Goal: Information Seeking & Learning: Learn about a topic

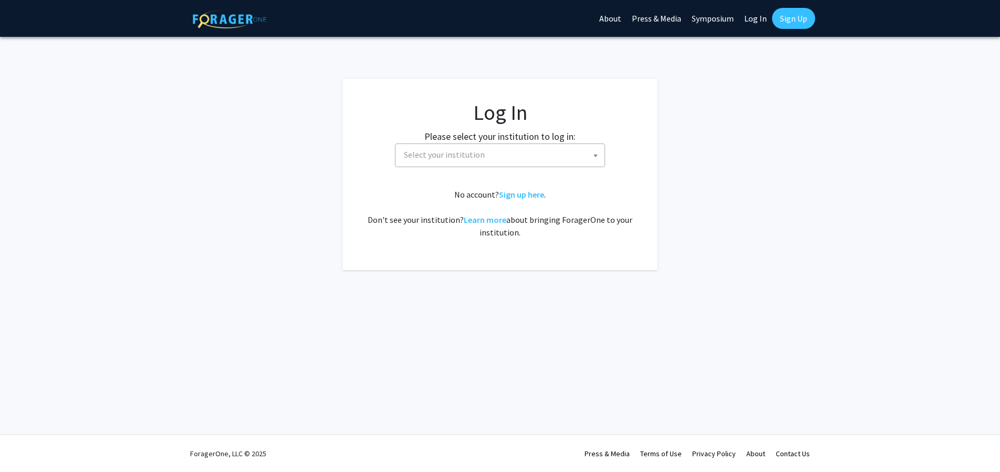
select select
click at [474, 151] on span "Select your institution" at bounding box center [444, 154] width 81 height 11
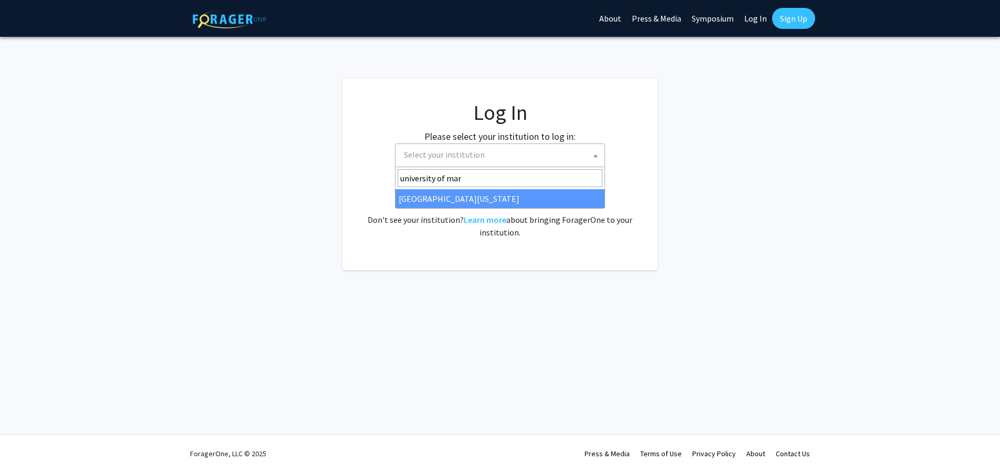
type input "[GEOGRAPHIC_DATA][PERSON_NAME]"
select select "31"
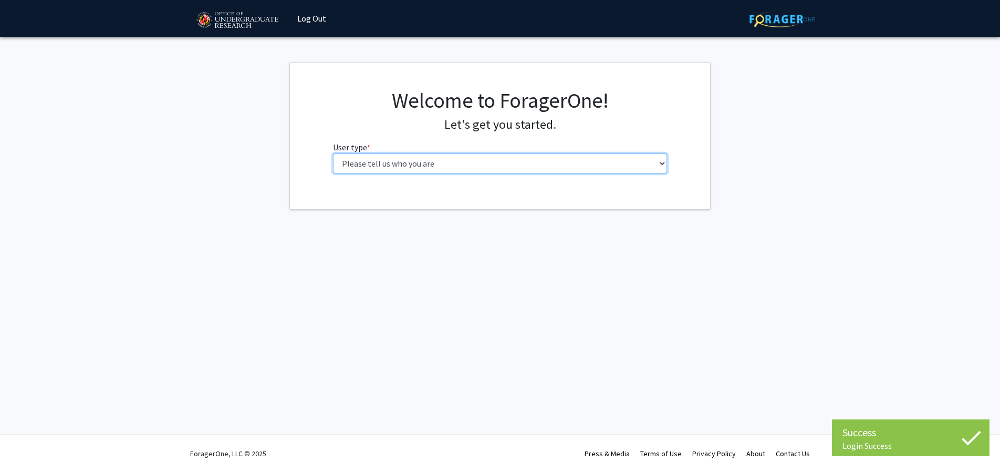
click at [333, 153] on select "Please tell us who you are Undergraduate Student Master's Student Doctoral Cand…" at bounding box center [500, 163] width 335 height 20
select select "1: undergrad"
click option "Undergraduate Student" at bounding box center [0, 0] width 0 height 0
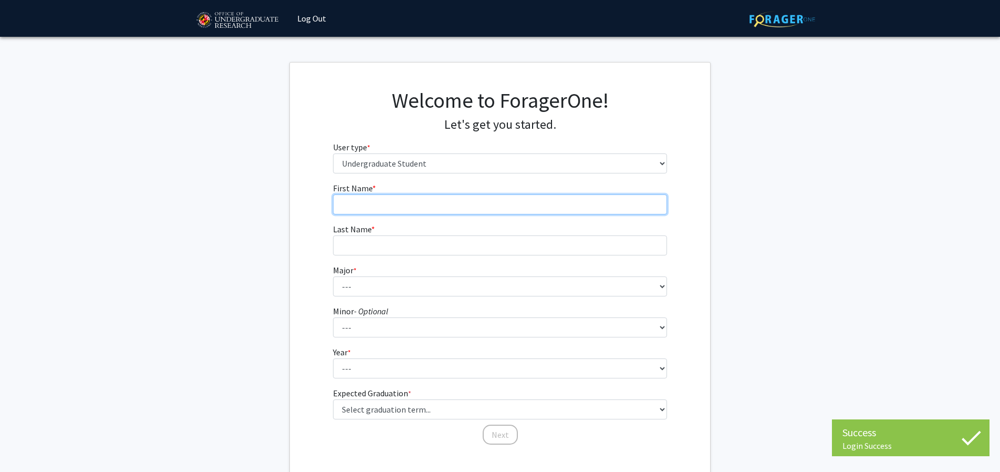
click at [589, 199] on input "First Name * required" at bounding box center [500, 204] width 335 height 20
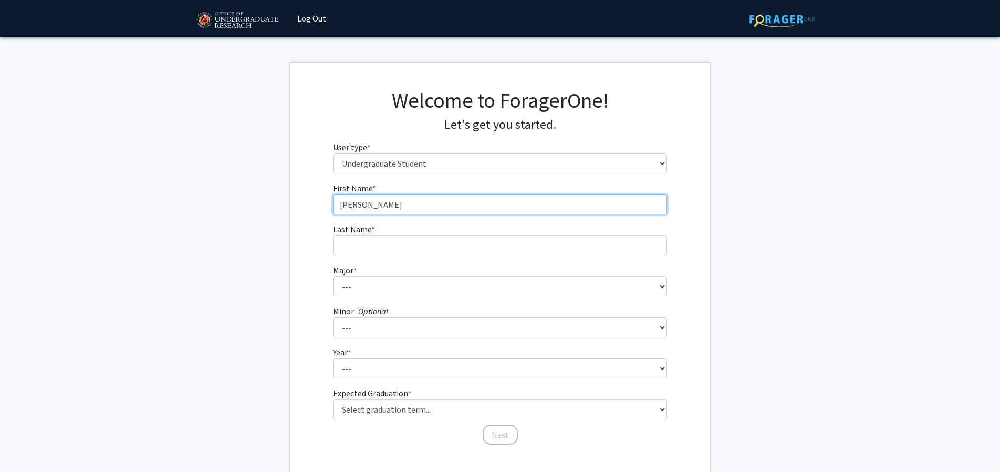
type input "[PERSON_NAME]"
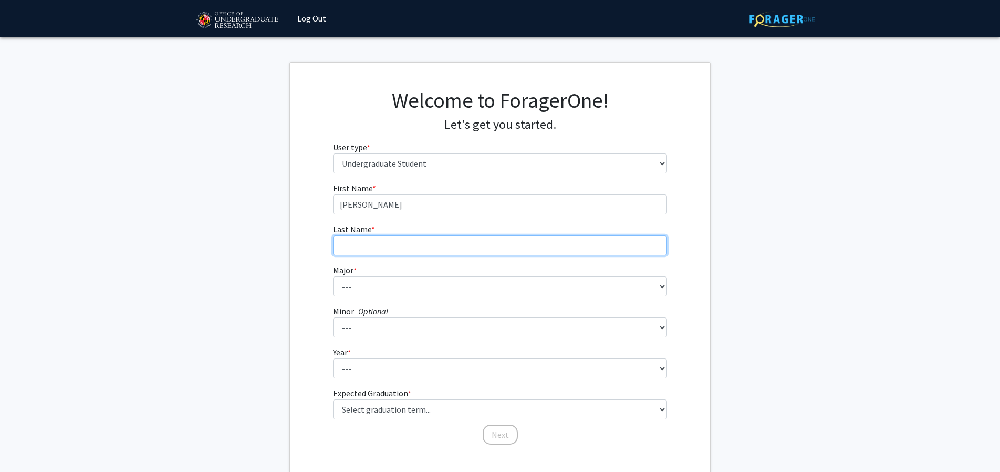
click at [503, 243] on input "Last Name * required" at bounding box center [500, 245] width 335 height 20
type input "[PERSON_NAME]"
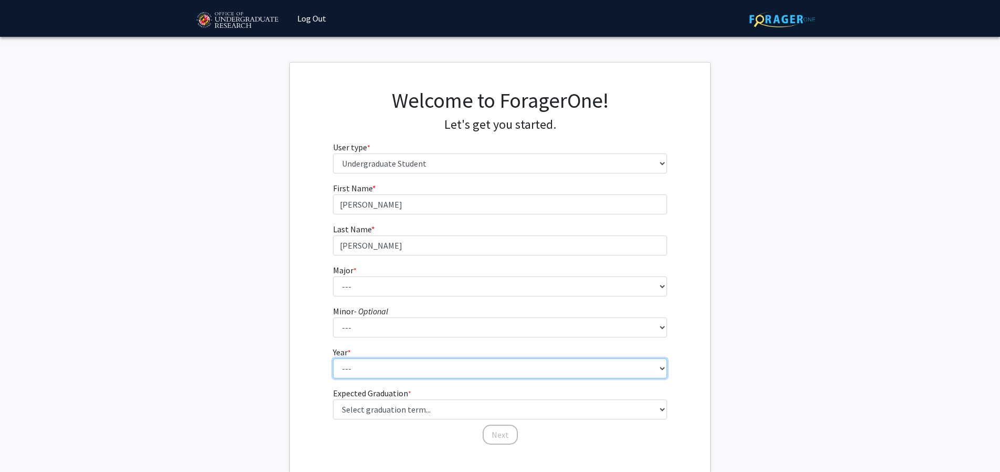
select select "2: sophomore"
click option "Sophomore" at bounding box center [0, 0] width 0 height 0
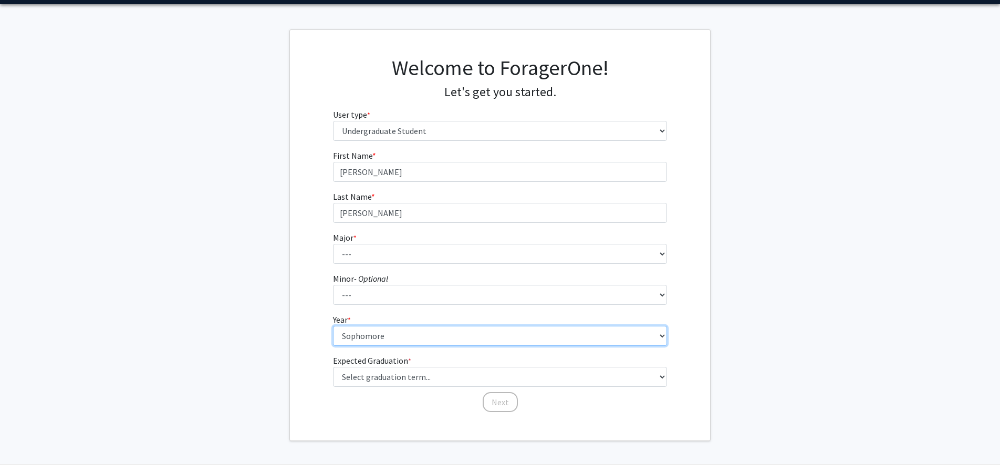
scroll to position [62, 0]
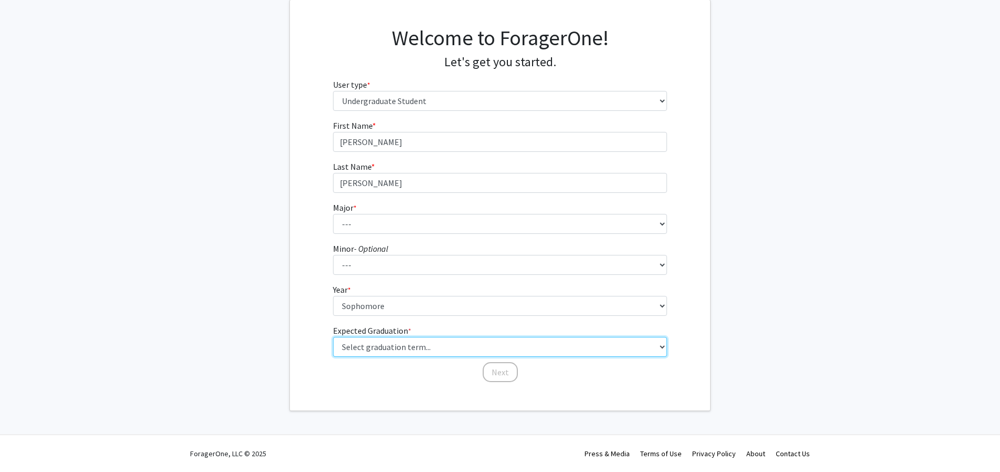
select select "19: fall_2029"
click option "Fall 2029" at bounding box center [0, 0] width 0 height 0
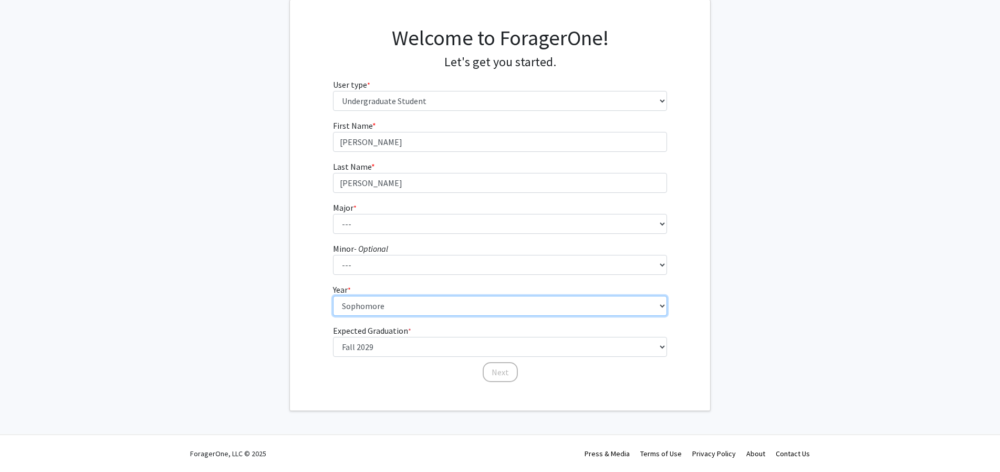
click at [333, 296] on select "--- First-year Sophomore Junior Senior Postbaccalaureate Certificate" at bounding box center [500, 306] width 335 height 20
click at [420, 307] on select "--- First-year Sophomore Junior Senior Postbaccalaureate Certificate" at bounding box center [500, 306] width 335 height 20
click option "Sophomore" at bounding box center [0, 0] width 0 height 0
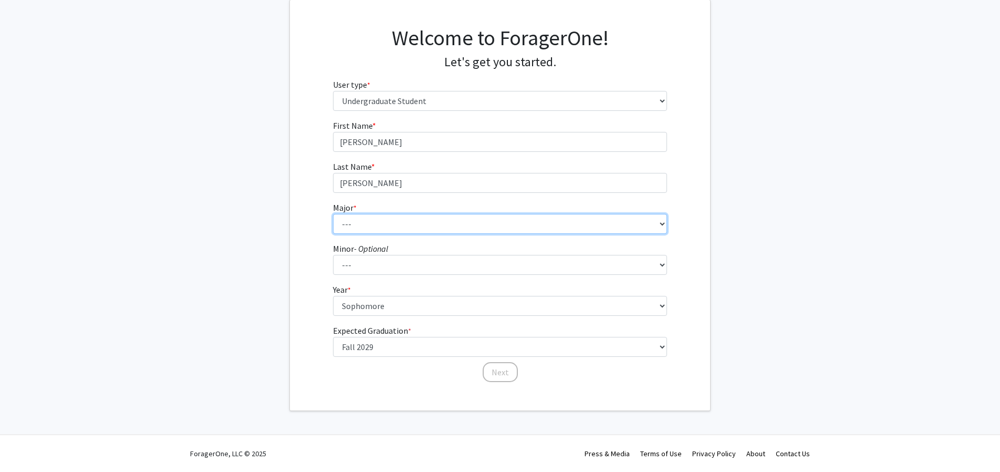
click at [354, 207] on fg-select "Major * required --- Accounting Aerospace Engineering African American and Afri…" at bounding box center [500, 217] width 335 height 33
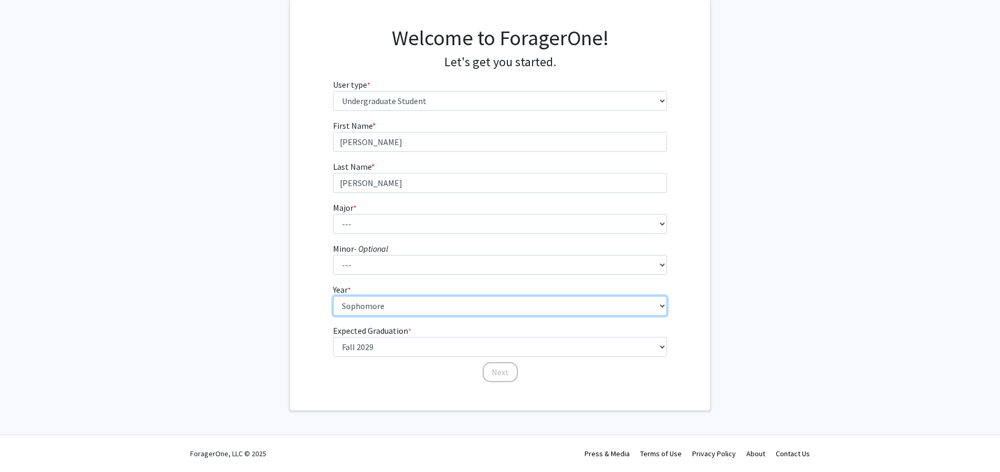
click at [333, 296] on select "--- First-year Sophomore Junior Senior Postbaccalaureate Certificate" at bounding box center [500, 306] width 335 height 20
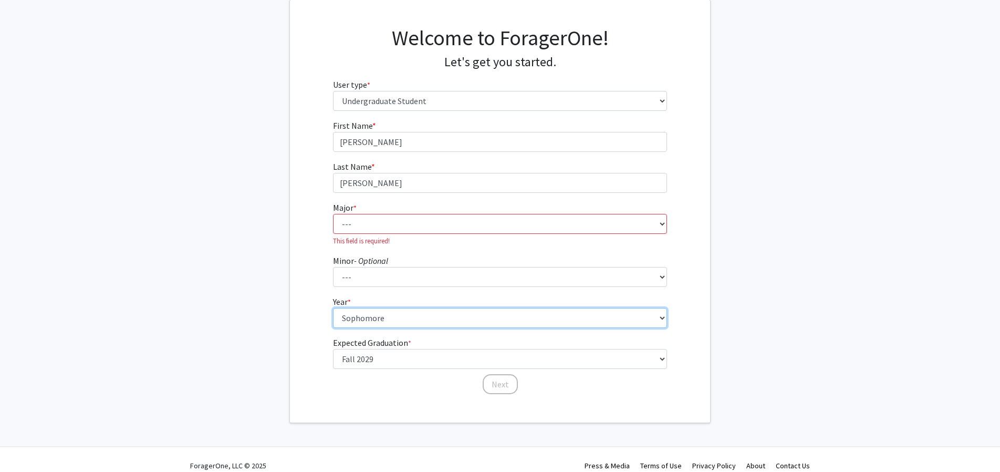
select select "1: first-year"
click option "First-year" at bounding box center [0, 0] width 0 height 0
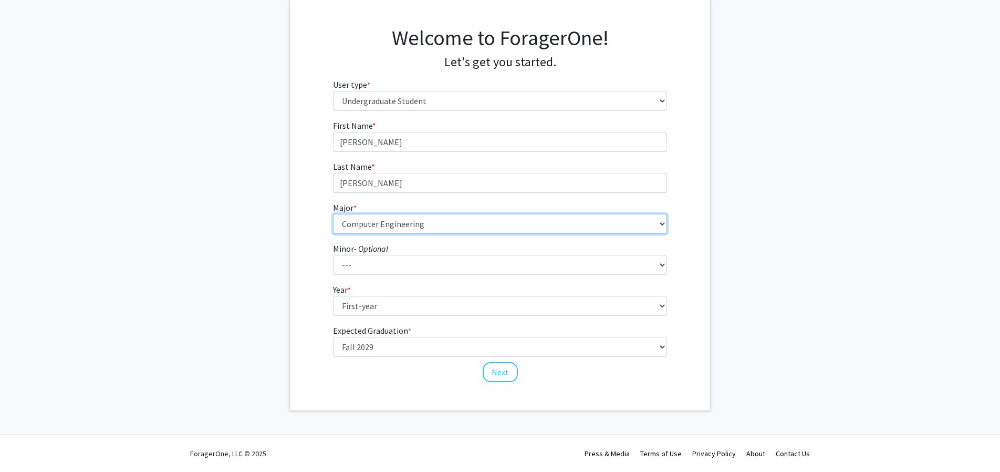
select select "28: 2329"
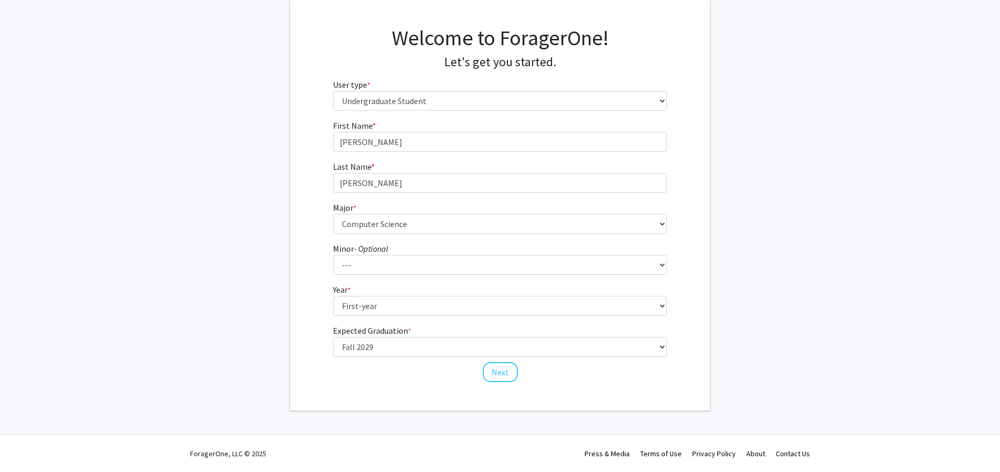
click at [516, 409] on div "Welcome to ForagerOne! Let's get you started. User type * required Please tell …" at bounding box center [500, 205] width 420 height 410
click at [503, 379] on button "Next" at bounding box center [500, 372] width 35 height 20
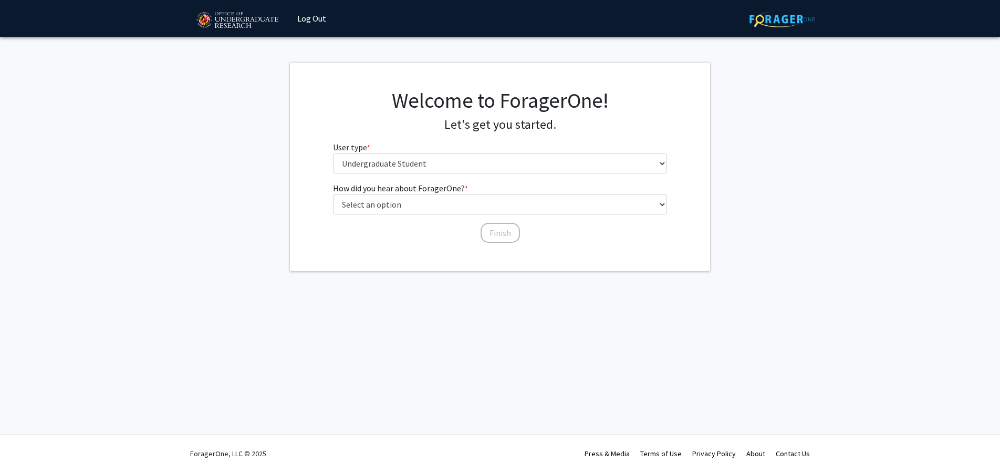
scroll to position [0, 0]
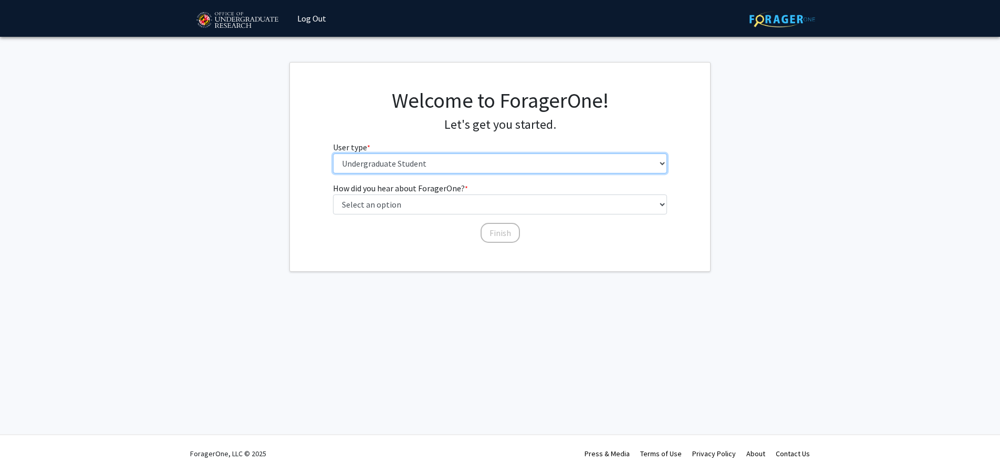
click at [333, 153] on select "Please tell us who you are Undergraduate Student Master's Student Doctoral Cand…" at bounding box center [500, 163] width 335 height 20
click at [454, 169] on select "Please tell us who you are Undergraduate Student Master's Student Doctoral Cand…" at bounding box center [500, 163] width 335 height 20
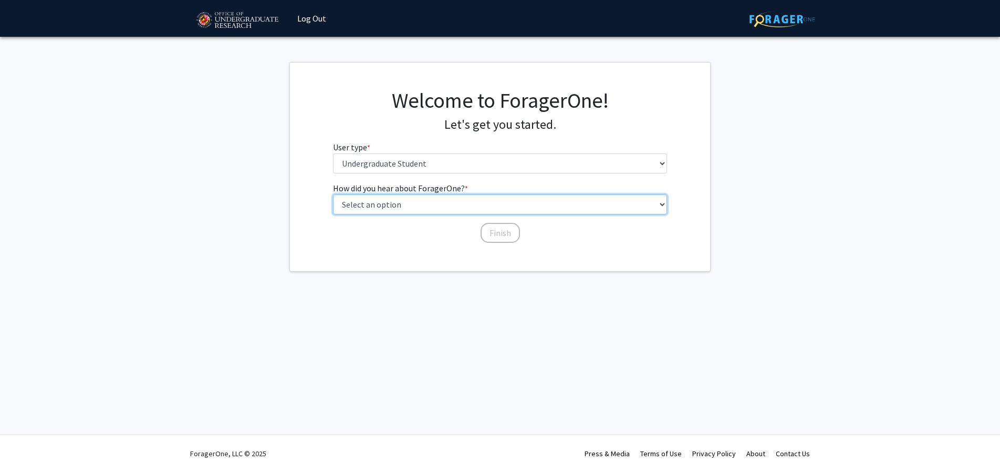
click at [333, 194] on select "Select an option Peer/student recommendation Faculty/staff recommendation Unive…" at bounding box center [500, 204] width 335 height 20
select select "2: faculty_recommendation"
click option "Faculty/staff recommendation" at bounding box center [0, 0] width 0 height 0
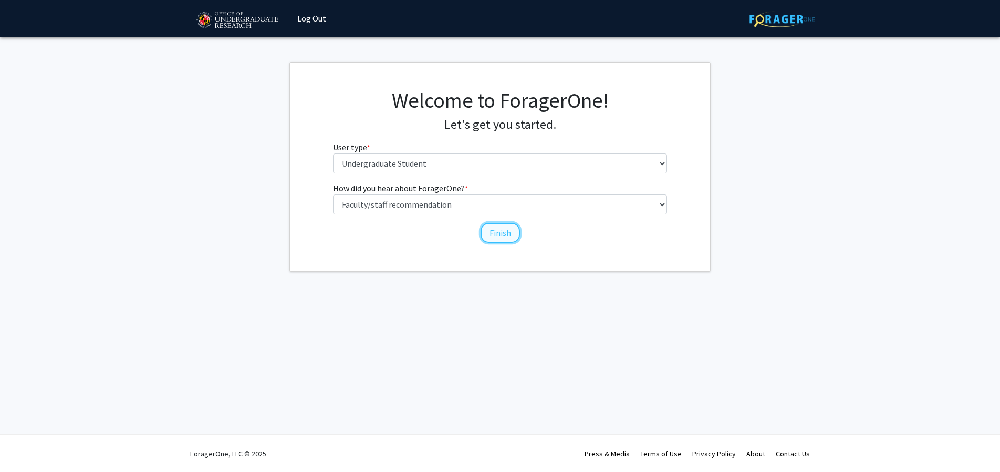
click at [495, 238] on button "Finish" at bounding box center [500, 233] width 39 height 20
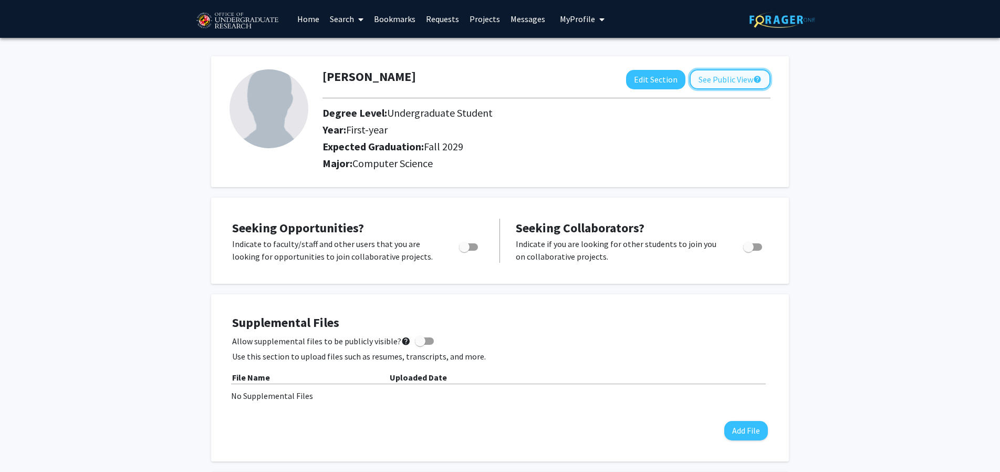
click at [736, 84] on button "See Public View help" at bounding box center [730, 79] width 81 height 20
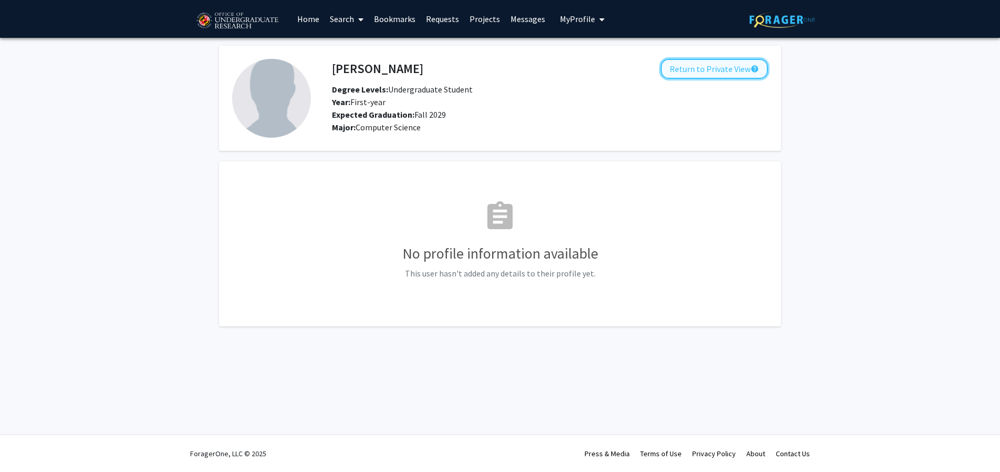
click at [716, 65] on button "Return to Private View help" at bounding box center [714, 69] width 107 height 20
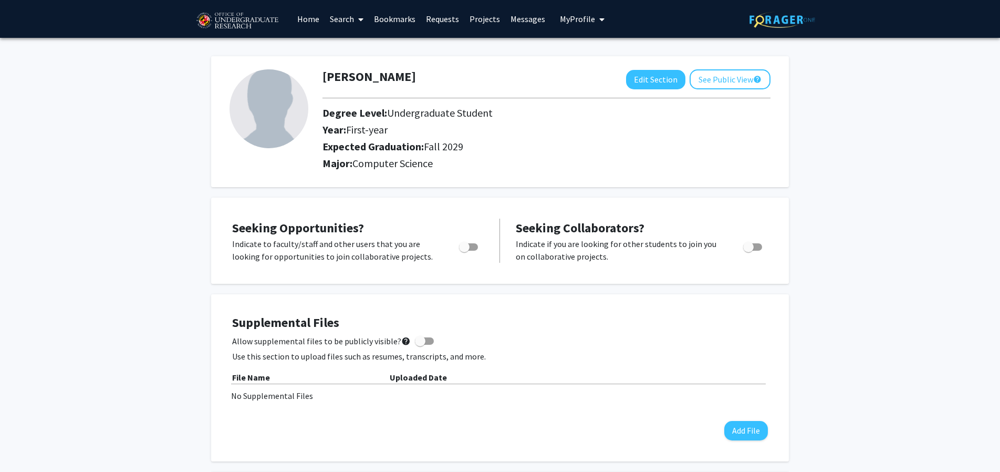
click at [342, 24] on link "Search" at bounding box center [347, 19] width 44 height 37
click at [477, 22] on link "Projects" at bounding box center [484, 19] width 41 height 37
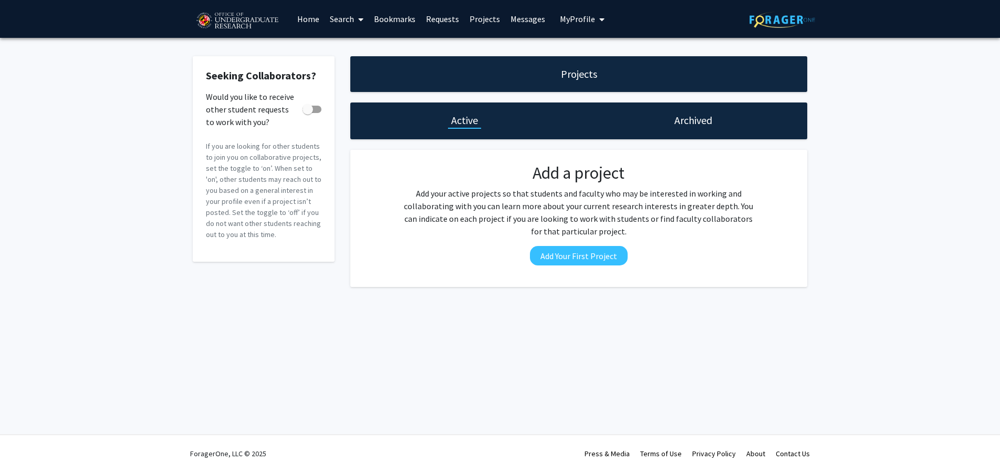
click at [312, 19] on link "Home" at bounding box center [308, 19] width 33 height 37
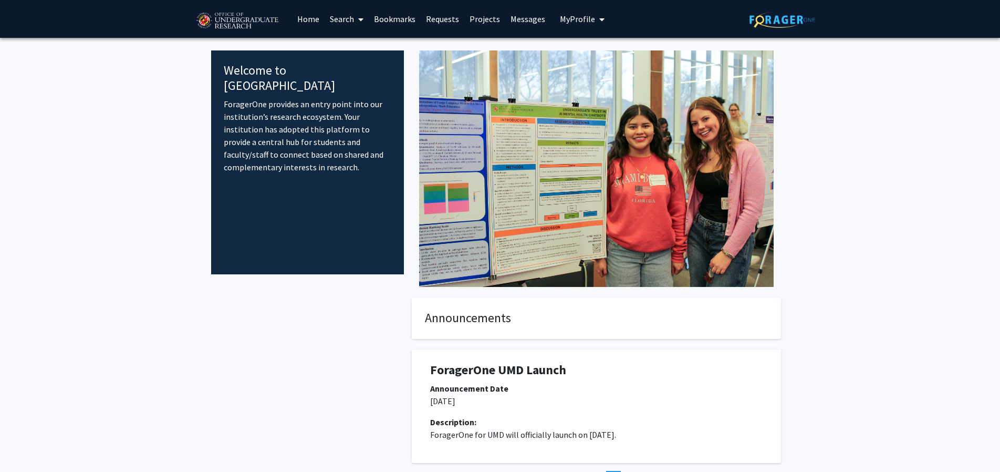
click at [506, 362] on h1 "ForagerOne UMD Launch" at bounding box center [596, 369] width 332 height 15
click at [338, 15] on link "Search" at bounding box center [347, 19] width 44 height 37
click at [365, 47] on span "Faculty/Staff" at bounding box center [363, 48] width 77 height 21
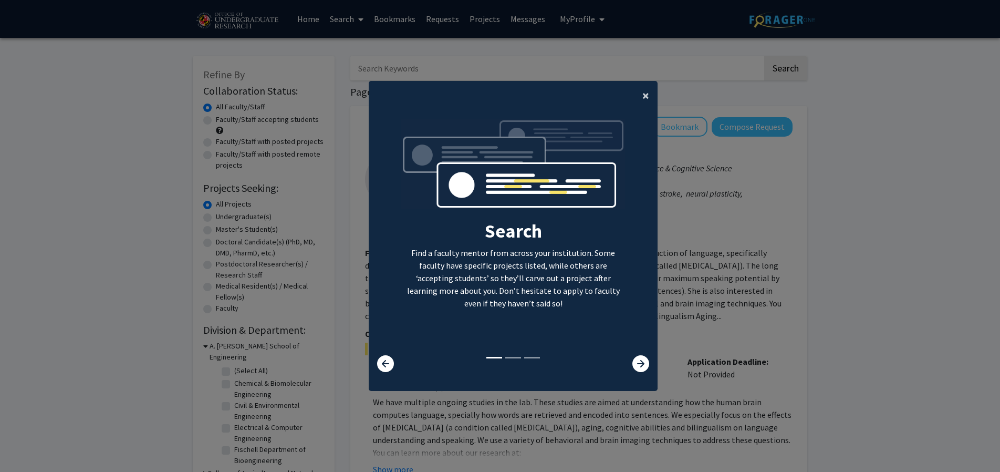
click at [641, 94] on button "×" at bounding box center [646, 95] width 24 height 29
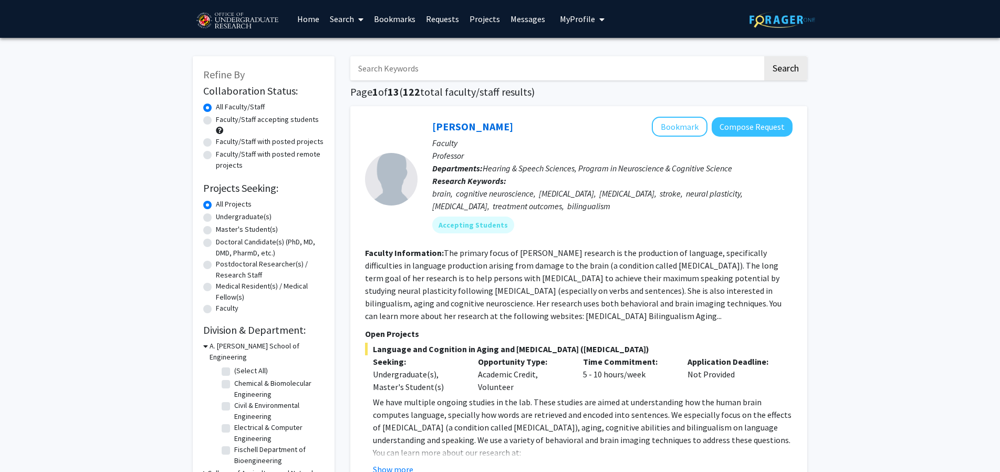
click at [261, 216] on label "Undergraduate(s)" at bounding box center [244, 216] width 56 height 11
click at [223, 216] on input "Undergraduate(s)" at bounding box center [219, 214] width 7 height 7
radio input "true"
click at [257, 122] on label "Faculty/Staff accepting students" at bounding box center [267, 119] width 103 height 11
click at [223, 121] on input "Faculty/Staff accepting students" at bounding box center [219, 117] width 7 height 7
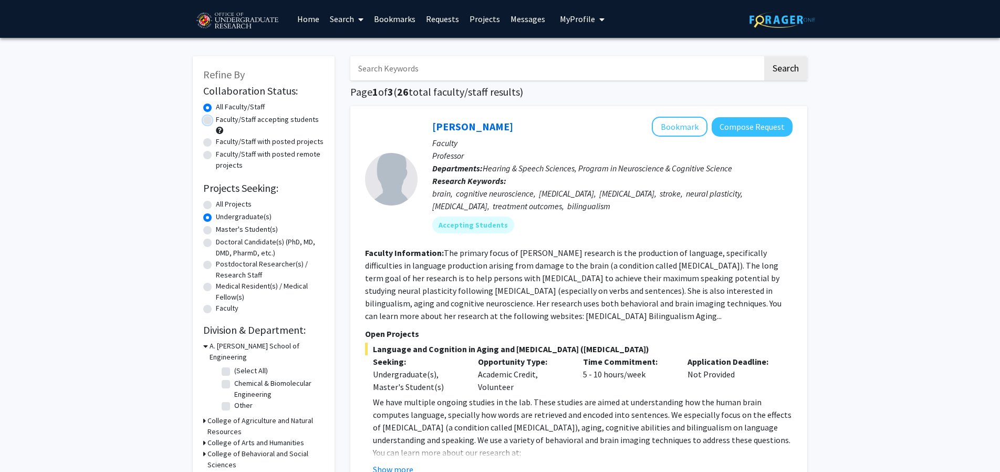
radio input "true"
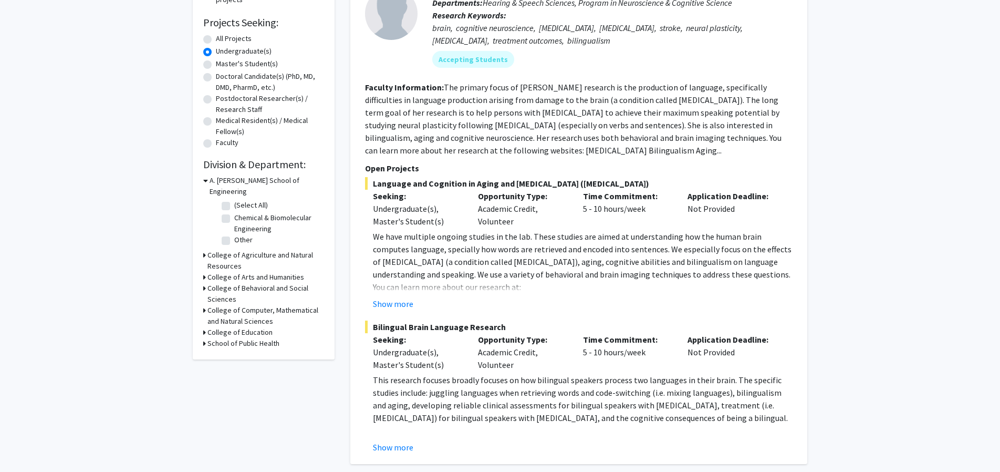
scroll to position [180, 0]
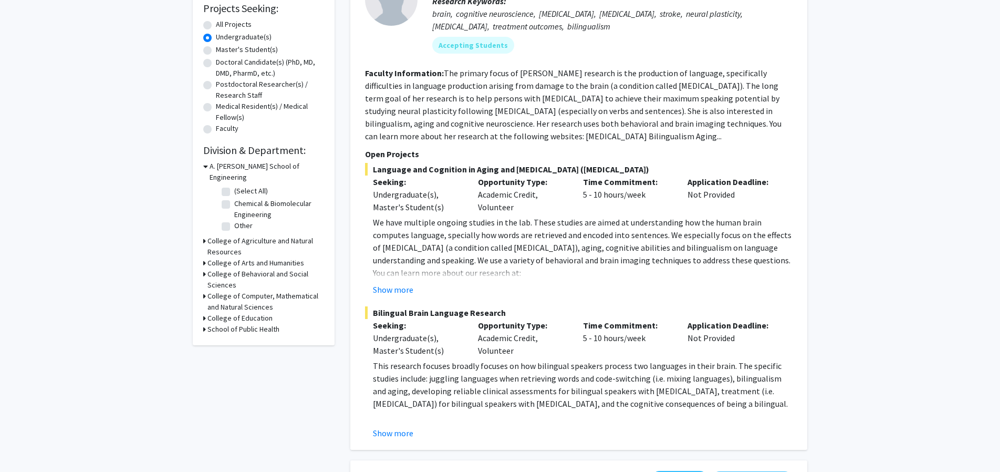
click at [254, 290] on h3 "College of Computer, Mathematical and Natural Sciences" at bounding box center [265, 301] width 117 height 22
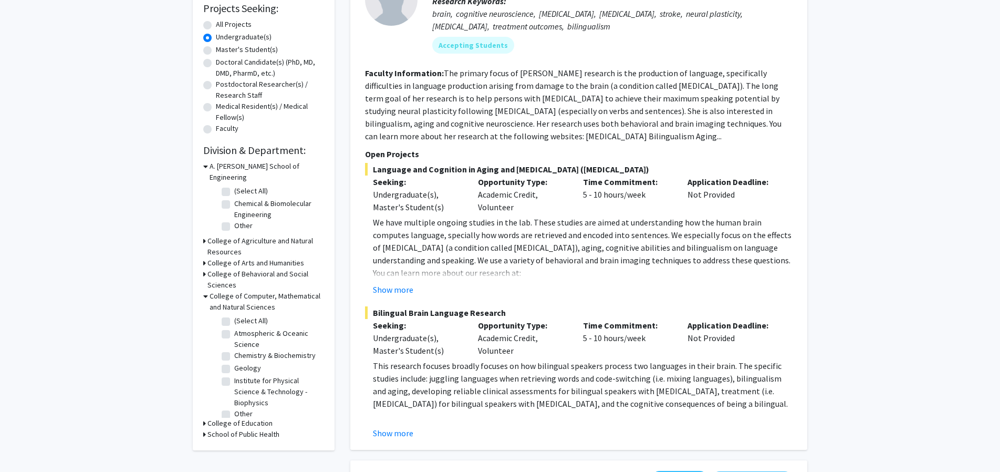
click at [253, 408] on fieldset "Other Other" at bounding box center [277, 413] width 87 height 11
click at [234, 408] on label "Other" at bounding box center [243, 413] width 18 height 11
click at [234, 408] on input "Other" at bounding box center [237, 411] width 7 height 7
checkbox input "true"
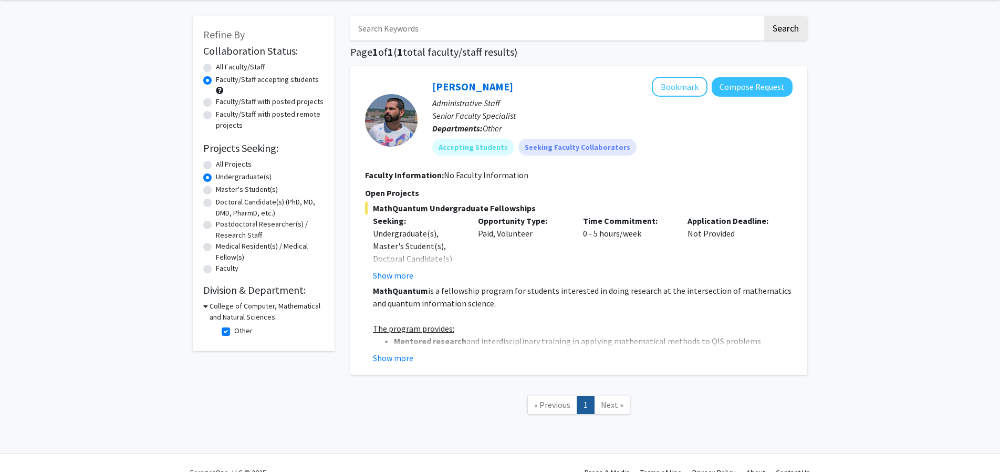
scroll to position [59, 0]
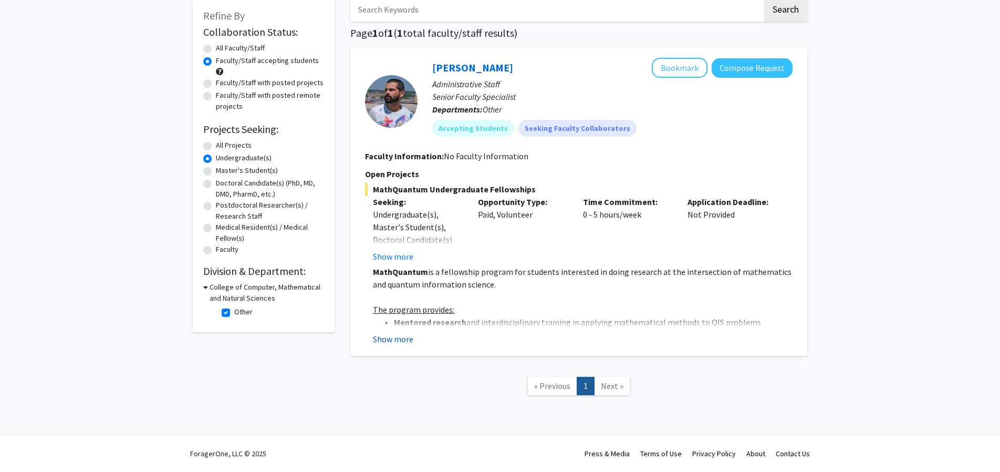
click at [391, 336] on button "Show more" at bounding box center [393, 338] width 40 height 13
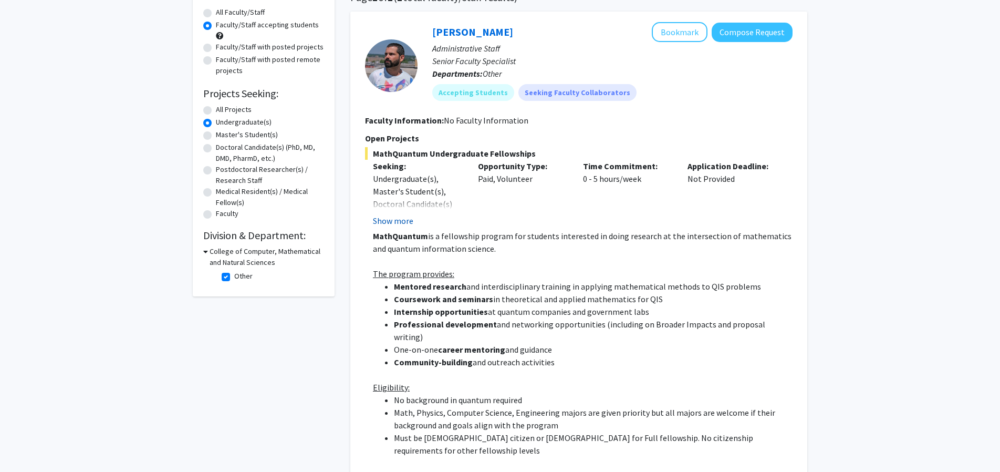
scroll to position [119, 0]
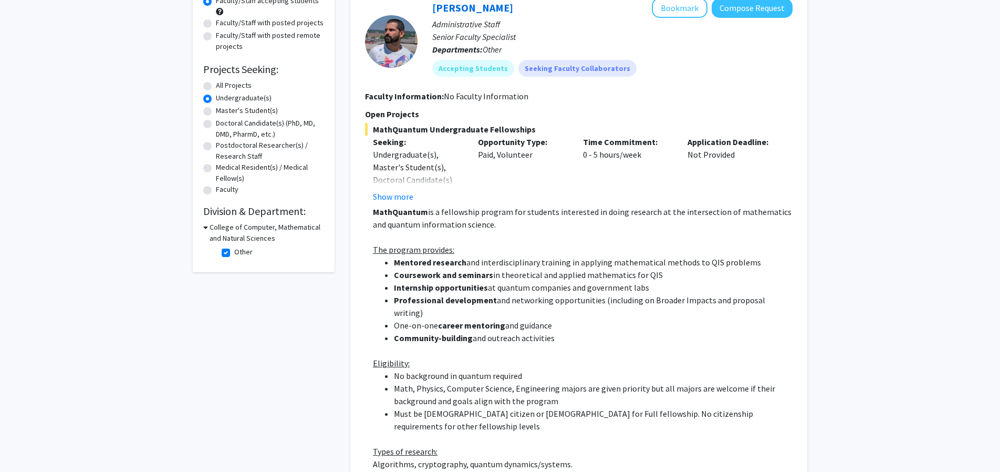
click at [234, 251] on label "Other" at bounding box center [243, 251] width 18 height 11
click at [234, 251] on input "Other" at bounding box center [237, 249] width 7 height 7
checkbox input "false"
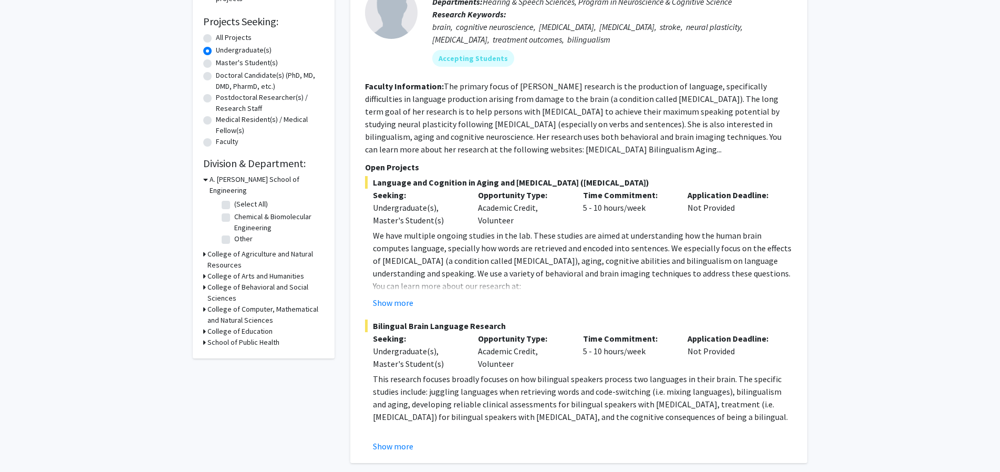
scroll to position [180, 0]
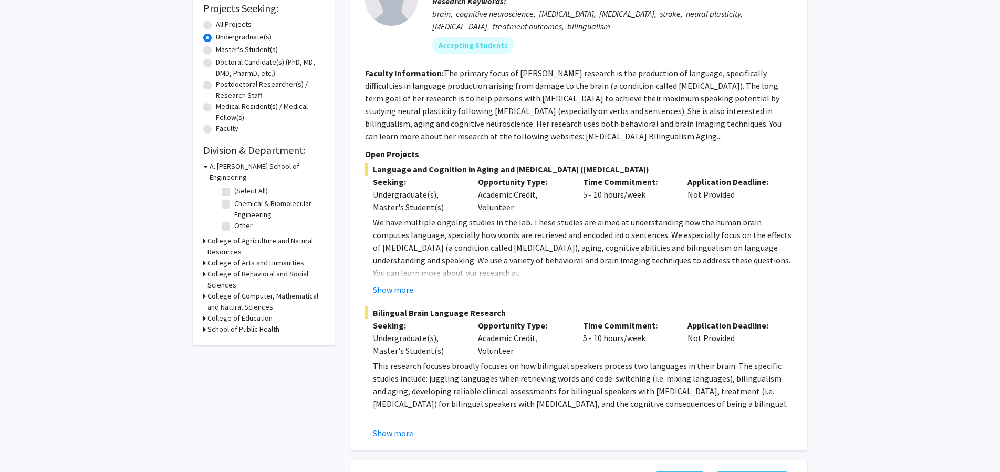
click at [247, 290] on h3 "College of Computer, Mathematical and Natural Sciences" at bounding box center [265, 301] width 117 height 22
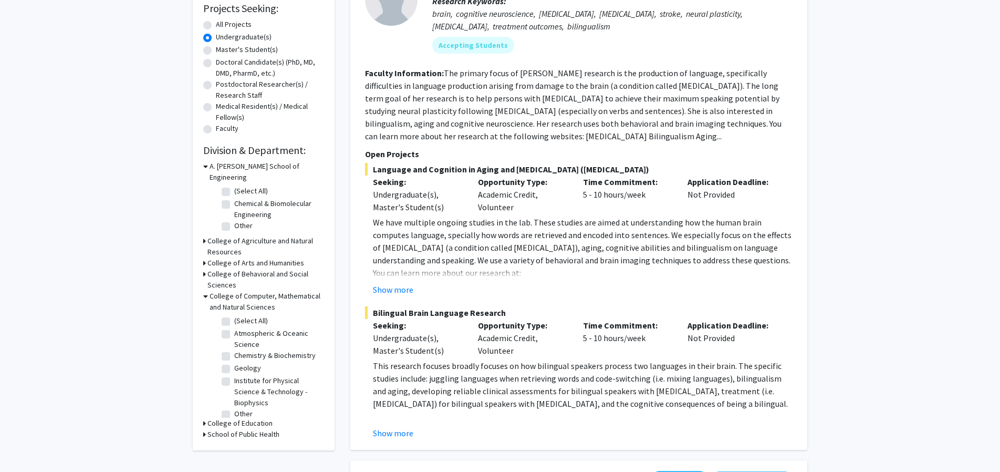
click at [245, 315] on label "(Select All)" at bounding box center [251, 320] width 34 height 11
click at [241, 315] on input "(Select All)" at bounding box center [237, 318] width 7 height 7
checkbox input "true"
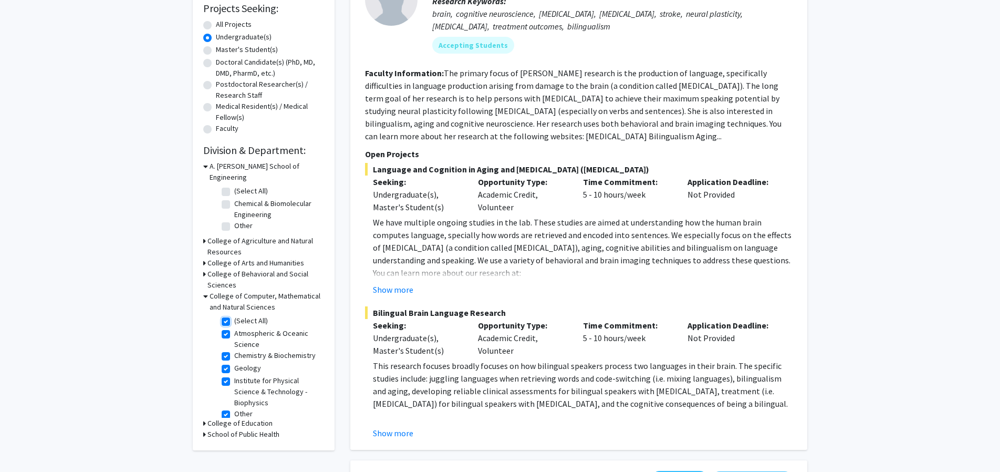
checkbox input "true"
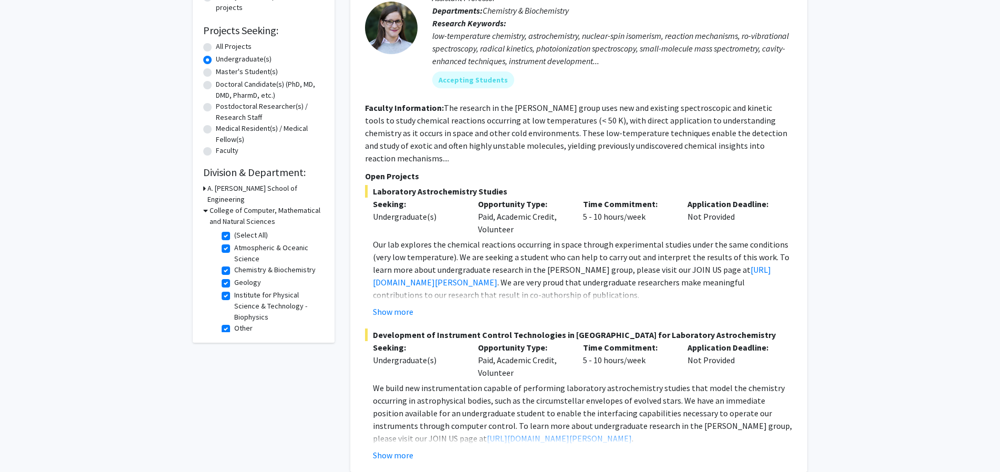
scroll to position [180, 0]
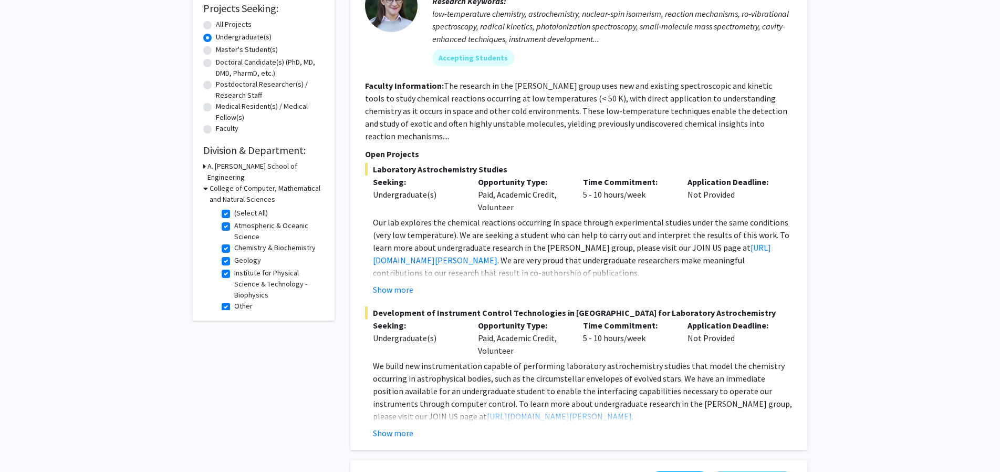
click at [234, 207] on label "(Select All)" at bounding box center [251, 212] width 34 height 11
click at [234, 207] on input "(Select All)" at bounding box center [237, 210] width 7 height 7
checkbox input "false"
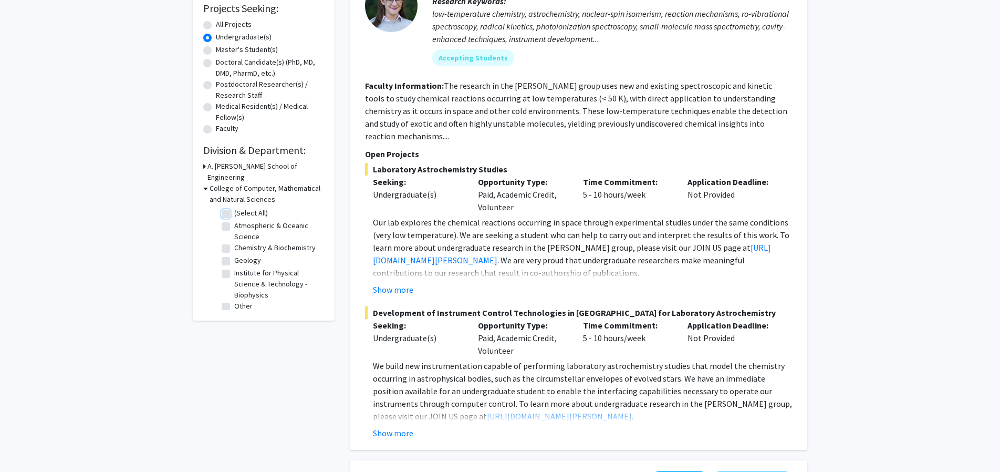
checkbox input "false"
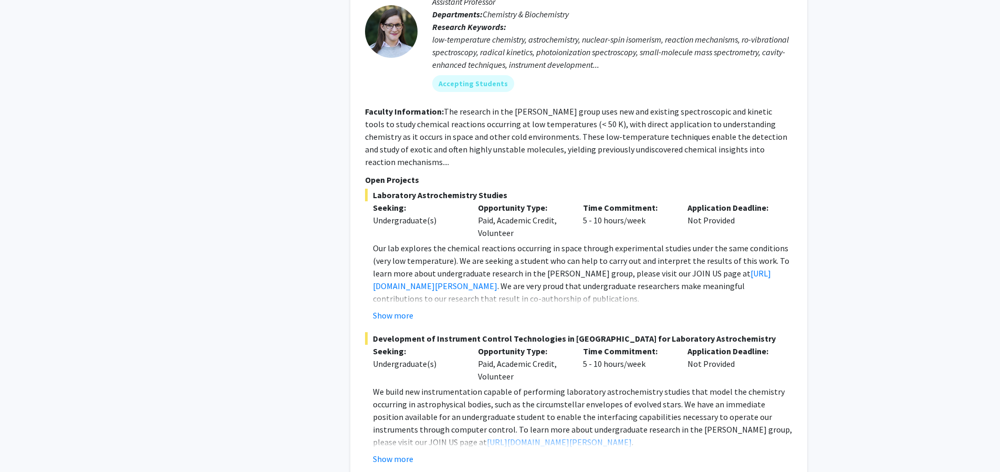
scroll to position [718, 0]
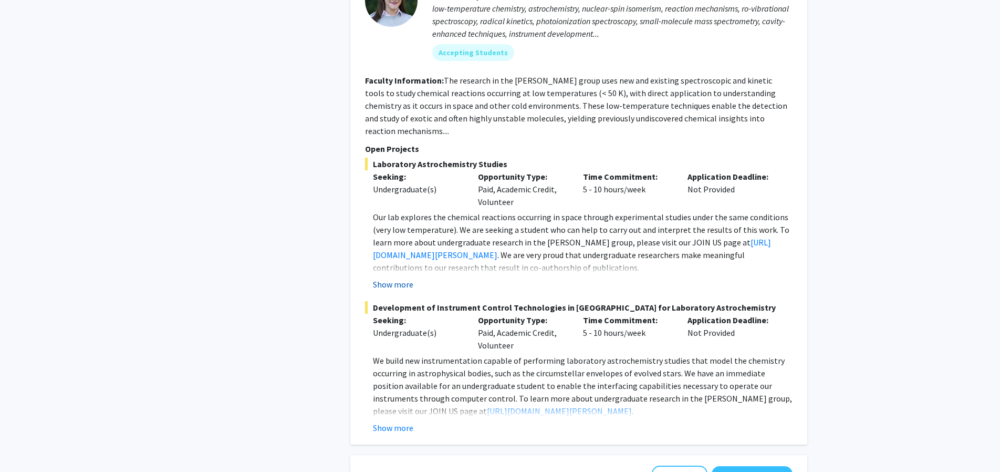
click at [403, 278] on button "Show more" at bounding box center [393, 284] width 40 height 13
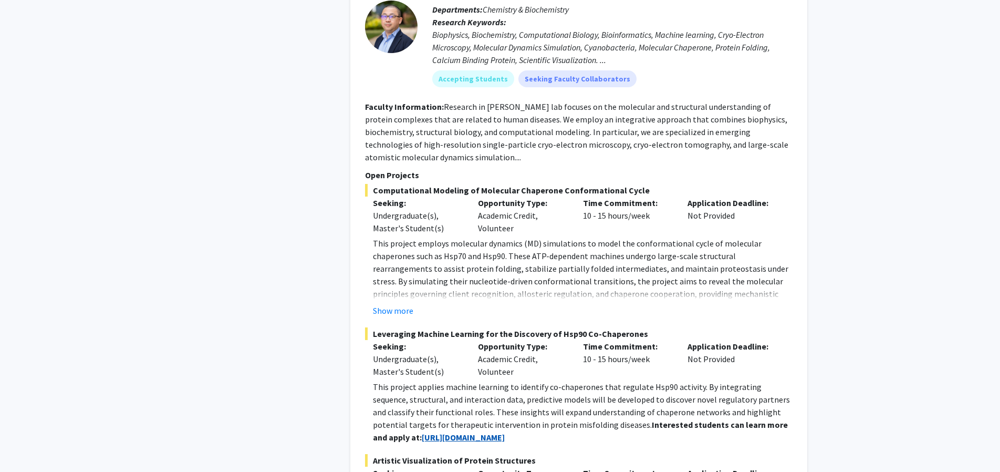
scroll to position [1377, 0]
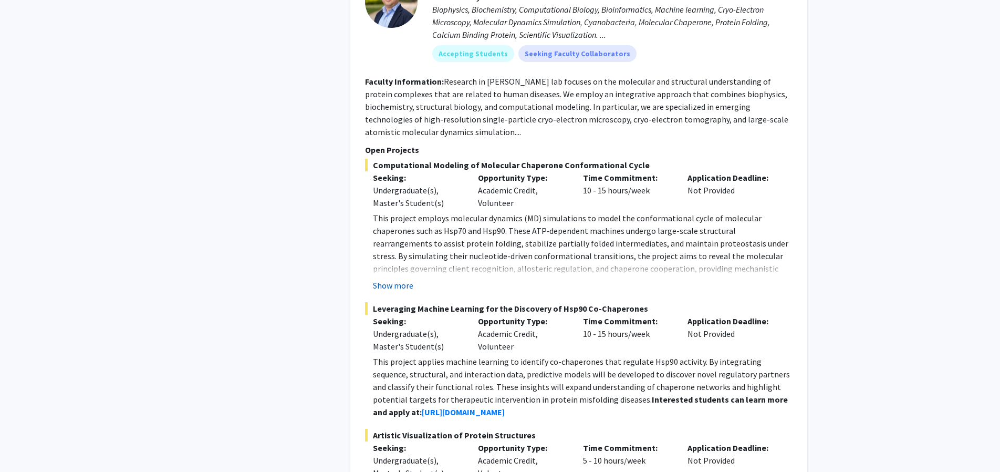
click at [400, 285] on button "Show more" at bounding box center [393, 285] width 40 height 13
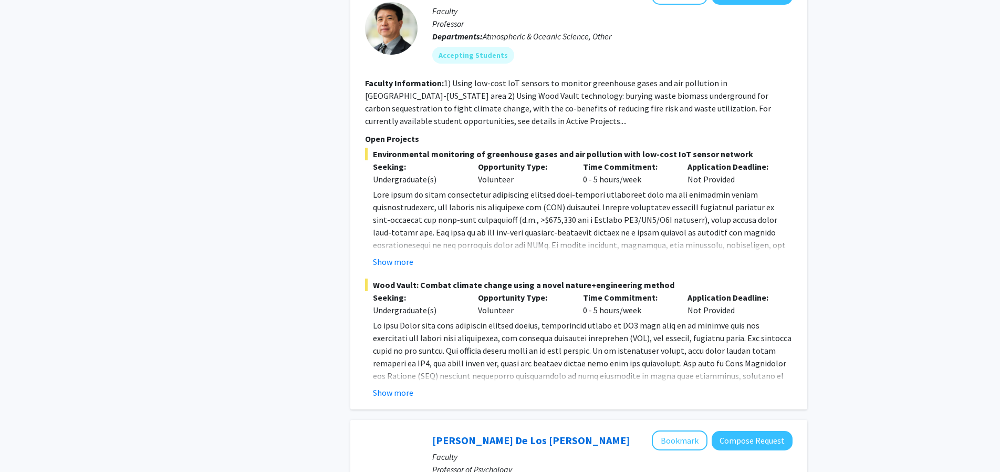
scroll to position [2036, 0]
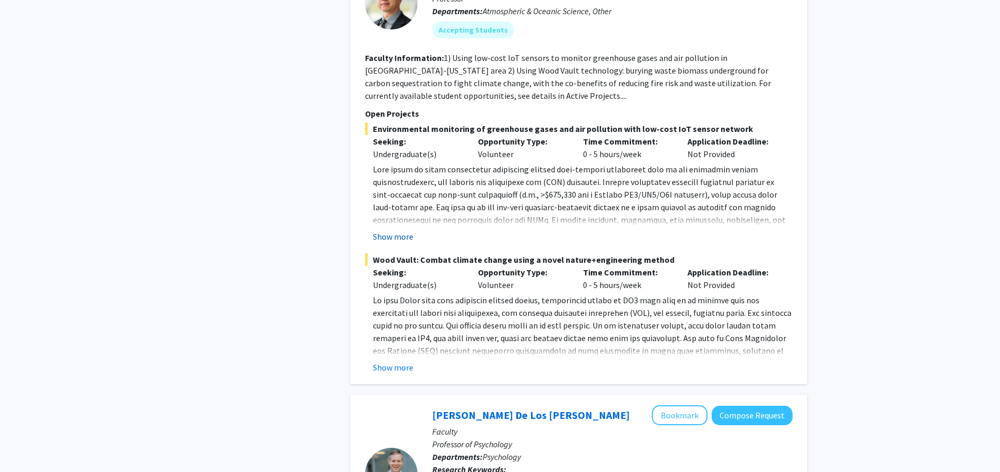
click at [408, 235] on button "Show more" at bounding box center [393, 236] width 40 height 13
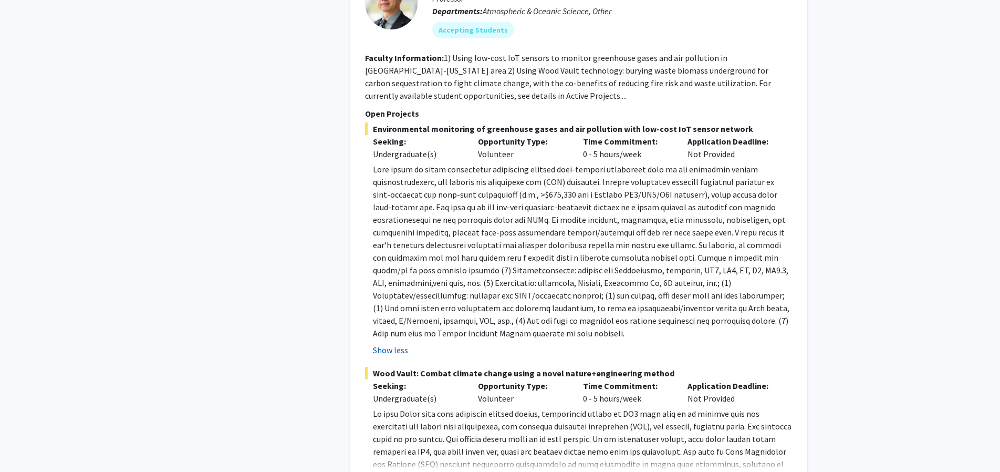
click at [400, 348] on button "Show less" at bounding box center [390, 349] width 35 height 13
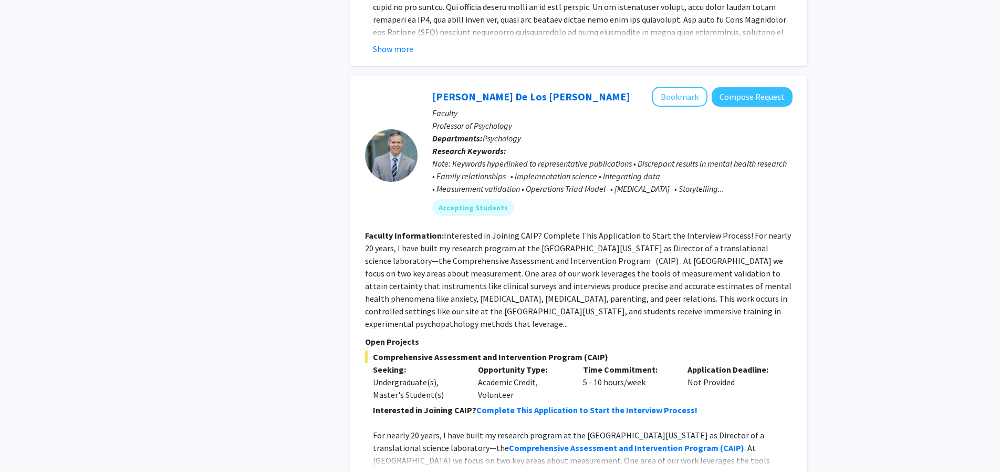
scroll to position [2395, 0]
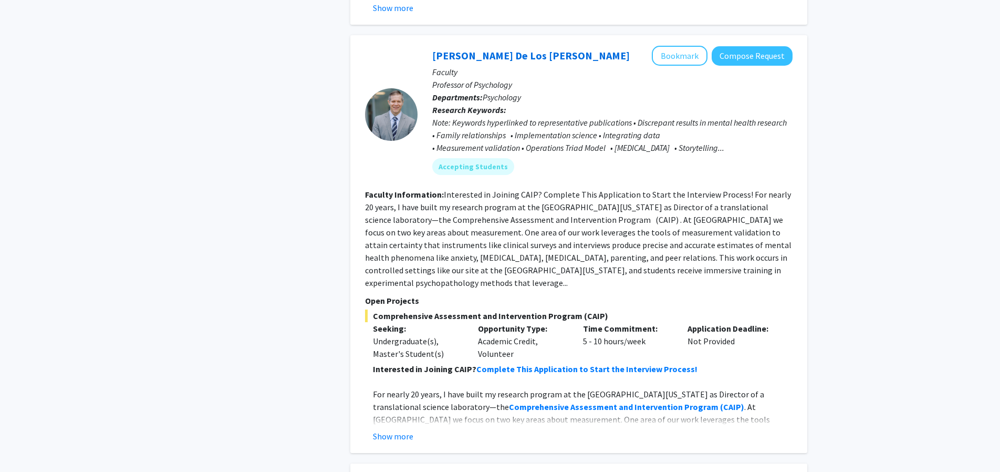
drag, startPoint x: 462, startPoint y: 119, endPoint x: 379, endPoint y: 212, distance: 124.6
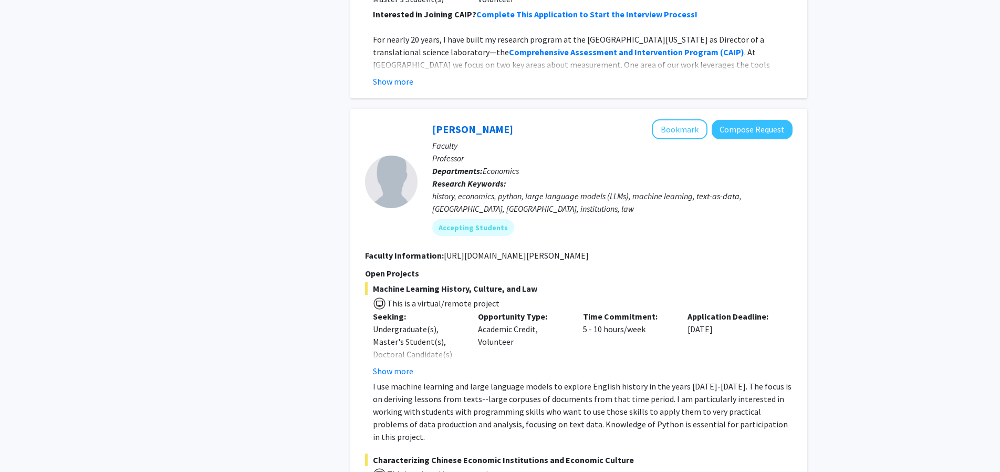
scroll to position [2814, 0]
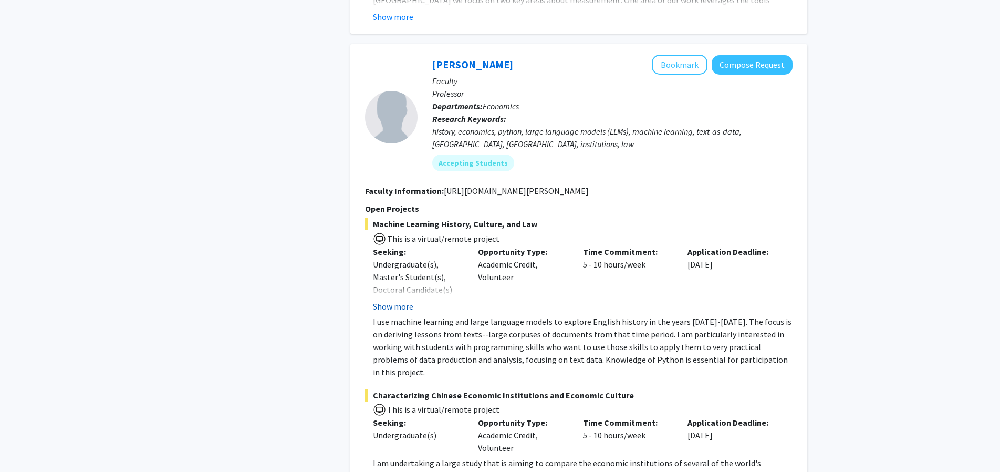
click at [397, 300] on button "Show more" at bounding box center [393, 306] width 40 height 13
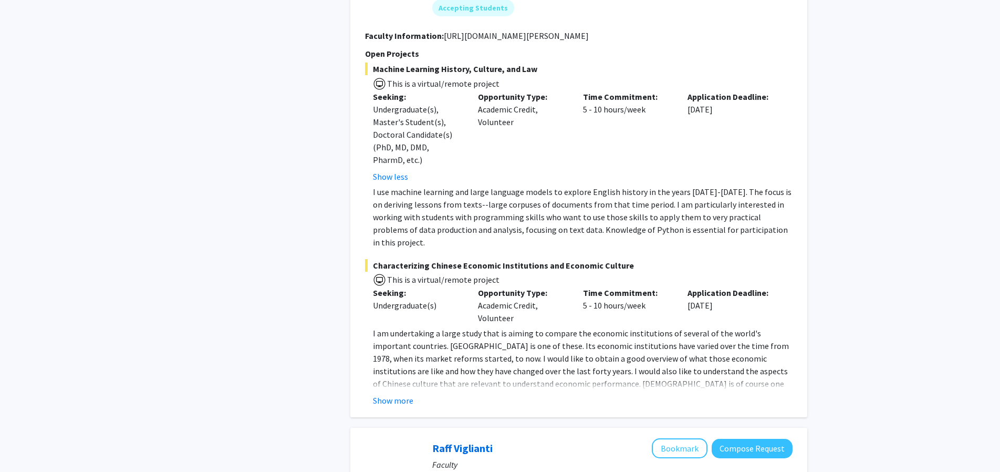
scroll to position [2994, 0]
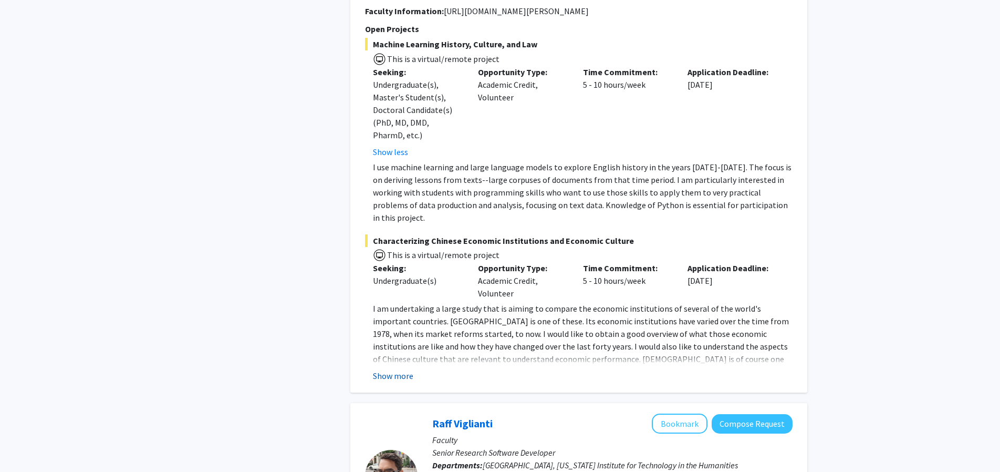
click at [400, 369] on button "Show more" at bounding box center [393, 375] width 40 height 13
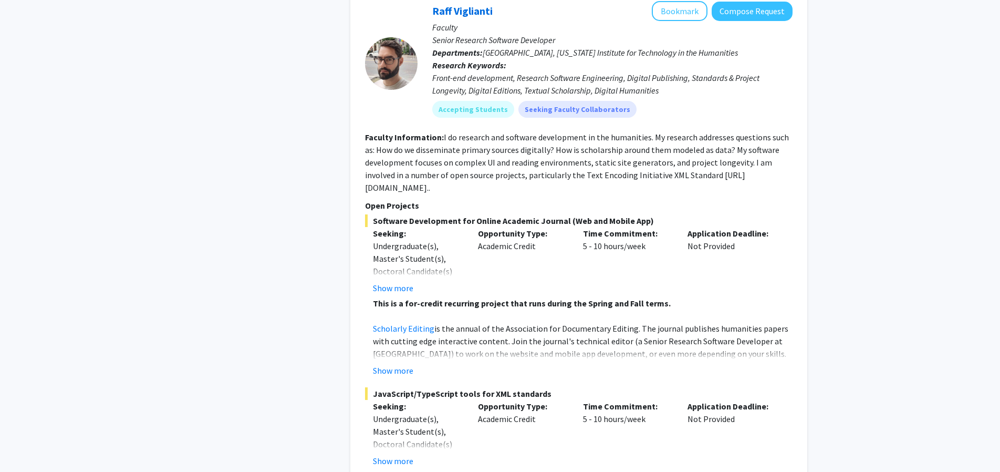
scroll to position [3532, 0]
click at [395, 281] on button "Show more" at bounding box center [393, 287] width 40 height 13
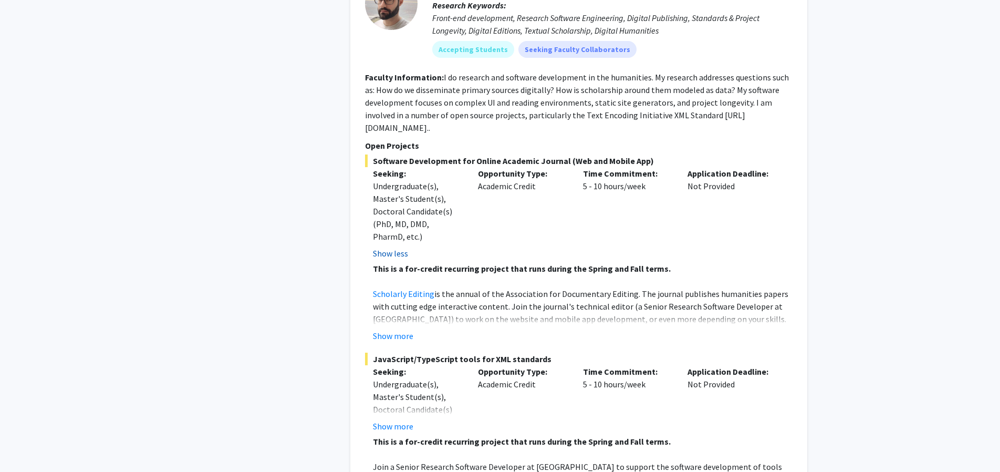
scroll to position [3592, 0]
click at [399, 329] on button "Show more" at bounding box center [393, 335] width 40 height 13
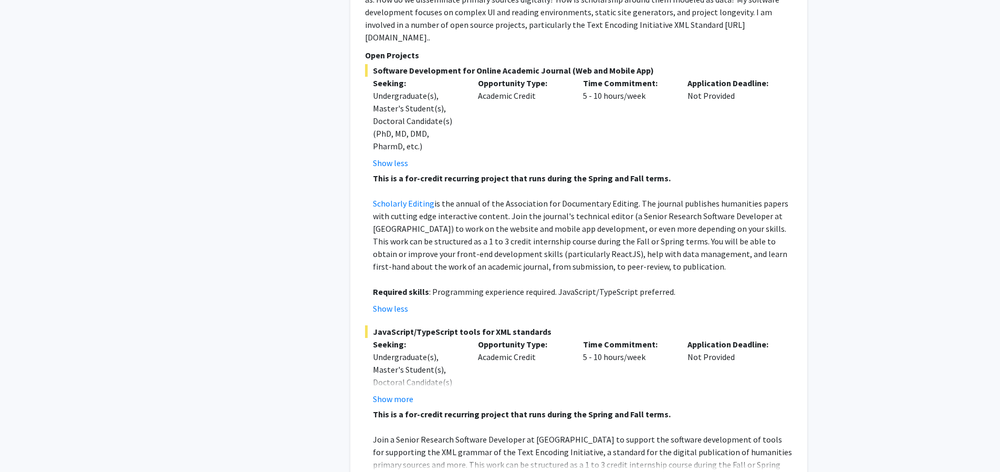
scroll to position [3742, 0]
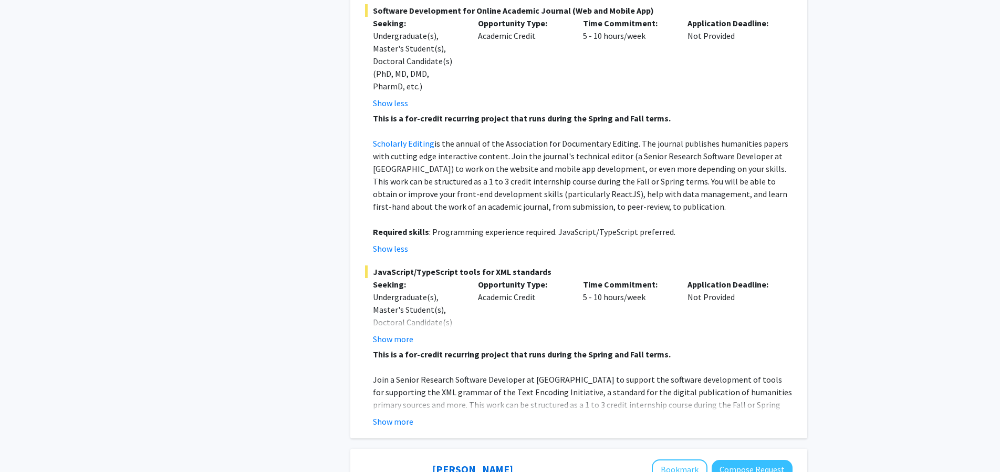
click at [401, 373] on p "Join a Senior Research Software Developer at [GEOGRAPHIC_DATA] to support the s…" at bounding box center [583, 398] width 420 height 50
click at [388, 415] on button "Show more" at bounding box center [393, 421] width 40 height 13
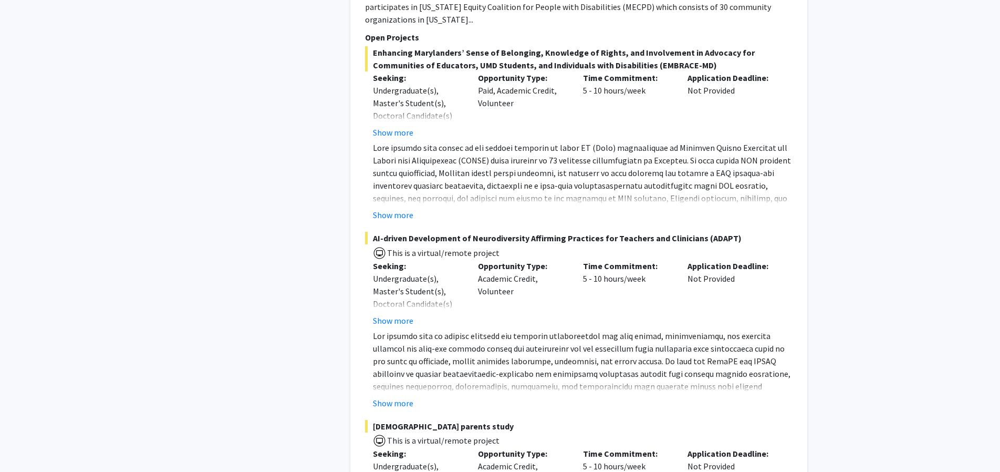
scroll to position [4520, 0]
click at [406, 395] on button "Show more" at bounding box center [393, 401] width 40 height 13
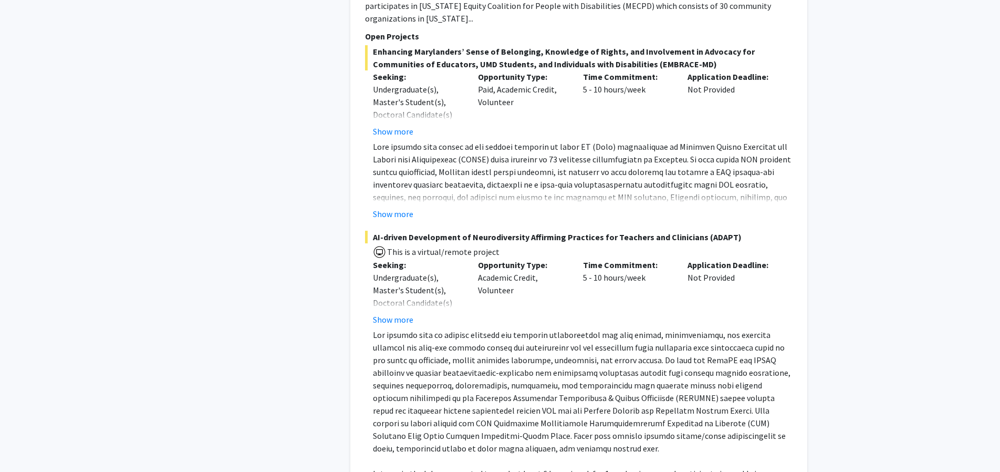
scroll to position [4580, 0]
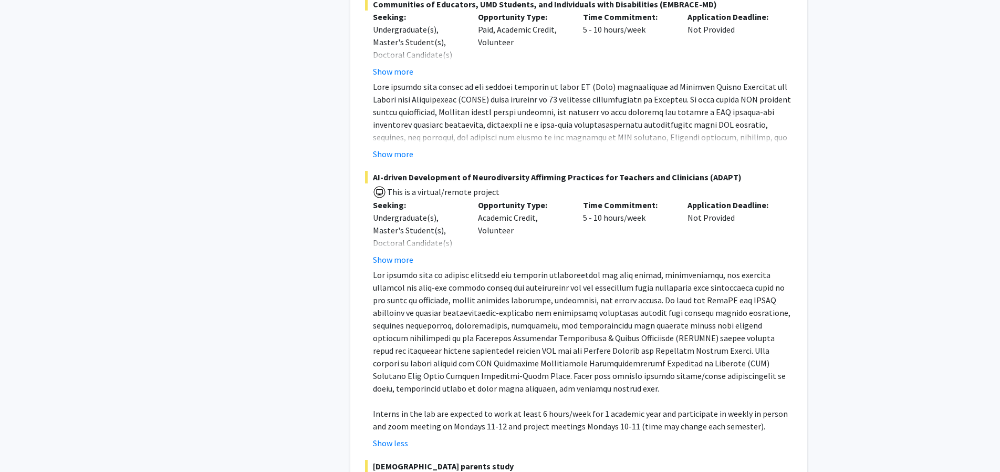
click at [381, 268] on p at bounding box center [583, 331] width 420 height 126
drag, startPoint x: 381, startPoint y: 228, endPoint x: 586, endPoint y: 226, distance: 204.3
click at [586, 268] on p at bounding box center [583, 331] width 420 height 126
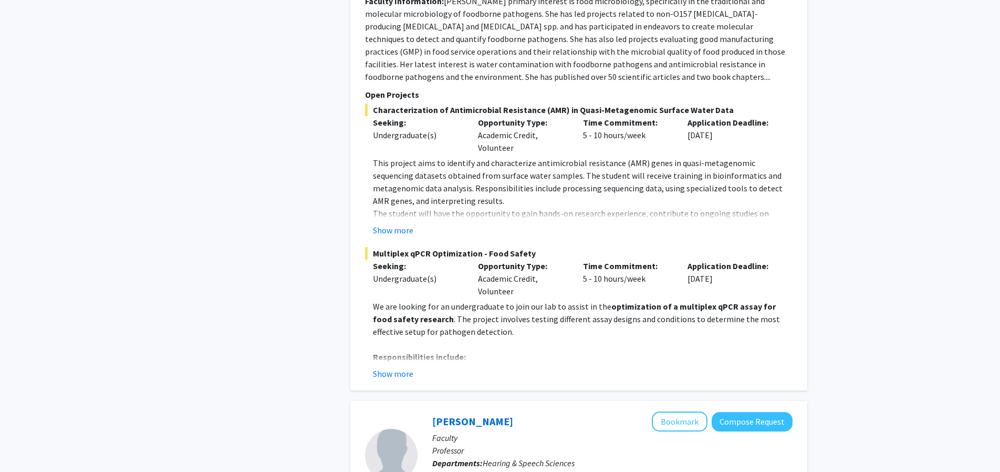
scroll to position [5359, 0]
click at [400, 367] on button "Show more" at bounding box center [393, 373] width 40 height 13
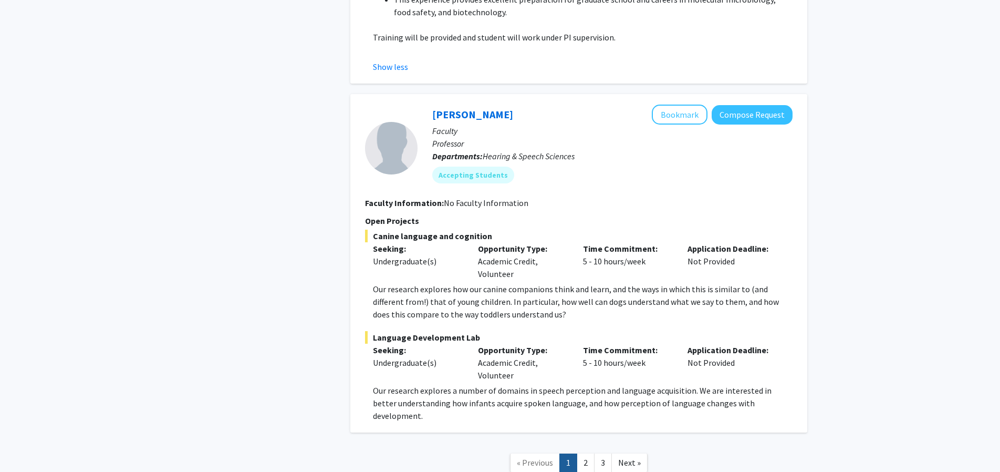
scroll to position [5832, 0]
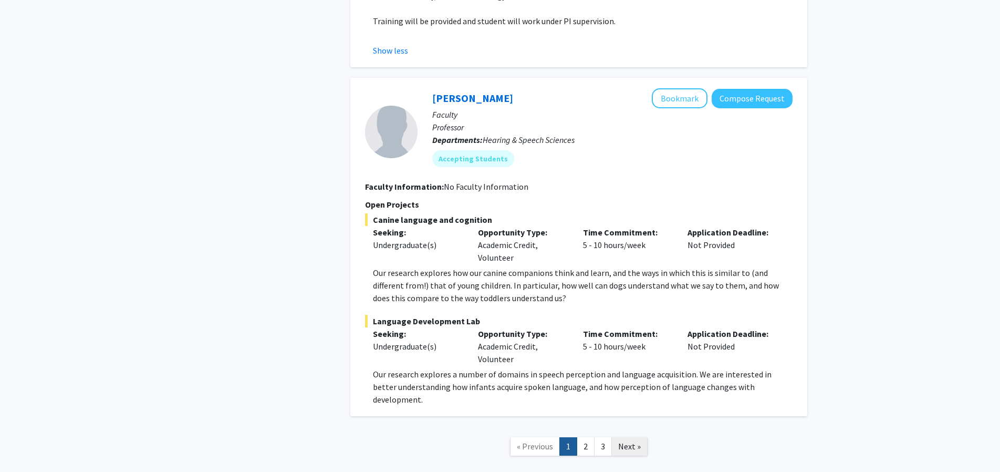
click at [630, 437] on link "Next »" at bounding box center [629, 446] width 36 height 18
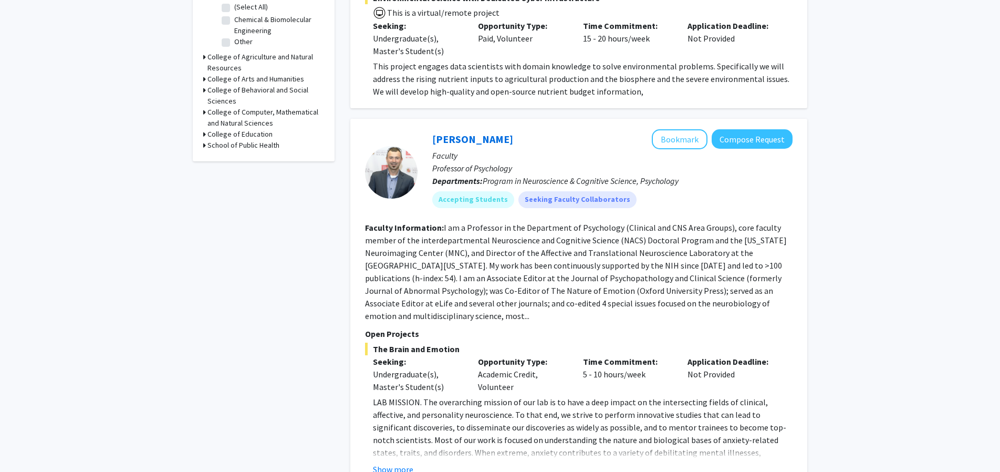
scroll to position [479, 0]
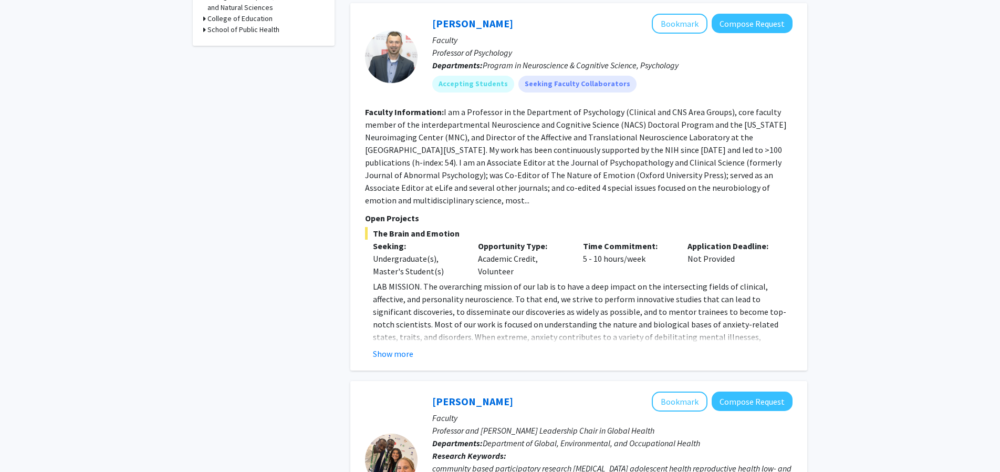
click at [443, 111] on fg-read-more "I am a Professor in the Department of Psychology (Clinical and CNS Area Groups)…" at bounding box center [576, 156] width 422 height 99
drag, startPoint x: 443, startPoint y: 111, endPoint x: 514, endPoint y: 165, distance: 88.9
click at [514, 164] on fg-read-more "I am a Professor in the Department of Psychology (Clinical and CNS Area Groups)…" at bounding box center [576, 156] width 422 height 99
click at [514, 165] on fg-read-more "I am a Professor in the Department of Psychology (Clinical and CNS Area Groups)…" at bounding box center [576, 156] width 422 height 99
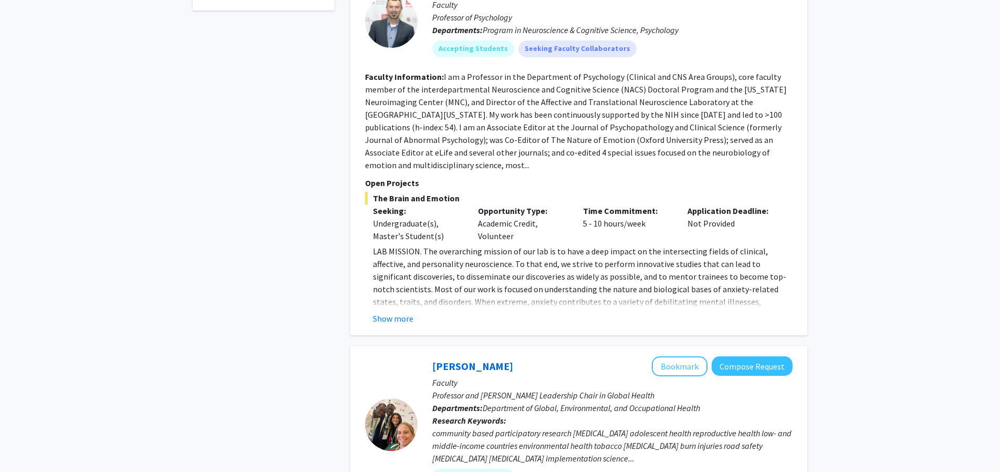
scroll to position [539, 0]
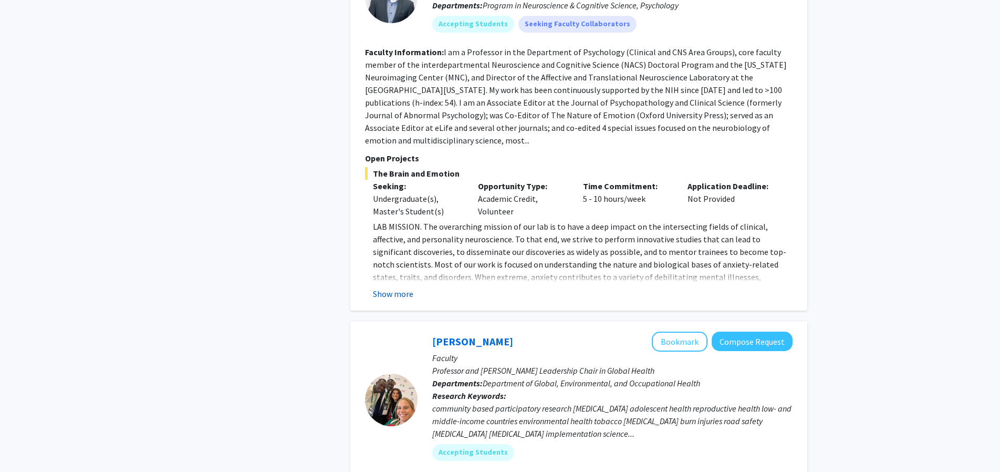
click at [403, 287] on button "Show more" at bounding box center [393, 293] width 40 height 13
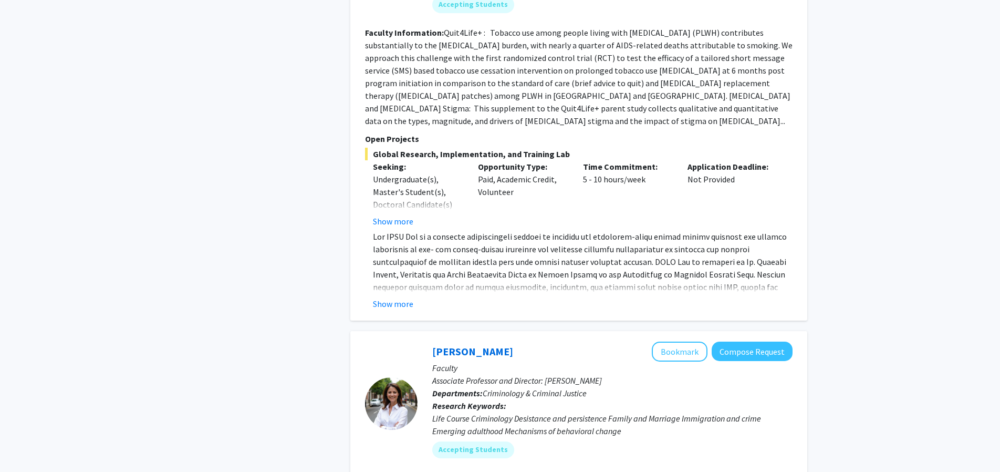
scroll to position [1138, 0]
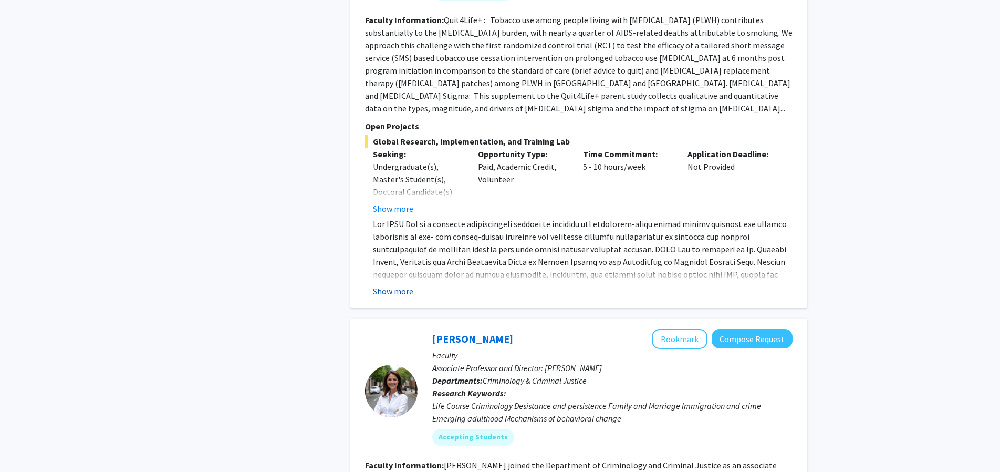
click at [385, 285] on button "Show more" at bounding box center [393, 291] width 40 height 13
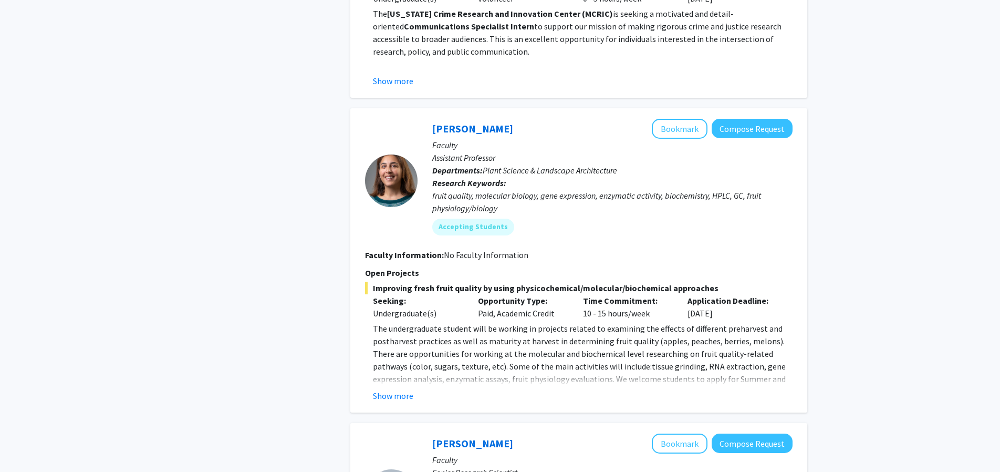
scroll to position [1916, 0]
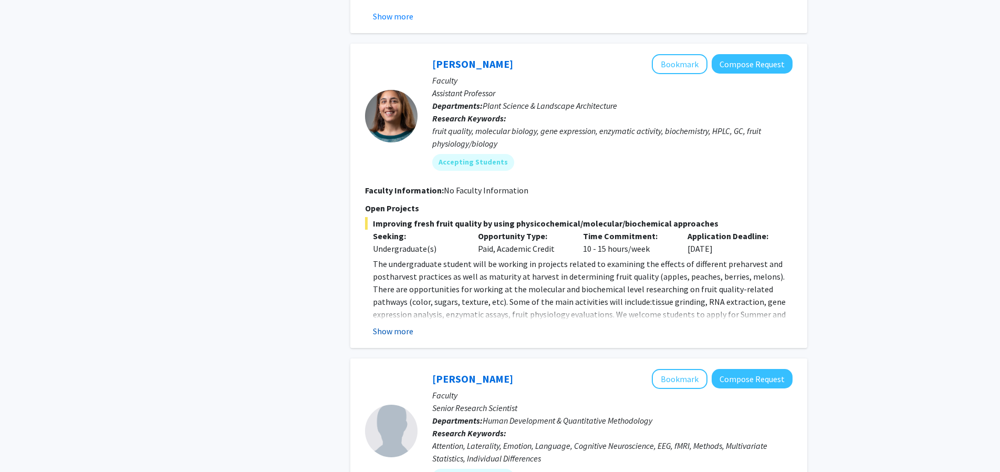
click at [387, 325] on button "Show more" at bounding box center [393, 331] width 40 height 13
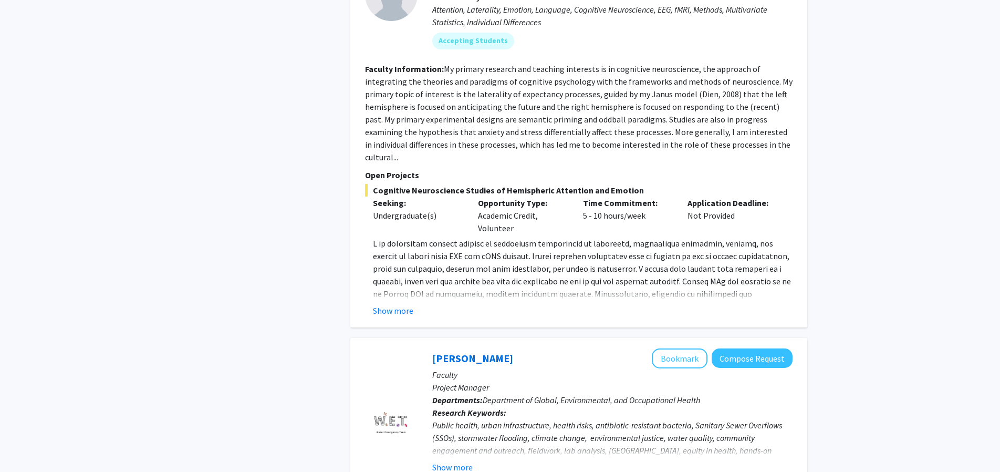
scroll to position [2515, 0]
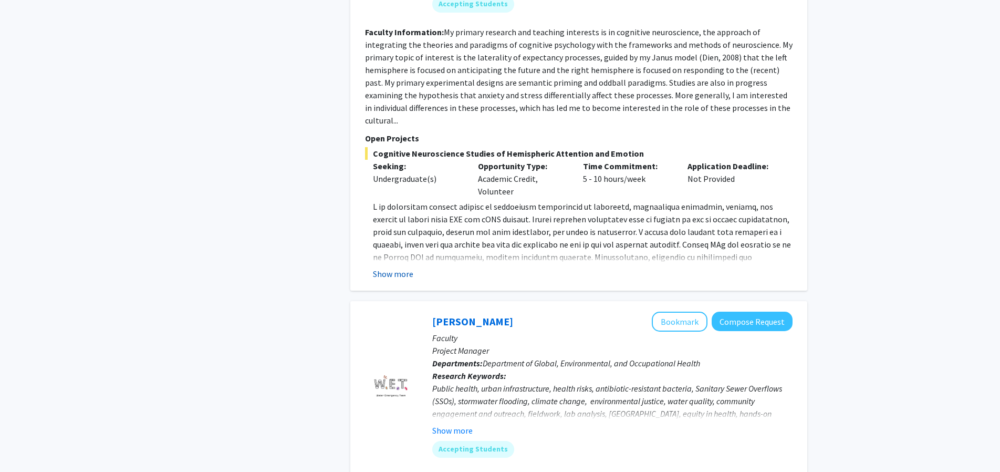
click at [397, 267] on button "Show more" at bounding box center [393, 273] width 40 height 13
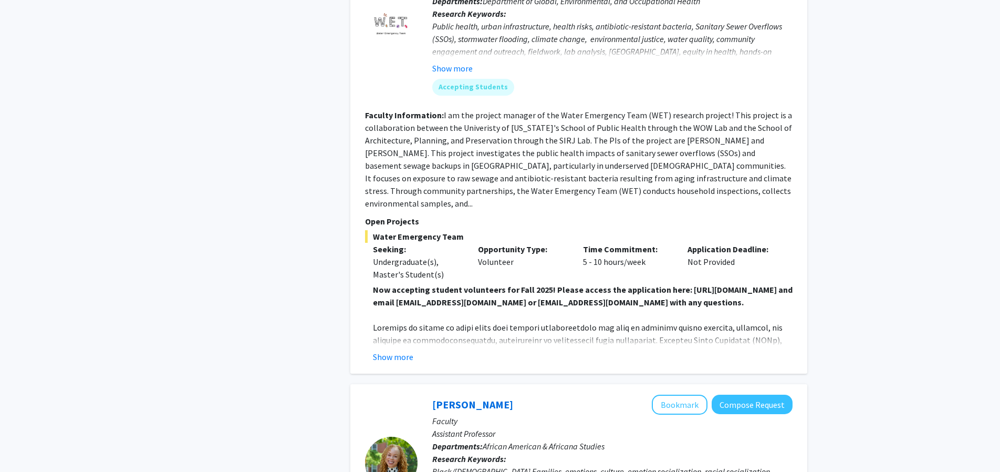
scroll to position [2994, 0]
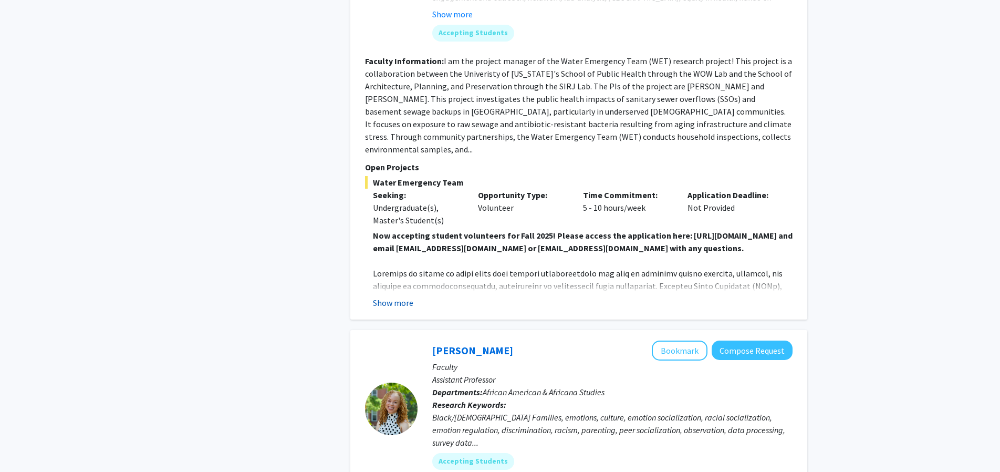
click at [394, 296] on button "Show more" at bounding box center [393, 302] width 40 height 13
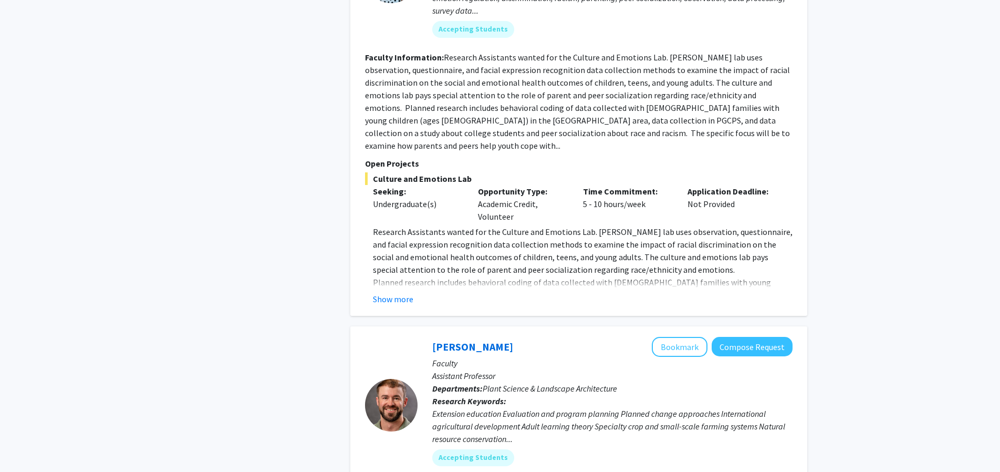
scroll to position [3652, 0]
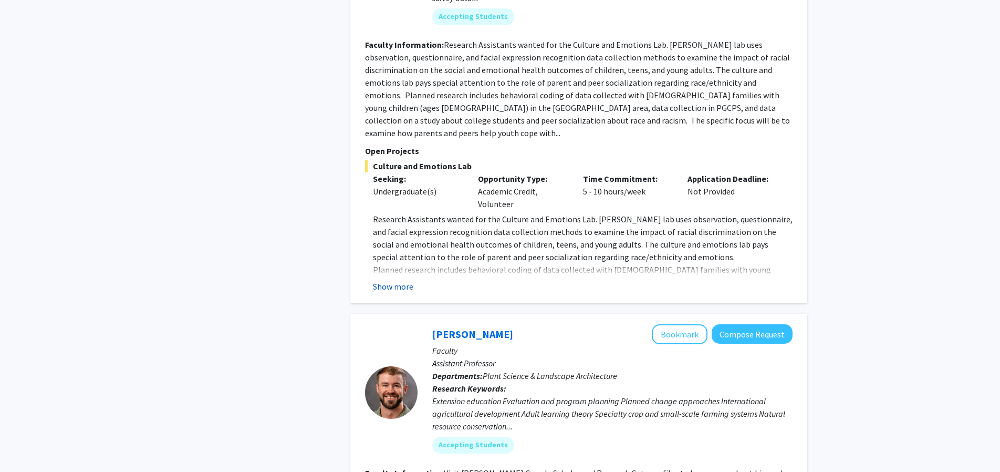
click at [389, 280] on button "Show more" at bounding box center [393, 286] width 40 height 13
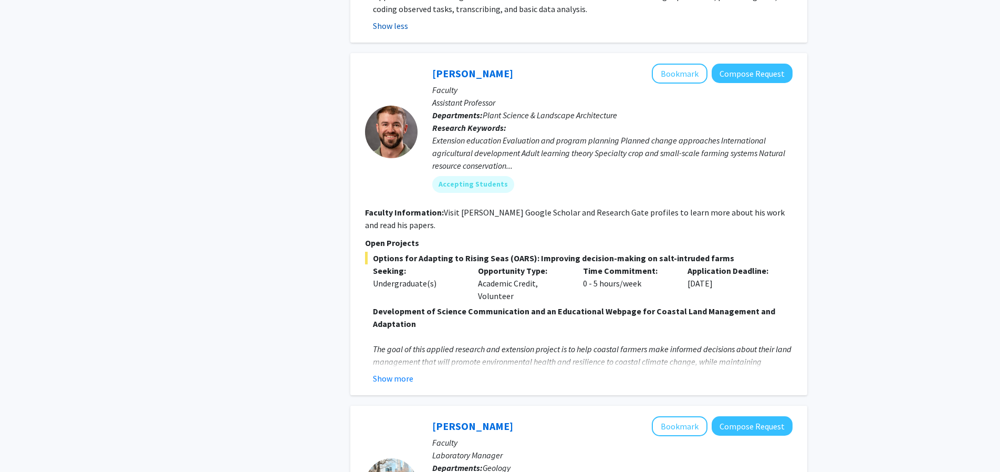
scroll to position [4011, 0]
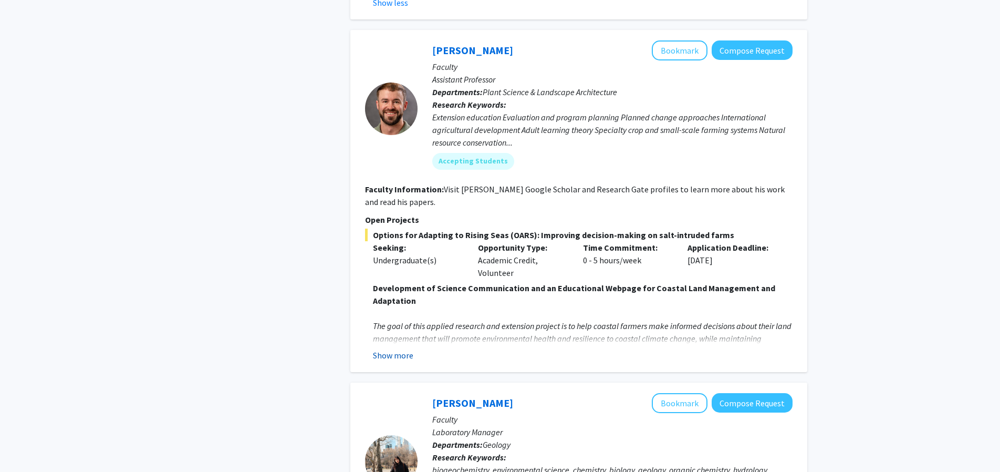
click at [400, 349] on button "Show more" at bounding box center [393, 355] width 40 height 13
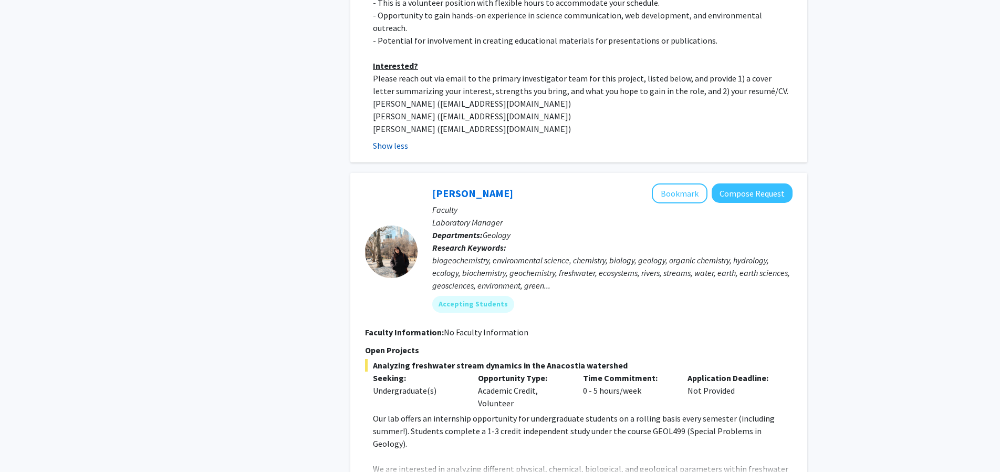
scroll to position [4683, 0]
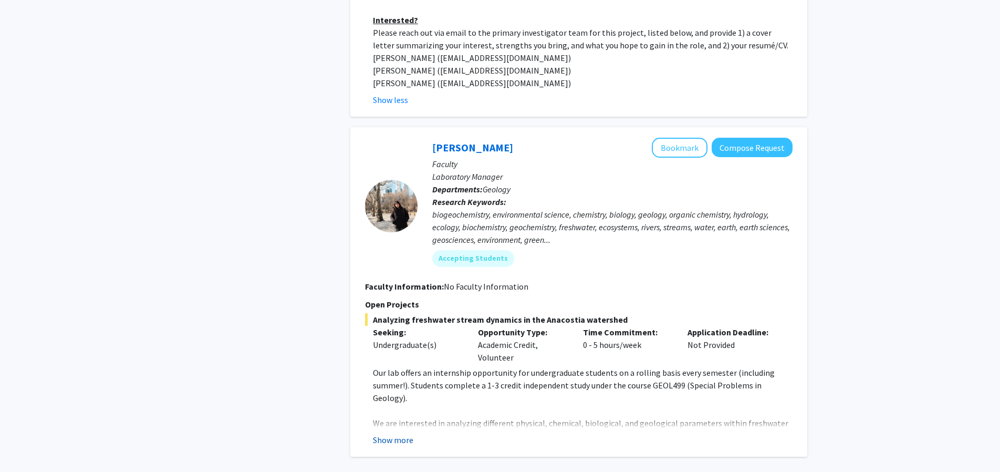
click at [409, 433] on button "Show more" at bounding box center [393, 439] width 40 height 13
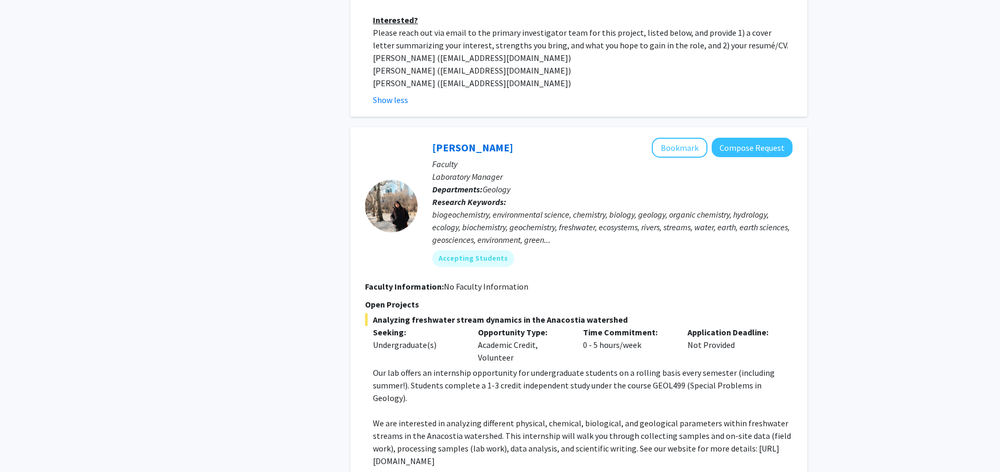
scroll to position [4771, 0]
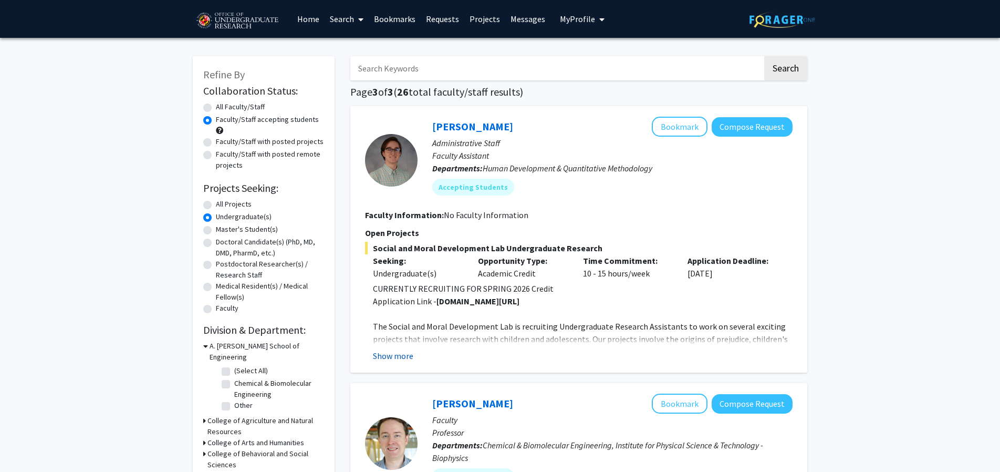
click at [406, 353] on button "Show more" at bounding box center [393, 355] width 40 height 13
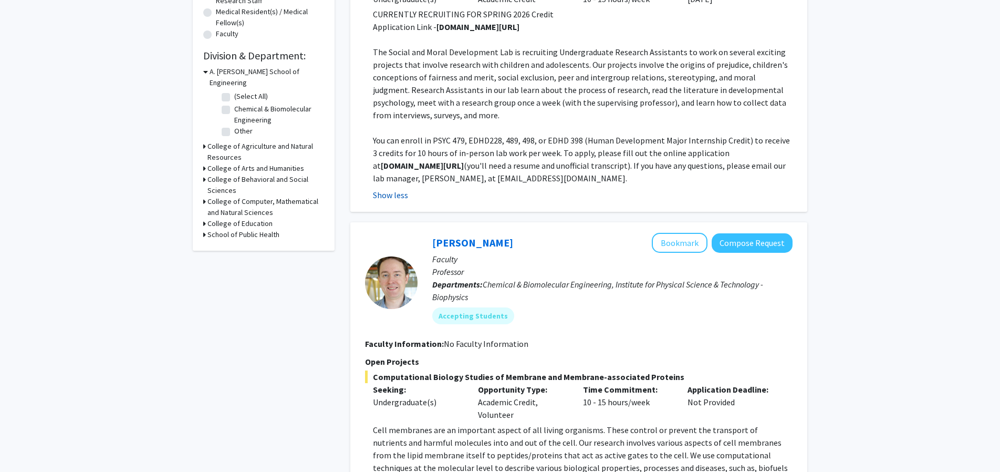
scroll to position [419, 0]
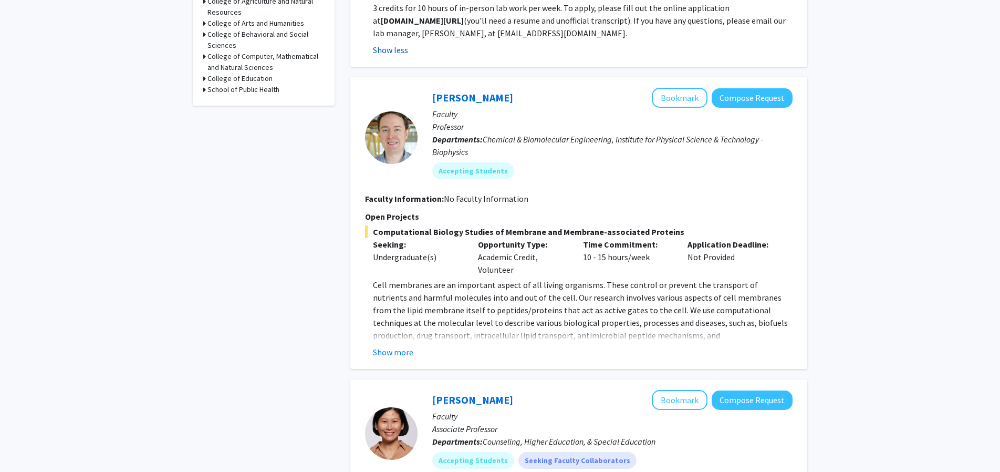
click at [406, 353] on button "Show more" at bounding box center [393, 352] width 40 height 13
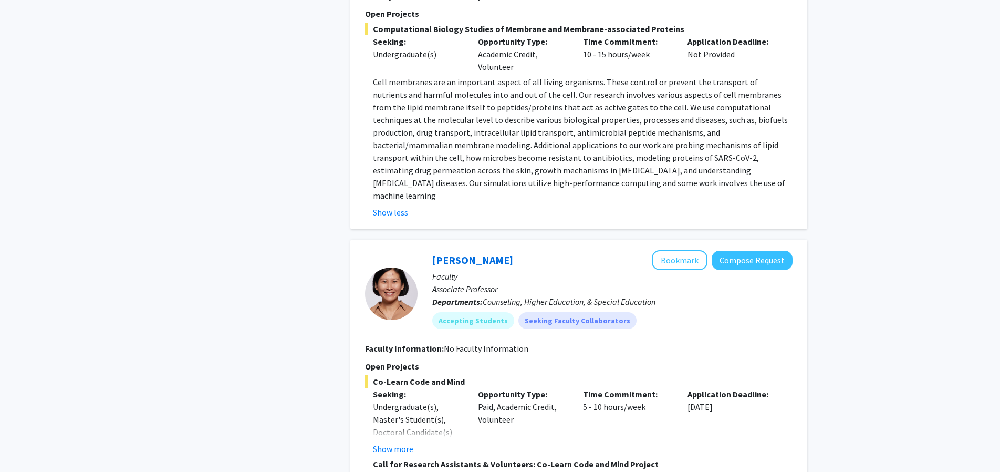
scroll to position [778, 0]
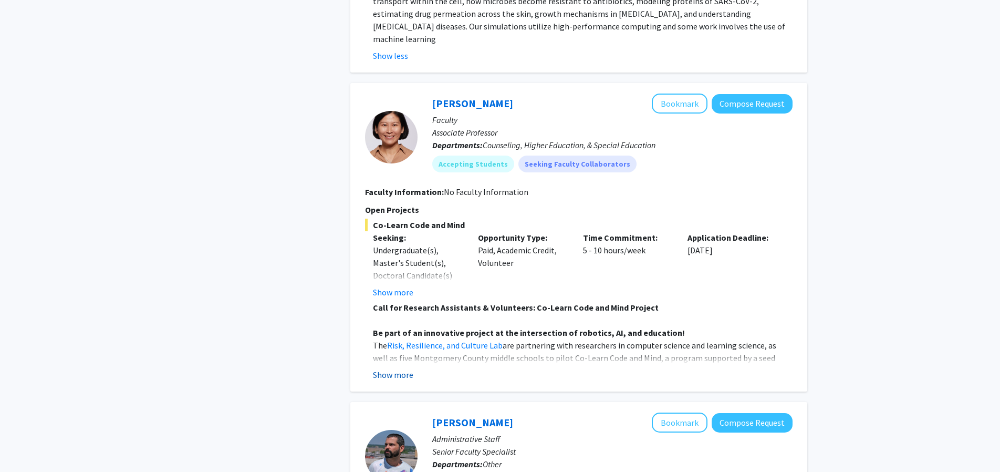
click at [395, 368] on button "Show more" at bounding box center [393, 374] width 40 height 13
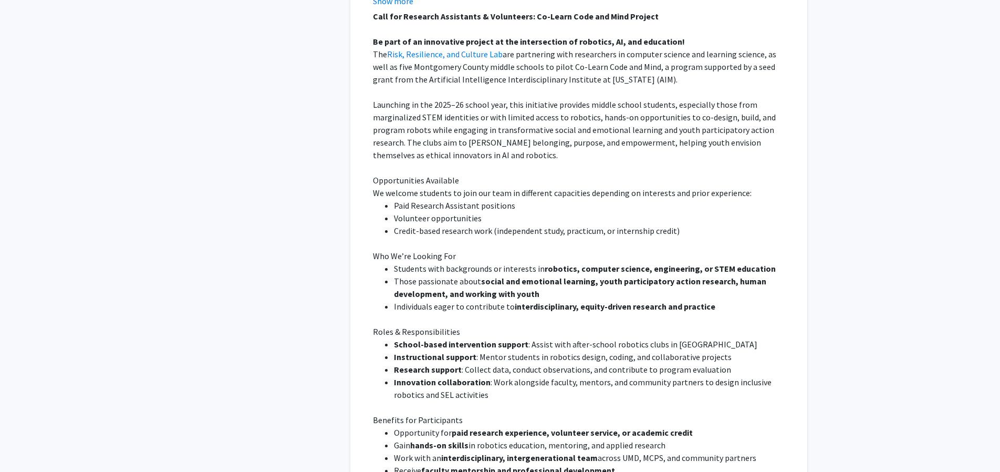
scroll to position [1078, 0]
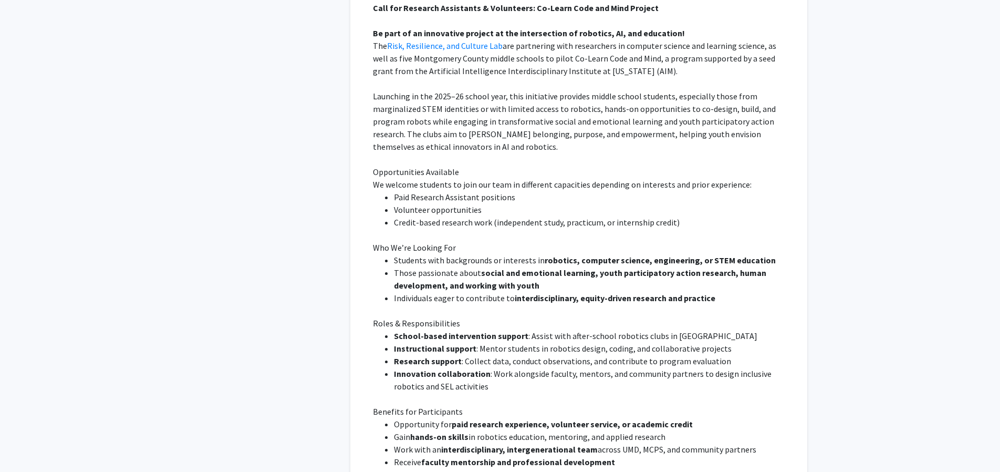
click at [387, 228] on p at bounding box center [583, 234] width 420 height 13
drag, startPoint x: 387, startPoint y: 217, endPoint x: 409, endPoint y: 215, distance: 21.7
click at [409, 215] on div "Call for Research Assistants & Volunteers: Co-Learn Code and Mind Project Be pa…" at bounding box center [583, 285] width 420 height 567
click at [409, 216] on li "Credit-based research work (independent study, practicum, or internship credit)" at bounding box center [593, 222] width 399 height 13
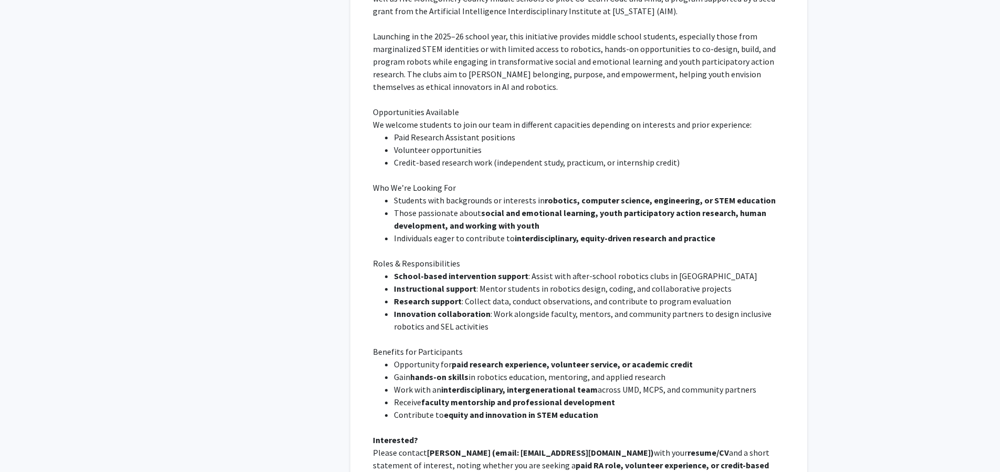
click at [396, 206] on li "Those passionate about social and emotional learning, youth participatory actio…" at bounding box center [593, 218] width 399 height 25
drag, startPoint x: 396, startPoint y: 202, endPoint x: 422, endPoint y: 197, distance: 26.6
click at [422, 206] on li "Those passionate about social and emotional learning, youth participatory actio…" at bounding box center [593, 218] width 399 height 25
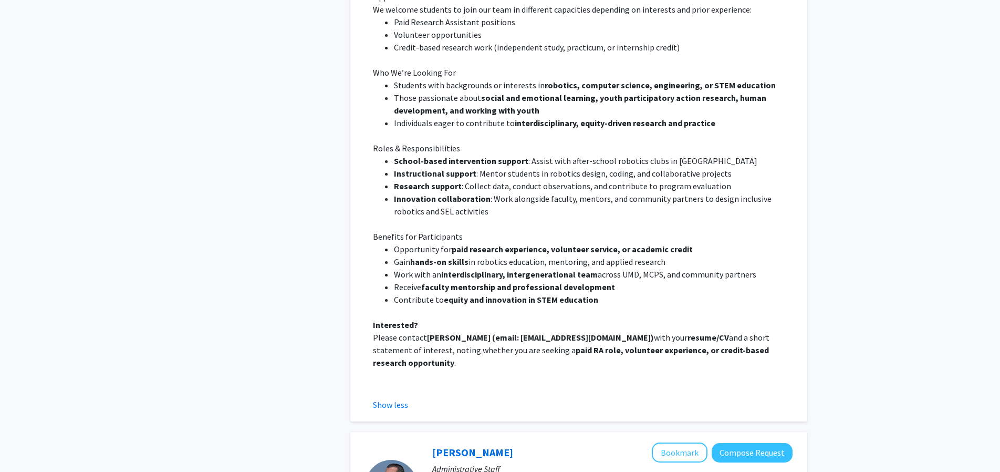
scroll to position [1257, 0]
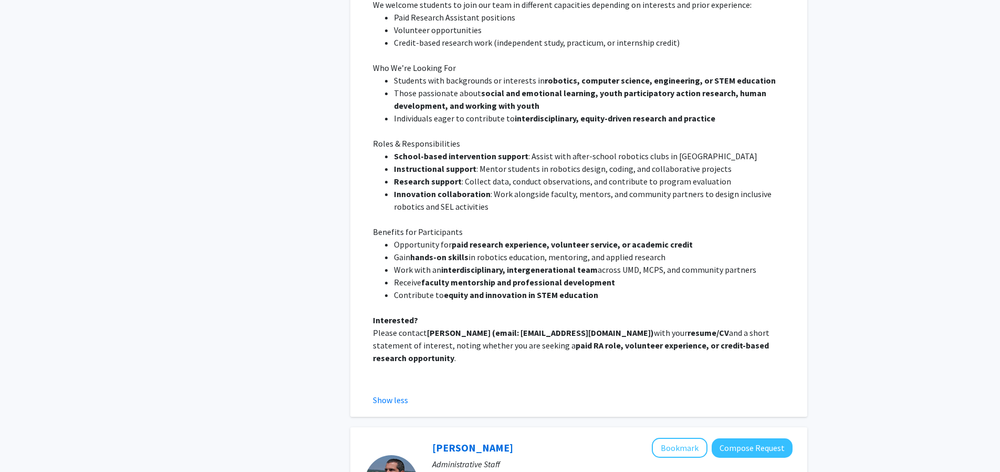
click at [360, 132] on div "[PERSON_NAME] Bookmark Compose Request Faculty Associate Professor Departments:…" at bounding box center [578, 10] width 457 height 812
drag, startPoint x: 360, startPoint y: 132, endPoint x: 430, endPoint y: 134, distance: 69.9
click at [430, 134] on div "[PERSON_NAME] Bookmark Compose Request Faculty Associate Professor Departments:…" at bounding box center [578, 10] width 457 height 812
click at [378, 226] on span "Benefits for Participants" at bounding box center [418, 231] width 90 height 11
drag, startPoint x: 378, startPoint y: 222, endPoint x: 447, endPoint y: 216, distance: 69.6
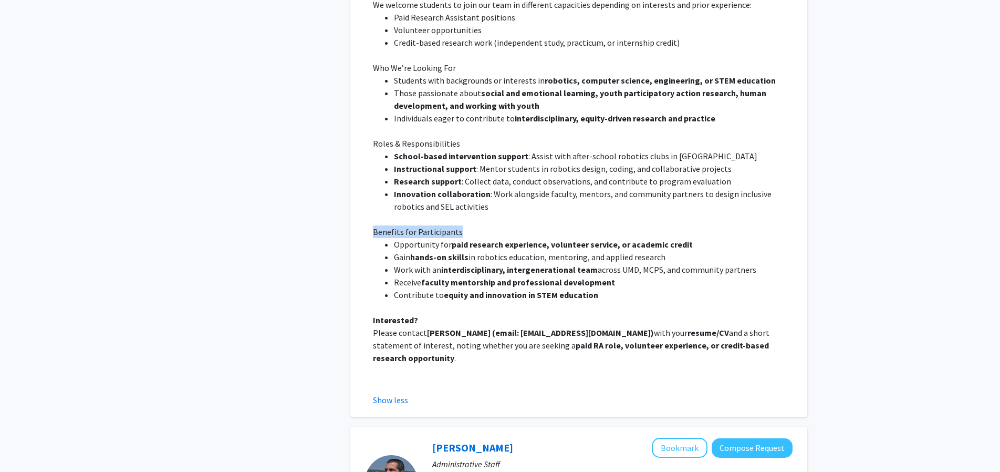
click at [447, 226] on span "Benefits for Participants" at bounding box center [418, 231] width 90 height 11
click at [380, 226] on span "Benefits for Participants" at bounding box center [418, 231] width 90 height 11
drag, startPoint x: 380, startPoint y: 225, endPoint x: 447, endPoint y: 216, distance: 68.3
click at [447, 226] on span "Benefits for Participants" at bounding box center [418, 231] width 90 height 11
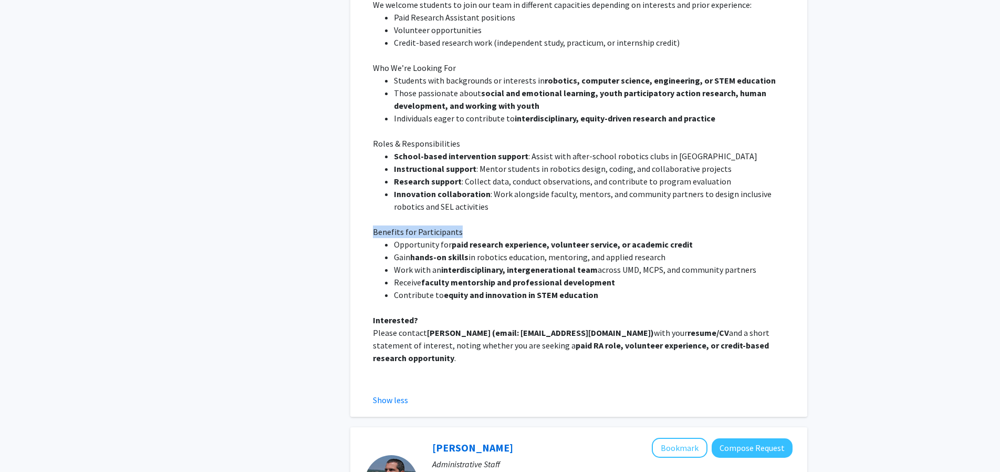
click at [447, 226] on span "Benefits for Participants" at bounding box center [418, 231] width 90 height 11
click at [400, 263] on li "Work with an interdisciplinary, intergenerational team across UMD, MCPS, and co…" at bounding box center [593, 269] width 399 height 13
drag, startPoint x: 400, startPoint y: 260, endPoint x: 460, endPoint y: 259, distance: 59.9
click at [460, 263] on li "Work with an interdisciplinary, intergenerational team across UMD, MCPS, and co…" at bounding box center [593, 269] width 399 height 13
click at [460, 264] on strong "interdisciplinary, intergenerational team" at bounding box center [519, 269] width 157 height 11
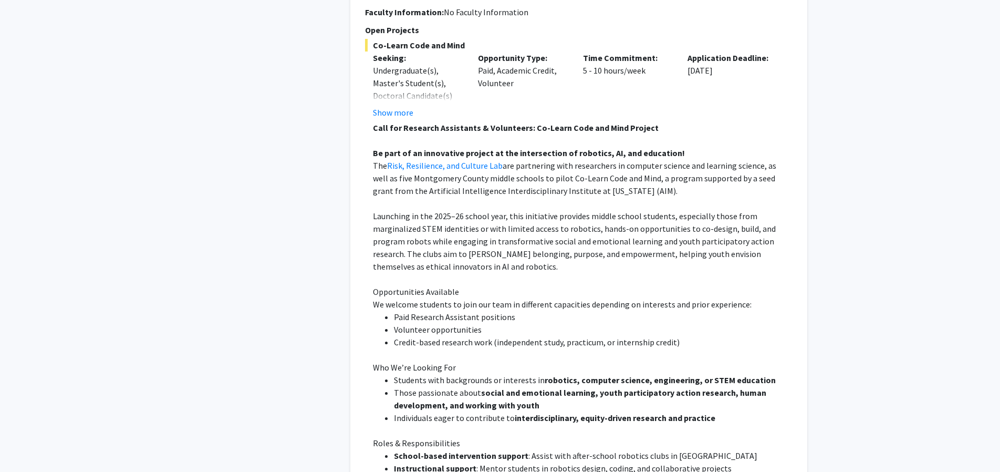
scroll to position [659, 0]
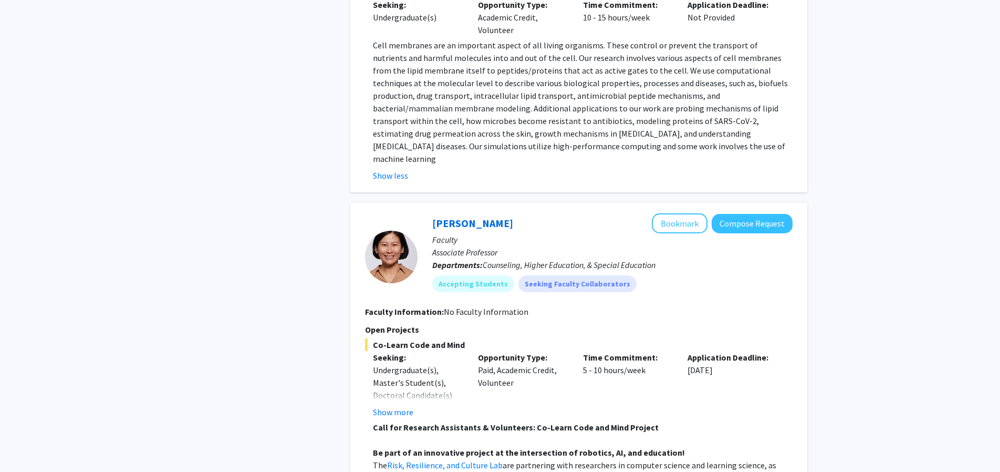
click at [653, 213] on div "[PERSON_NAME] Bookmark Compose Request" at bounding box center [612, 223] width 360 height 20
click at [681, 213] on button "Bookmark" at bounding box center [680, 223] width 56 height 20
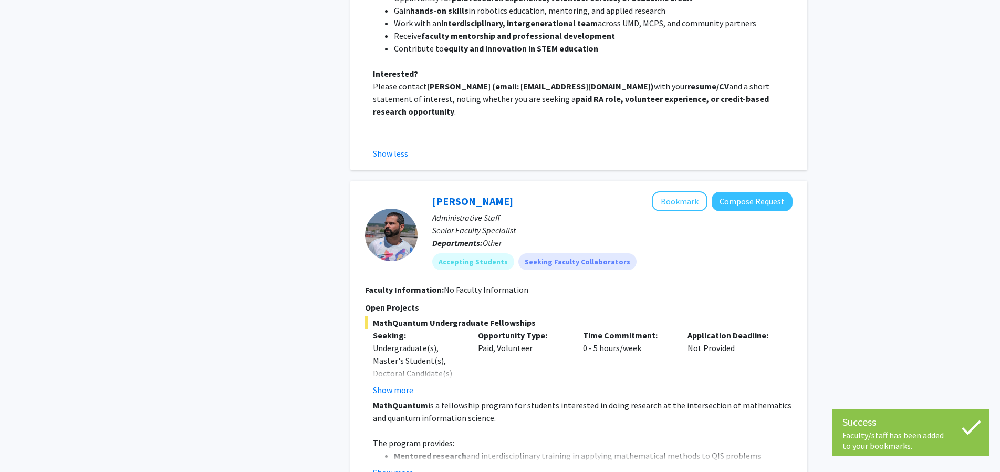
scroll to position [1557, 0]
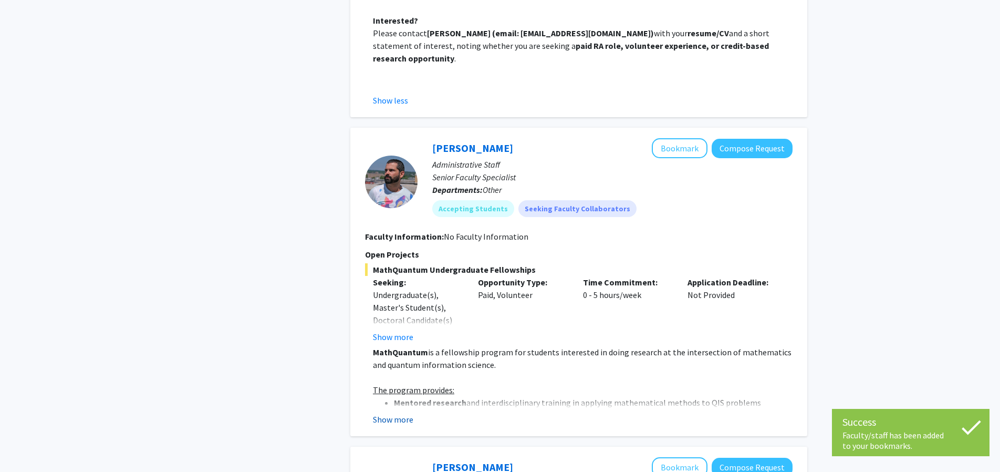
click at [397, 413] on button "Show more" at bounding box center [393, 419] width 40 height 13
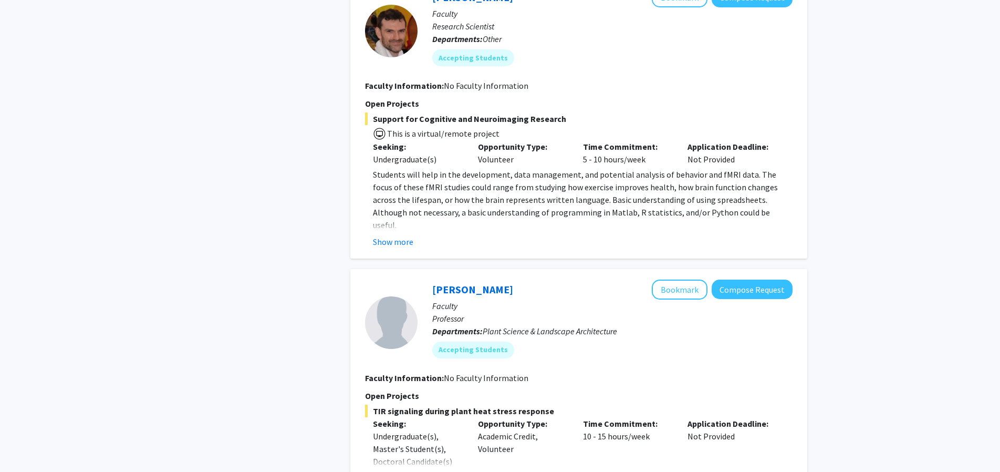
scroll to position [2574, 0]
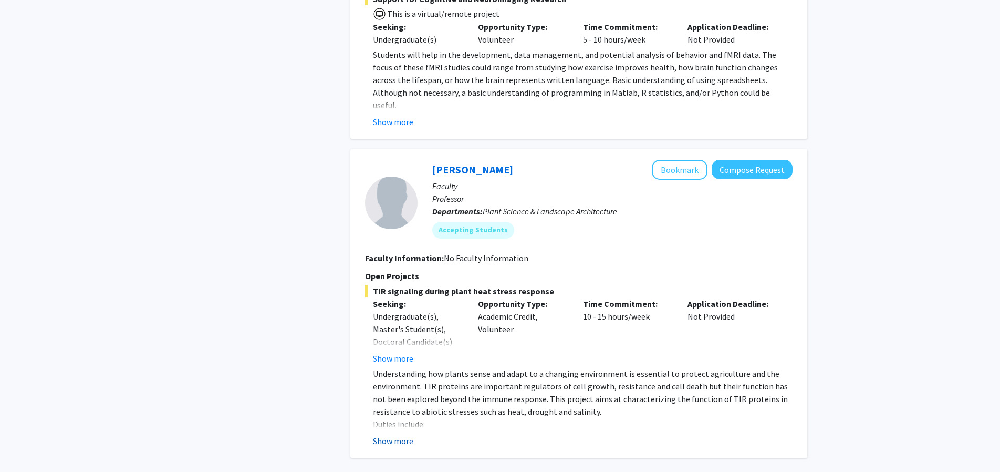
click at [402, 434] on button "Show more" at bounding box center [393, 440] width 40 height 13
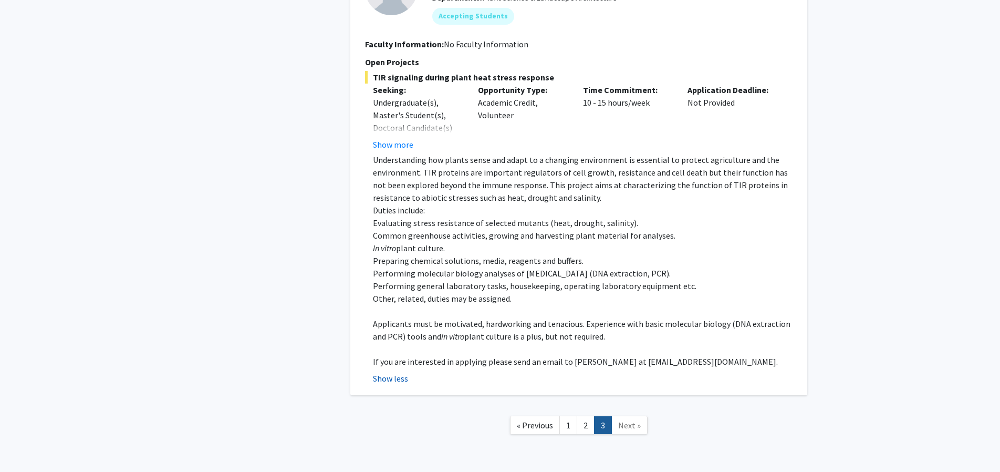
scroll to position [2797, 0]
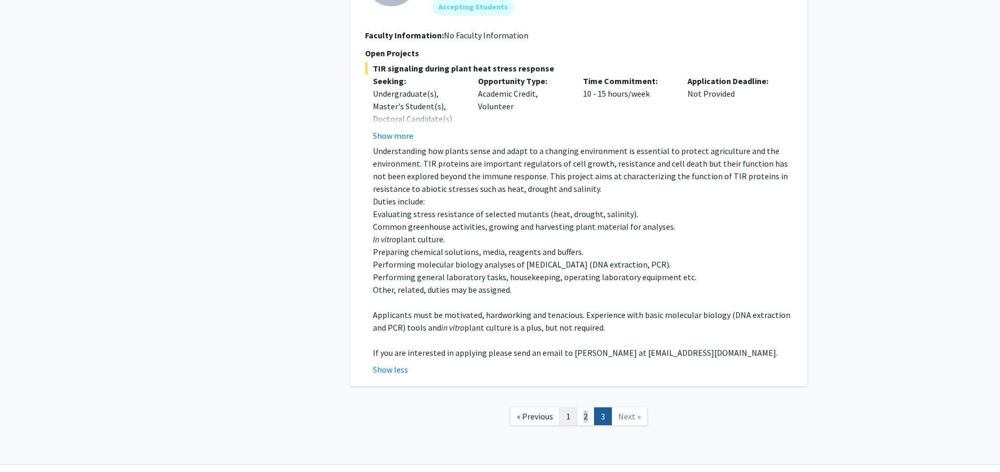
drag, startPoint x: 580, startPoint y: 386, endPoint x: 568, endPoint y: 386, distance: 12.1
click at [568, 407] on ul "« Previous 1 2 3 Next »" at bounding box center [579, 416] width 138 height 18
click at [568, 407] on link "1" at bounding box center [568, 416] width 18 height 18
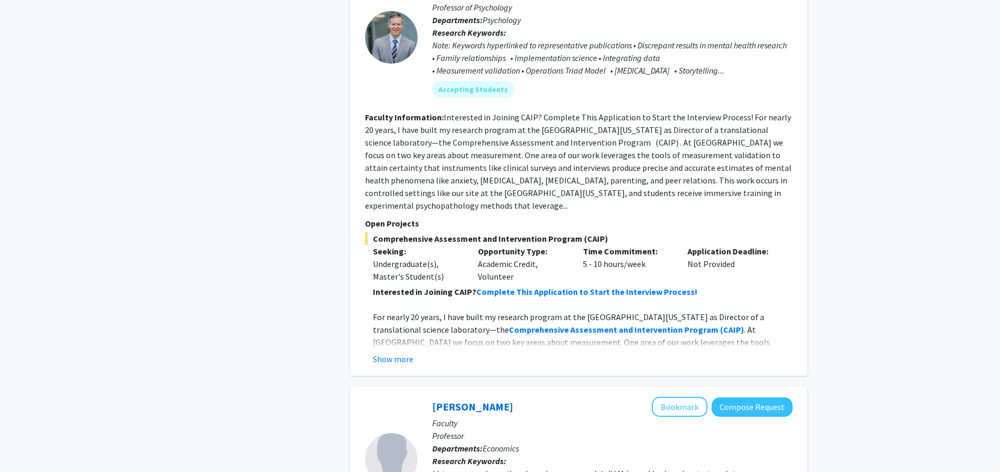
scroll to position [2335, 0]
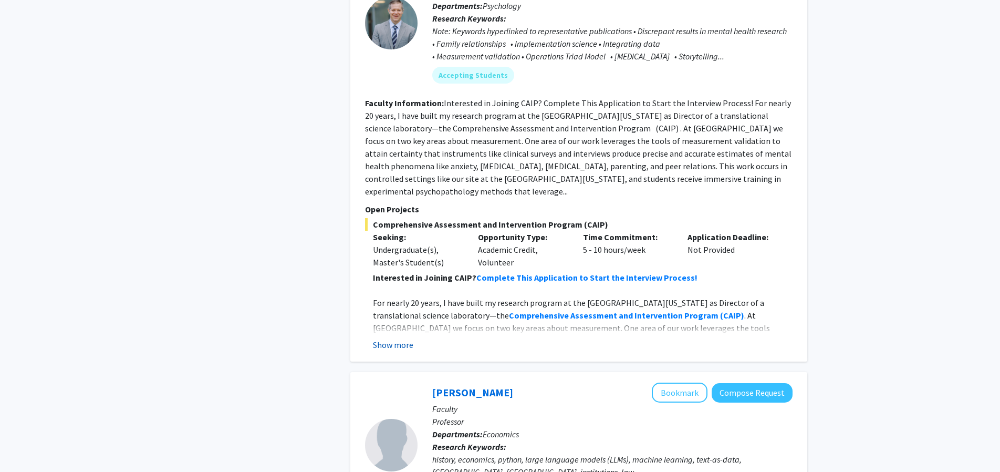
click at [398, 338] on button "Show more" at bounding box center [393, 344] width 40 height 13
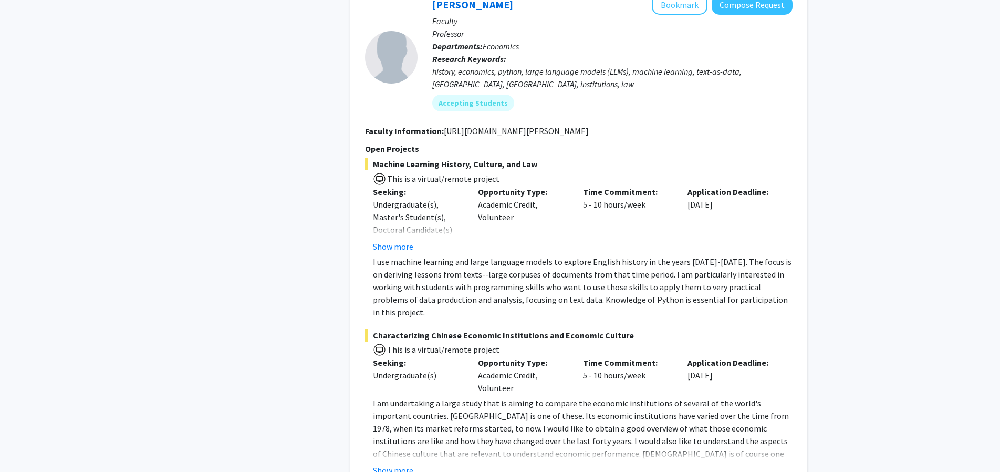
scroll to position [2994, 0]
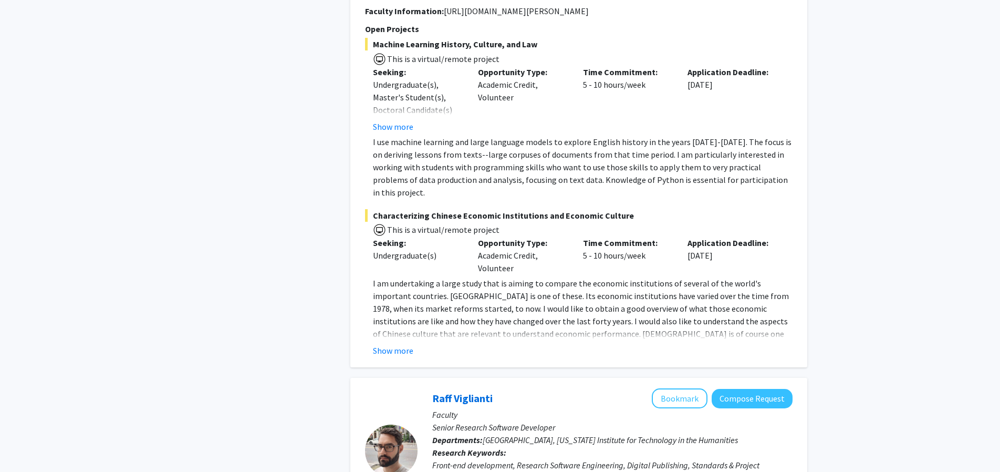
click at [394, 307] on div "[PERSON_NAME] Bookmark Compose Request Faculty Professor Departments: Economics…" at bounding box center [578, 116] width 457 height 503
click at [382, 293] on fg-read-more "I am undertaking a large study that is aiming to compare the economic instituti…" at bounding box center [579, 317] width 428 height 80
click at [387, 344] on button "Show more" at bounding box center [393, 350] width 40 height 13
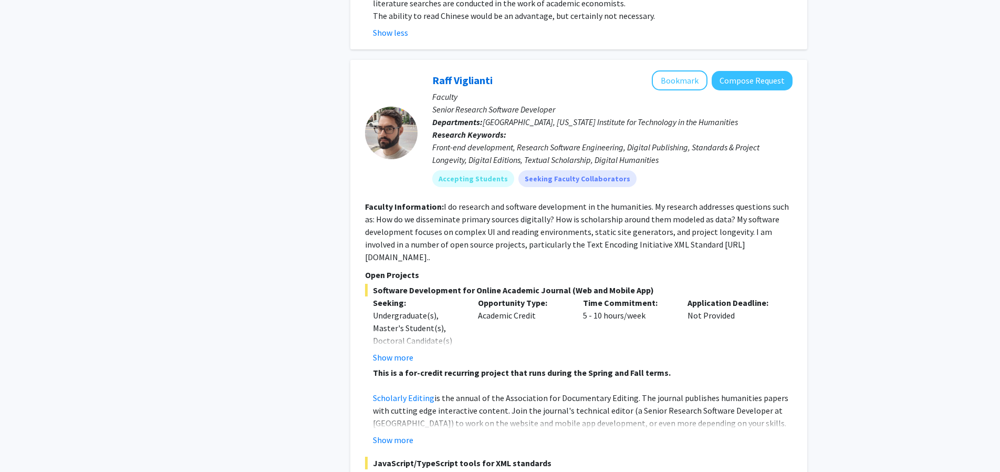
scroll to position [3413, 0]
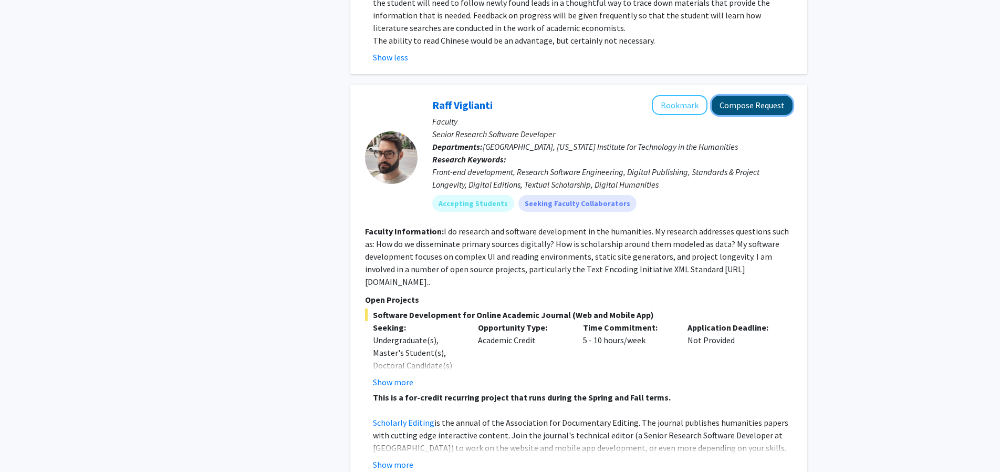
click at [737, 96] on button "Compose Request" at bounding box center [752, 105] width 81 height 19
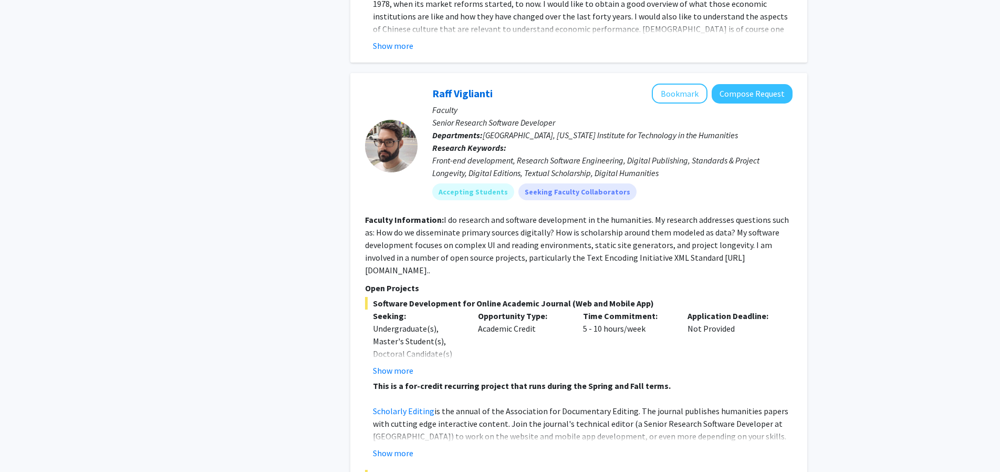
scroll to position [3053, 0]
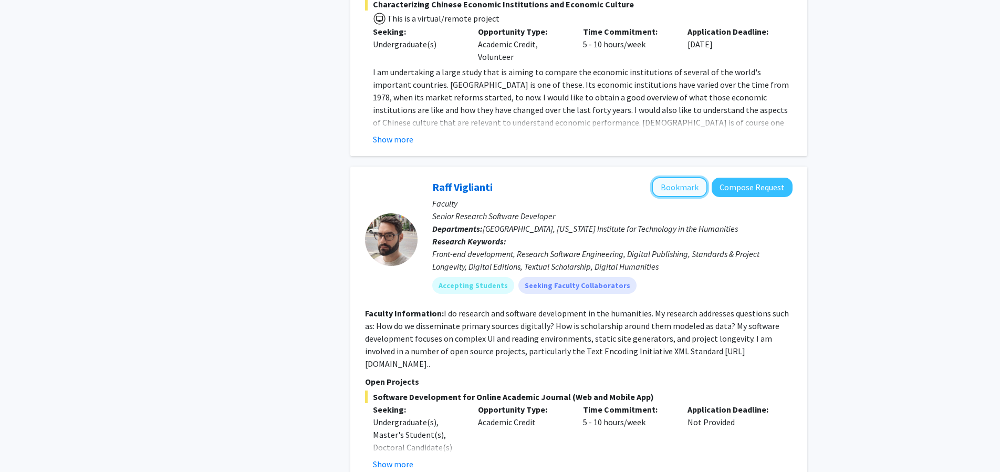
click at [684, 177] on button "Bookmark" at bounding box center [680, 187] width 56 height 20
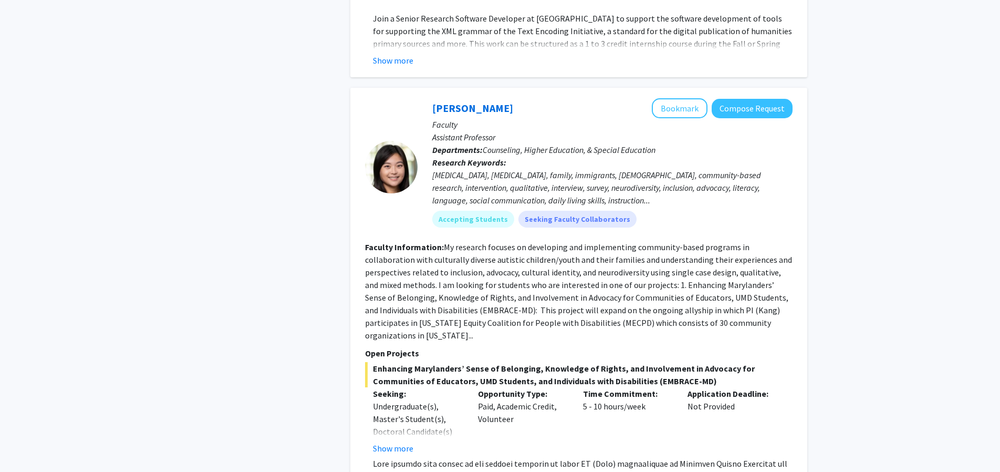
scroll to position [3413, 0]
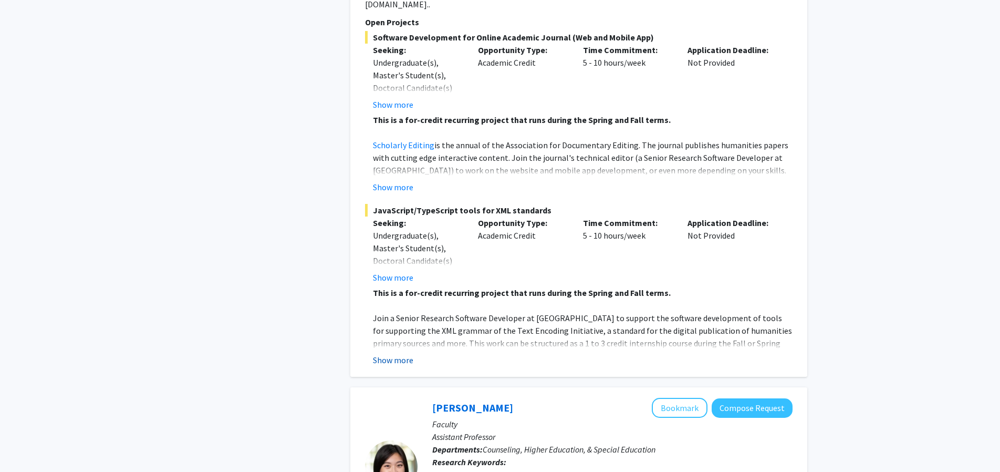
click at [388, 353] on button "Show more" at bounding box center [393, 359] width 40 height 13
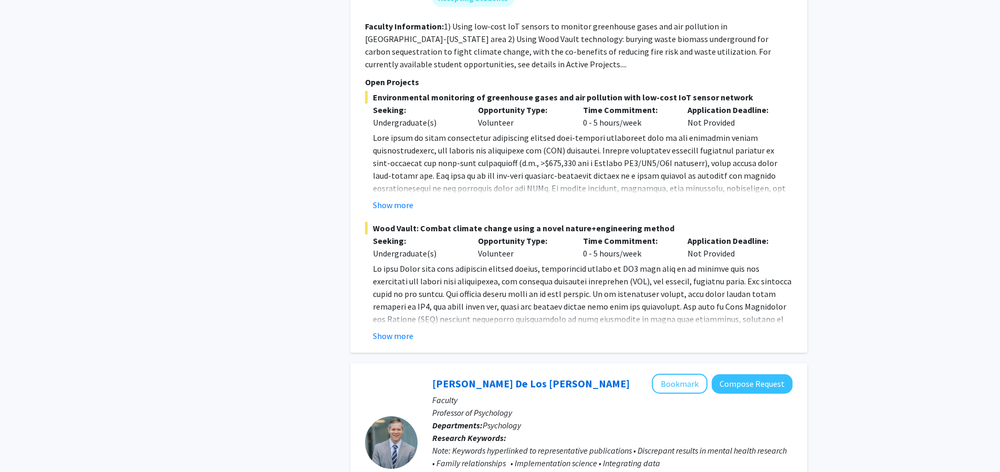
scroll to position [1796, 0]
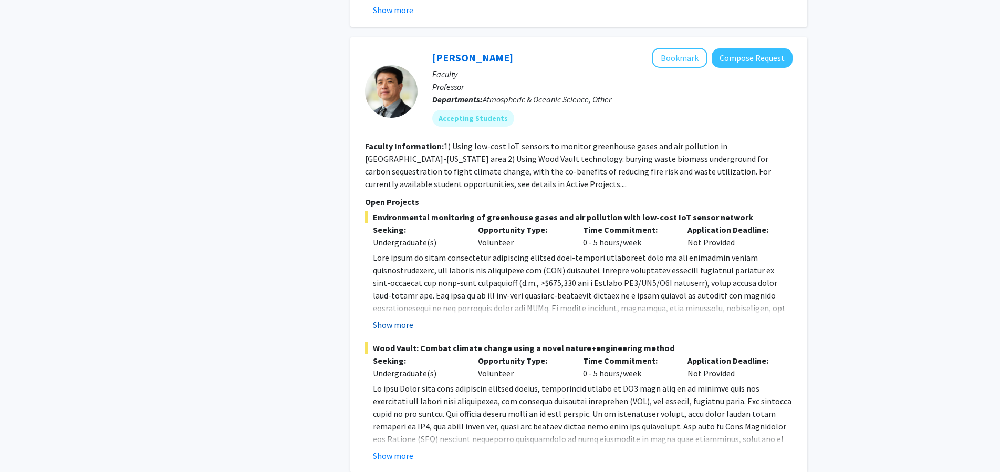
click at [403, 318] on button "Show more" at bounding box center [393, 324] width 40 height 13
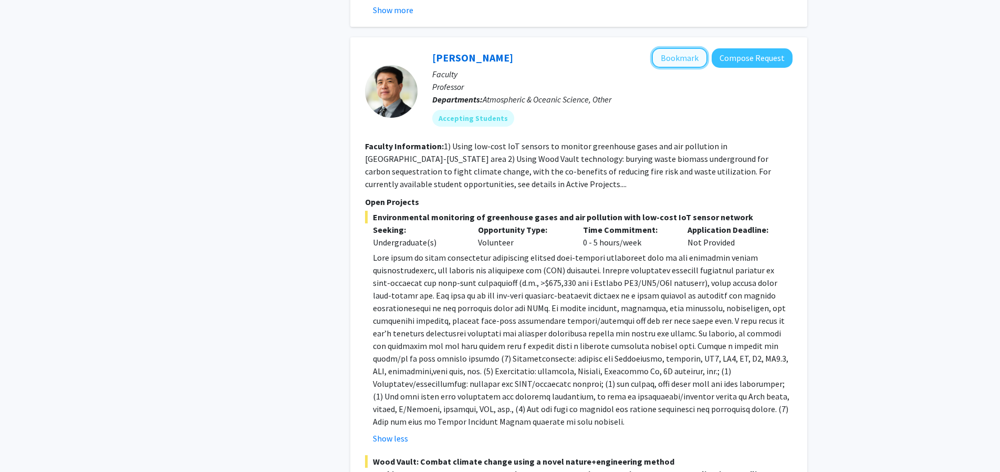
click at [682, 48] on button "Bookmark" at bounding box center [680, 58] width 56 height 20
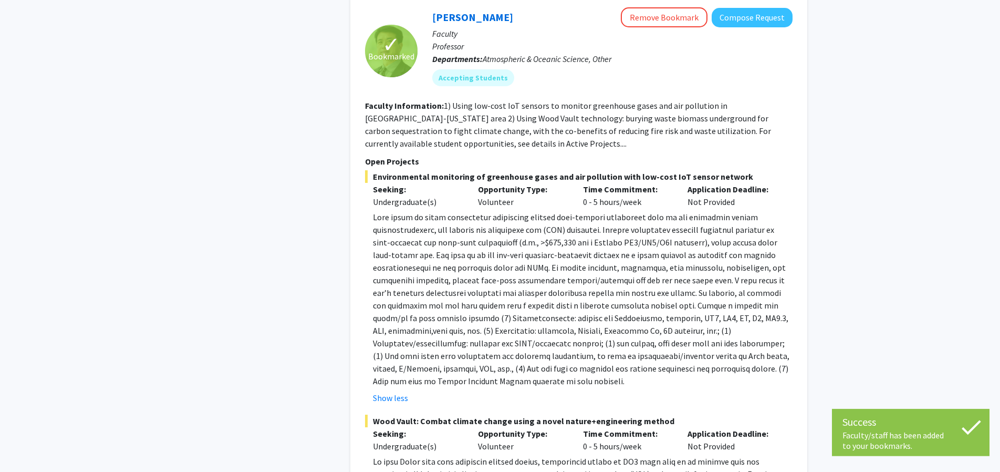
scroll to position [1856, 0]
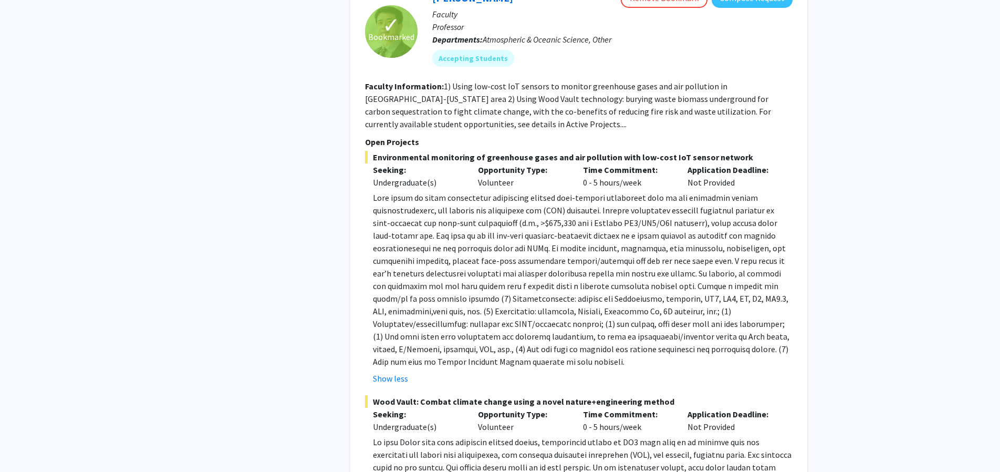
click at [473, 285] on p at bounding box center [583, 279] width 420 height 176
drag, startPoint x: 473, startPoint y: 285, endPoint x: 560, endPoint y: 288, distance: 87.2
click at [560, 288] on p at bounding box center [583, 279] width 420 height 176
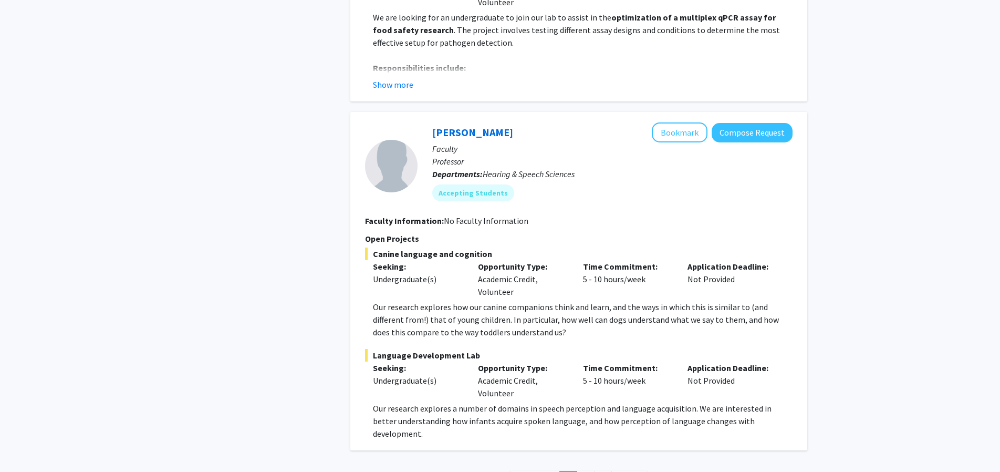
scroll to position [5301, 0]
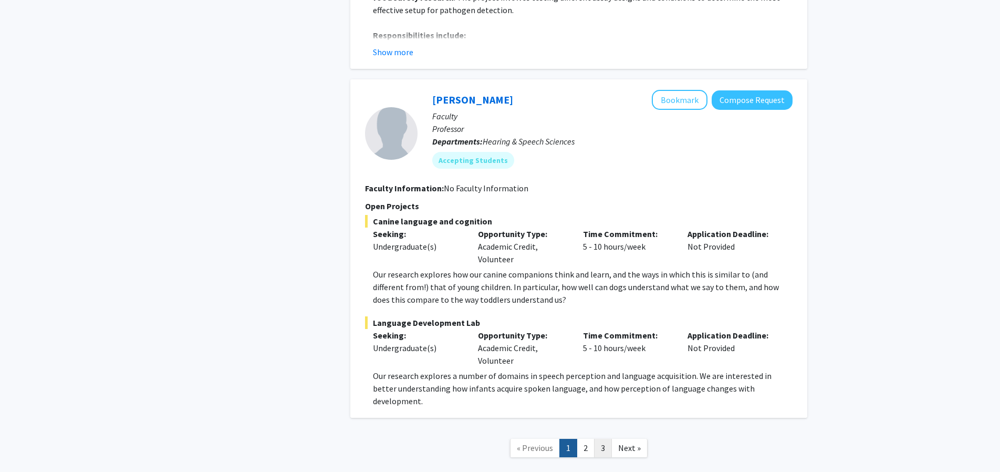
click at [601, 439] on link "3" at bounding box center [603, 448] width 18 height 18
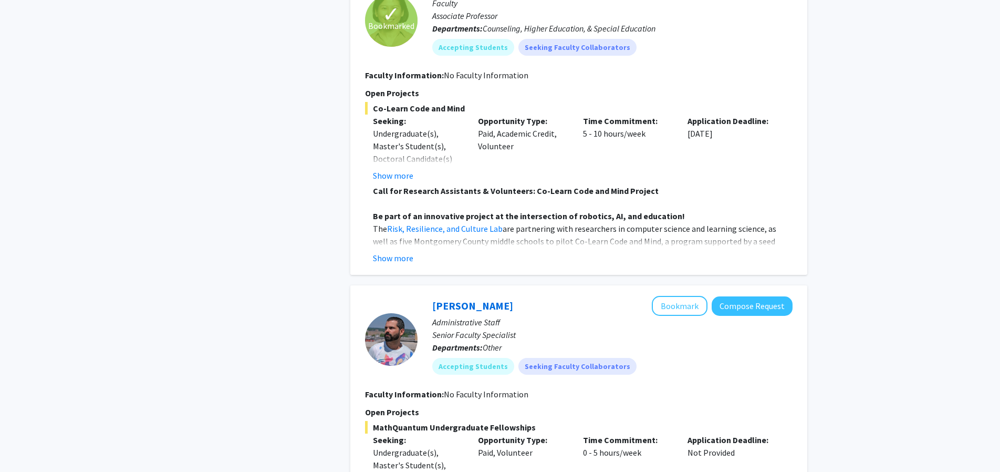
scroll to position [1567, 0]
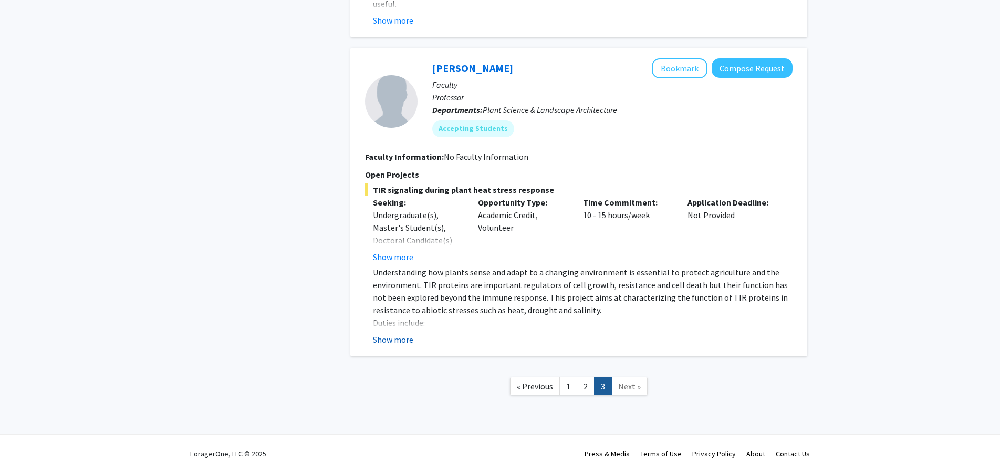
click at [410, 339] on button "Show more" at bounding box center [393, 339] width 40 height 13
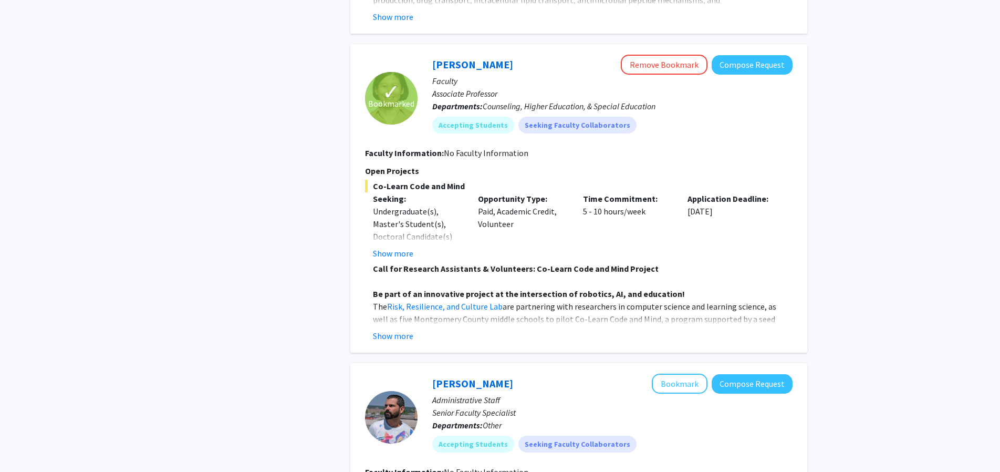
scroll to position [0, 0]
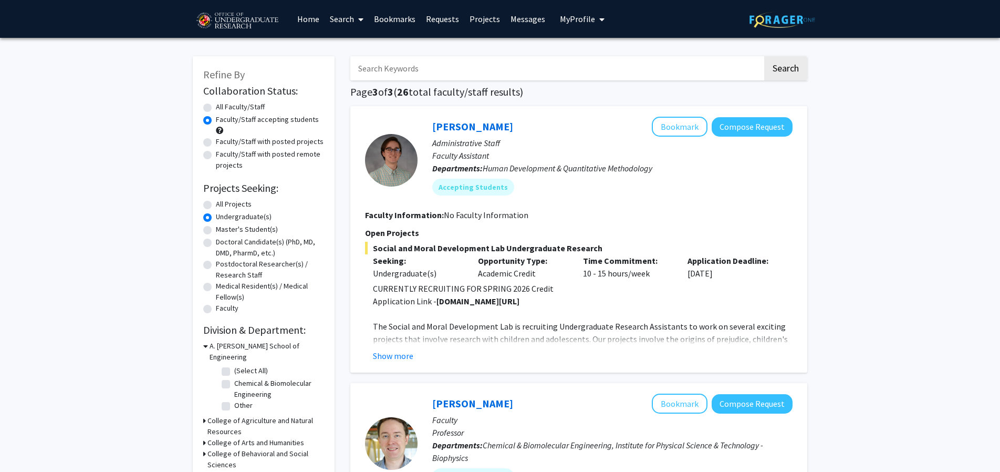
click at [582, 26] on button "My Profile" at bounding box center [582, 19] width 51 height 38
click at [393, 24] on link "Bookmarks" at bounding box center [395, 19] width 52 height 37
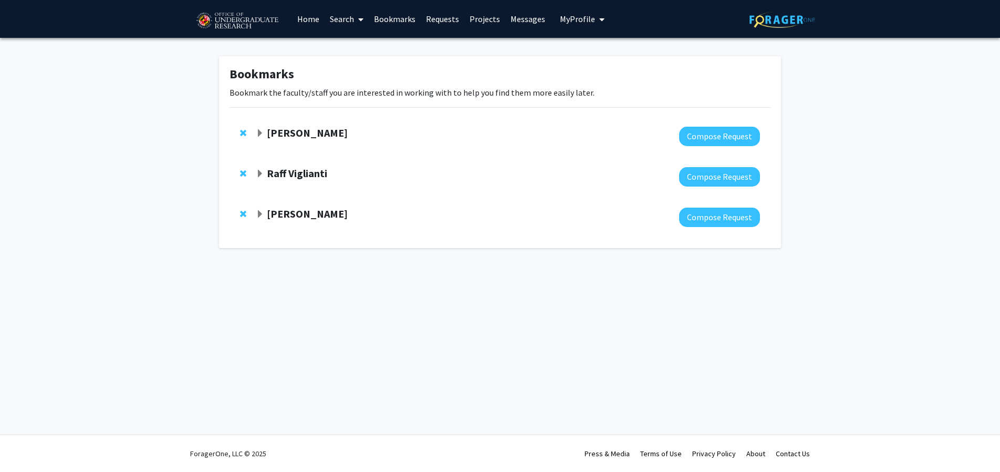
click at [300, 132] on strong "[PERSON_NAME]" at bounding box center [307, 132] width 81 height 13
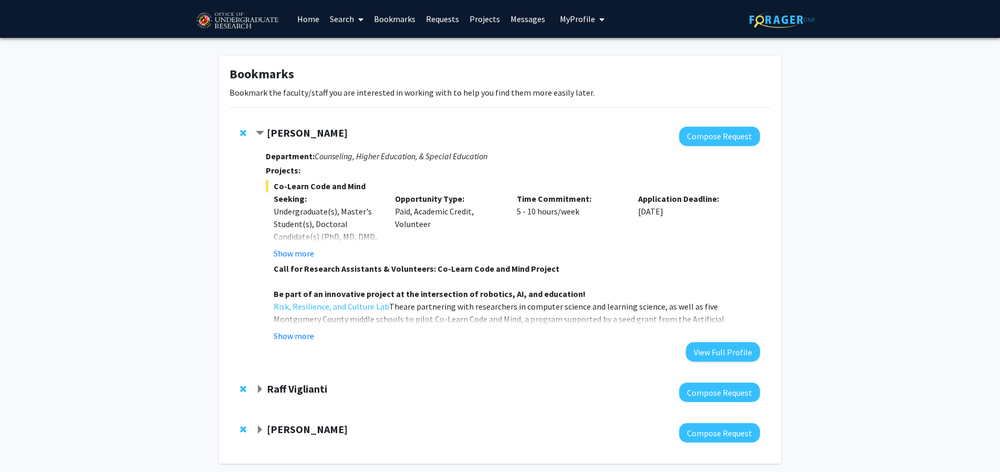
scroll to position [47, 0]
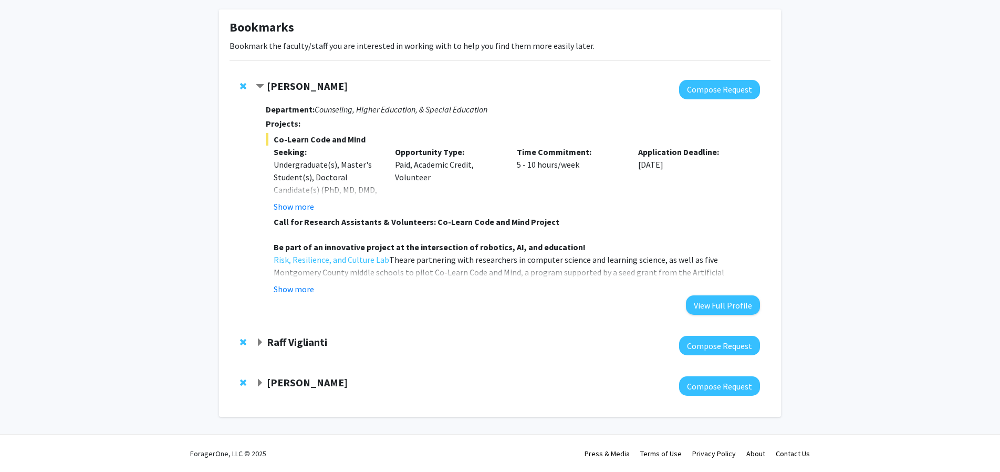
drag, startPoint x: 293, startPoint y: 334, endPoint x: 279, endPoint y: 346, distance: 18.3
click at [276, 341] on strong "Raff Viglianti" at bounding box center [297, 341] width 60 height 13
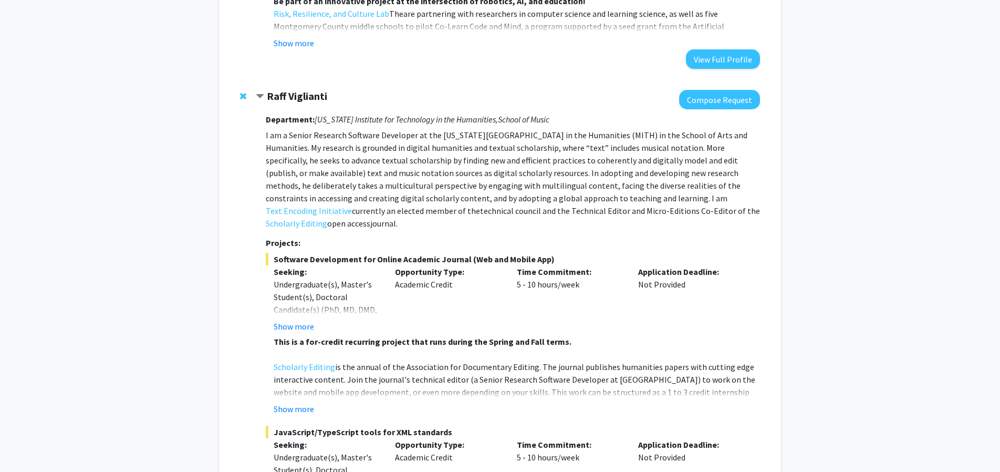
scroll to position [472, 0]
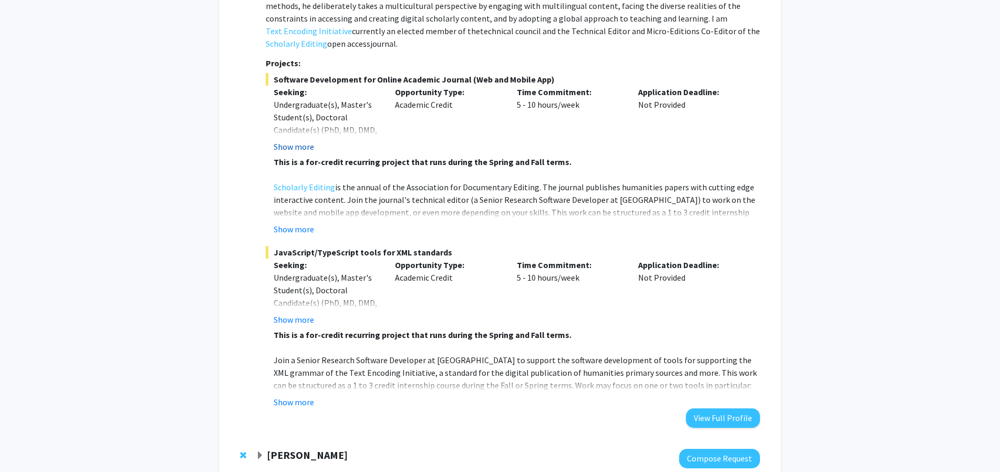
click at [300, 140] on button "Show more" at bounding box center [294, 146] width 40 height 13
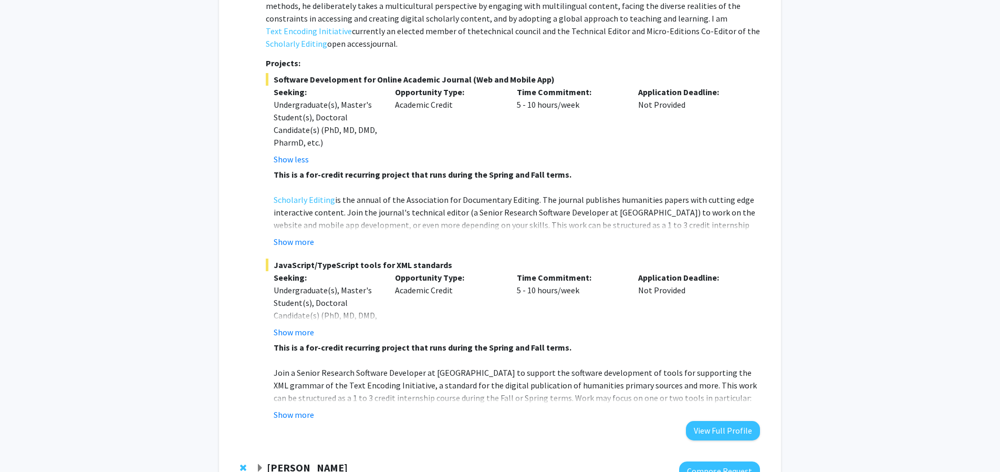
click at [308, 236] on fg-project-list "Software Development for Online Academic Journal (Web and Mobile App) Seeking: …" at bounding box center [513, 247] width 494 height 348
click at [299, 235] on button "Show more" at bounding box center [294, 241] width 40 height 13
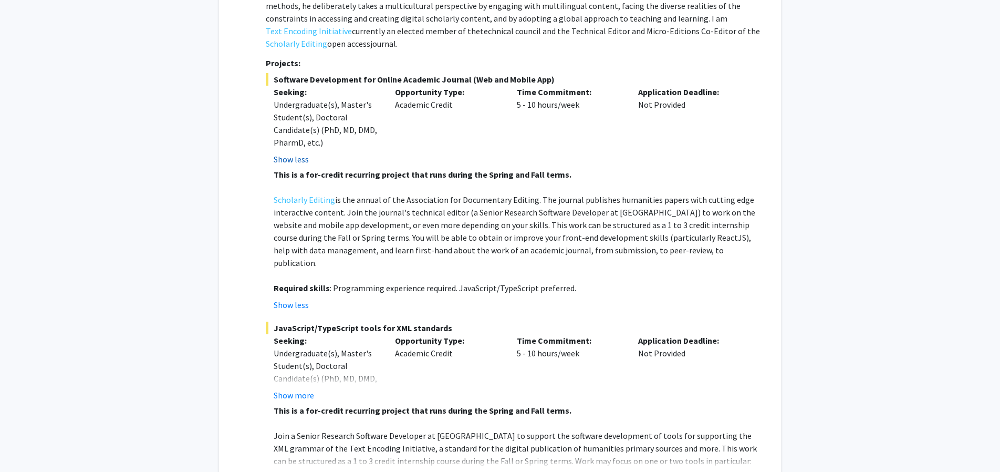
click at [303, 153] on button "Show less" at bounding box center [291, 159] width 35 height 13
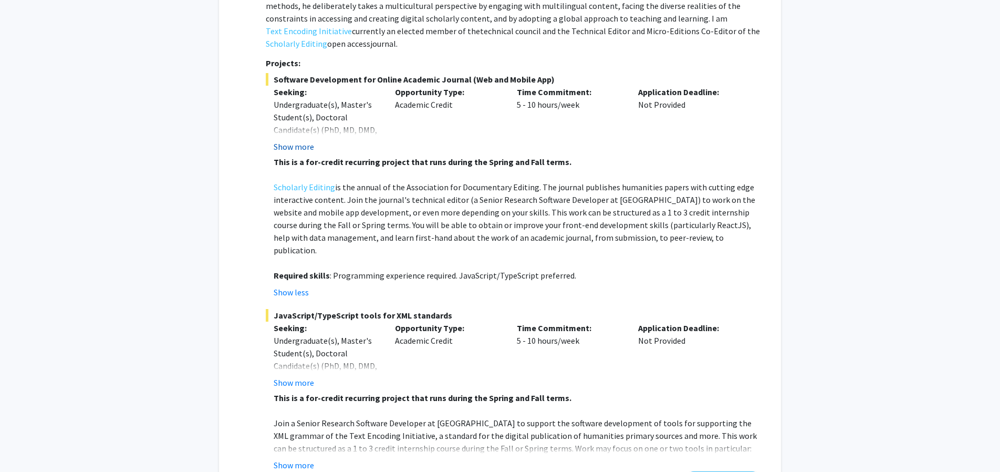
click at [299, 140] on button "Show more" at bounding box center [294, 146] width 40 height 13
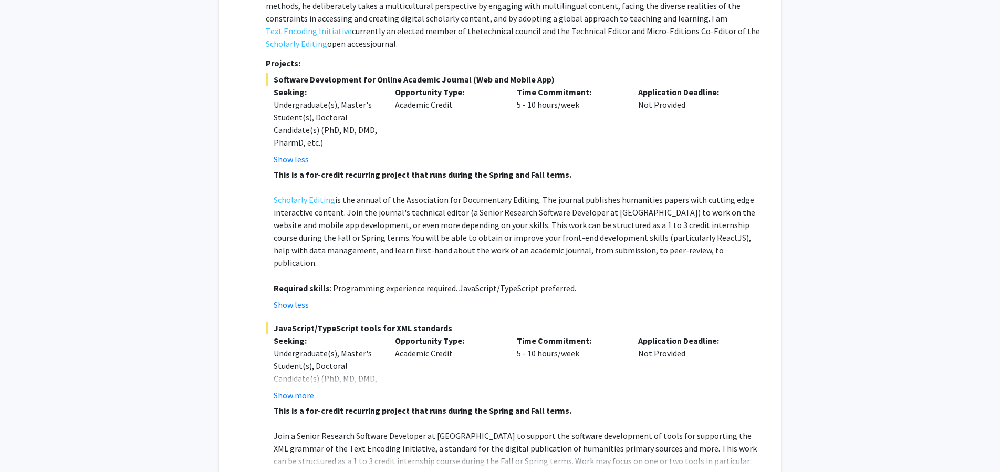
click at [299, 140] on fg-read-more "Undergraduate(s), Master's Student(s), Doctoral Candidate(s) (PhD, MD, DMD, Pha…" at bounding box center [327, 131] width 106 height 67
click at [304, 153] on button "Show less" at bounding box center [291, 159] width 35 height 13
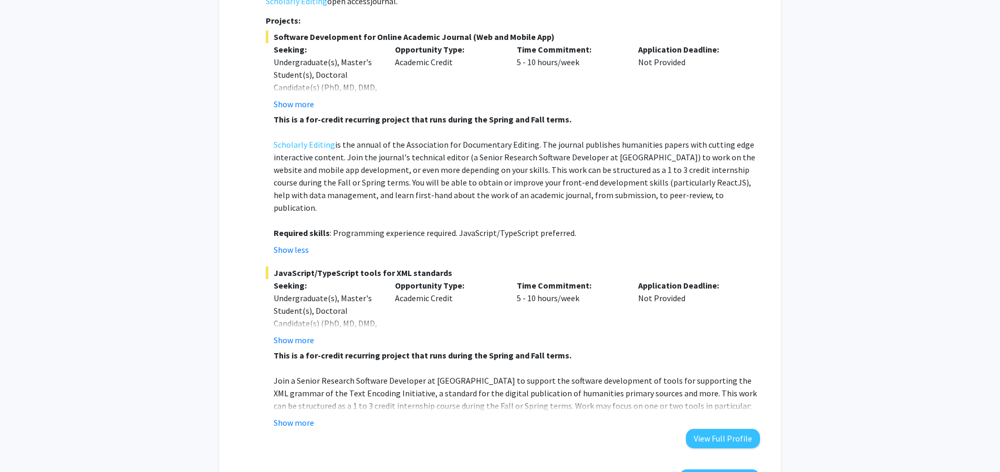
scroll to position [532, 0]
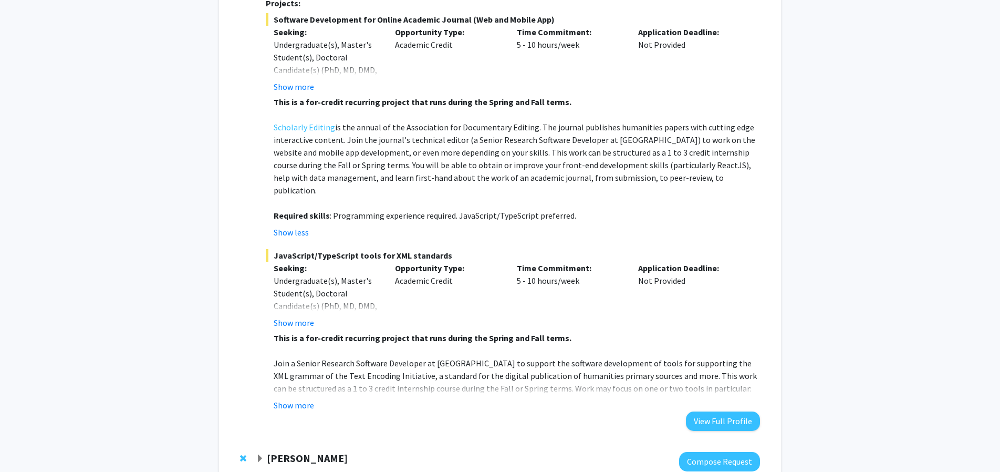
click at [290, 451] on strong "[PERSON_NAME]" at bounding box center [307, 457] width 81 height 13
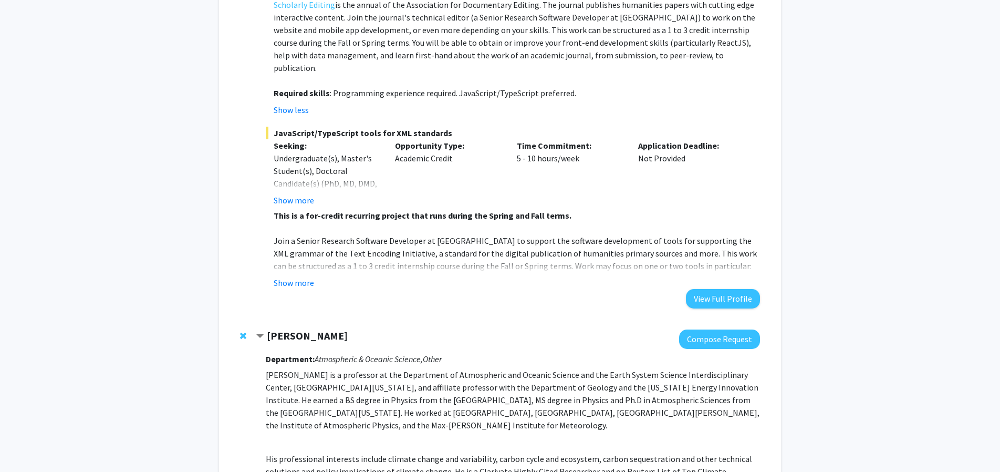
scroll to position [652, 0]
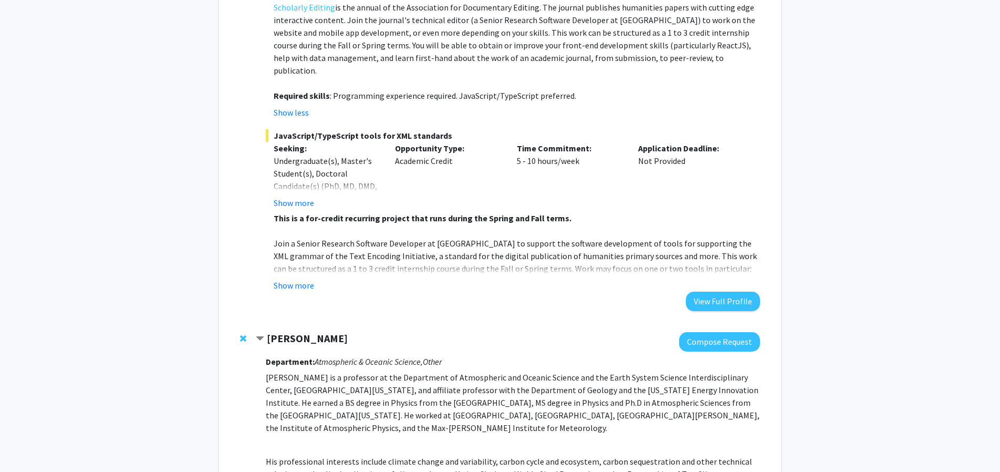
click at [262, 335] on span "Contract Ning Zeng Bookmark" at bounding box center [260, 339] width 8 height 8
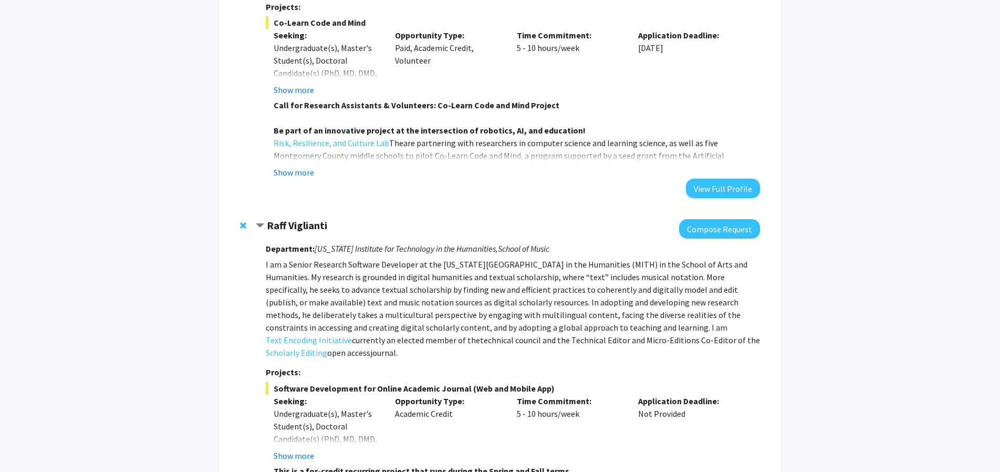
scroll to position [0, 0]
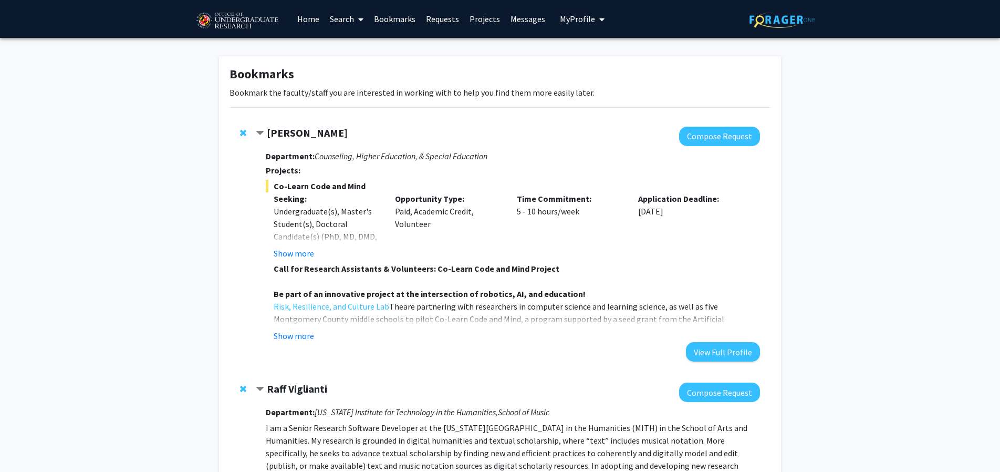
click at [303, 329] on fg-read-more "Call for Research Assistants & Volunteers: Co-Learn Code and Mind Project Be pa…" at bounding box center [513, 302] width 494 height 80
click at [297, 335] on button "Show more" at bounding box center [294, 335] width 40 height 13
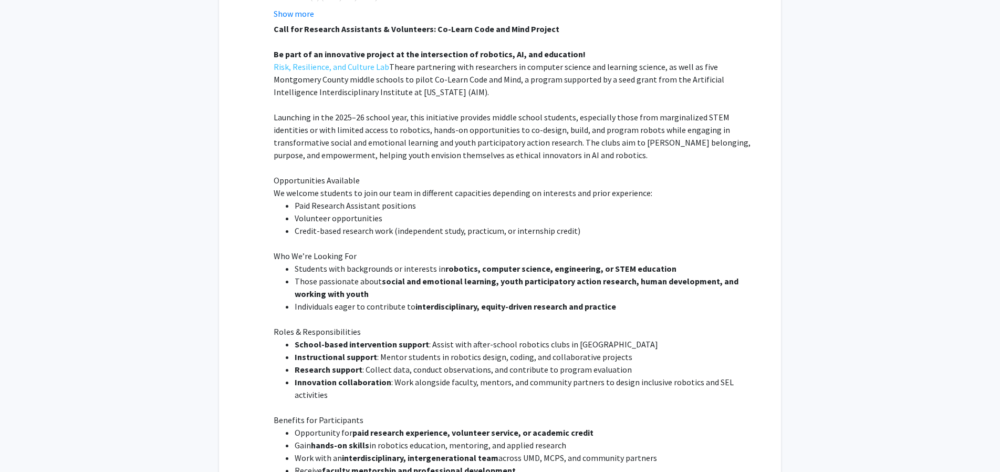
scroll to position [299, 0]
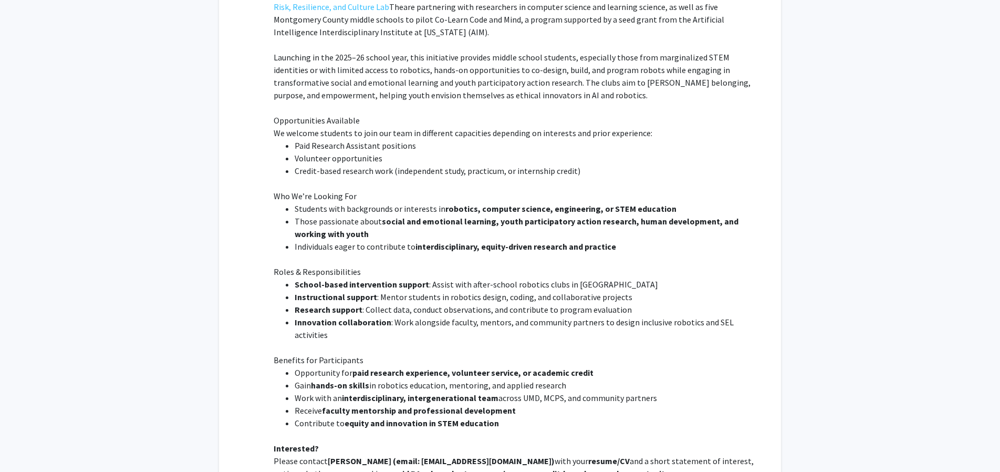
click at [301, 145] on li "Paid Research Assistant positions" at bounding box center [527, 145] width 465 height 13
drag, startPoint x: 301, startPoint y: 145, endPoint x: 351, endPoint y: 148, distance: 50.5
click at [351, 148] on li "Paid Research Assistant positions" at bounding box center [527, 145] width 465 height 13
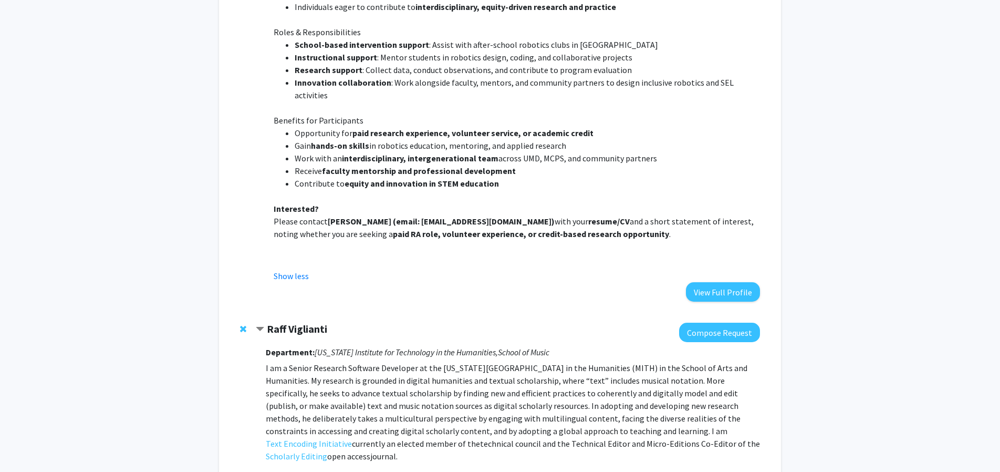
scroll to position [479, 0]
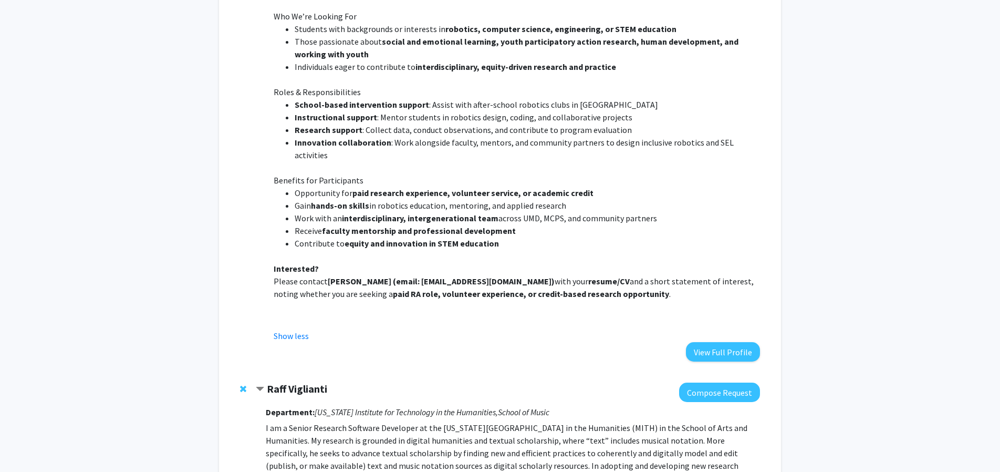
click at [315, 133] on strong "Research support" at bounding box center [329, 129] width 68 height 11
drag, startPoint x: 315, startPoint y: 133, endPoint x: 332, endPoint y: 133, distance: 16.8
click at [332, 133] on strong "Research support" at bounding box center [329, 129] width 68 height 11
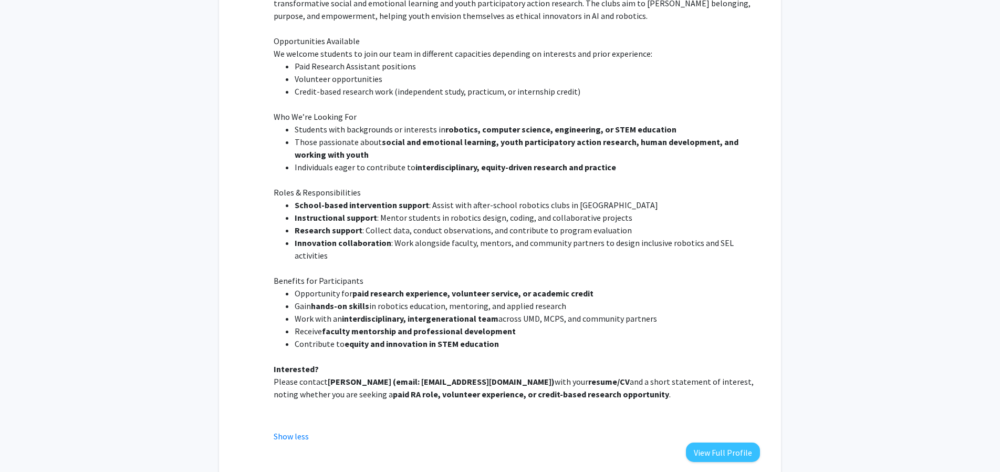
scroll to position [359, 0]
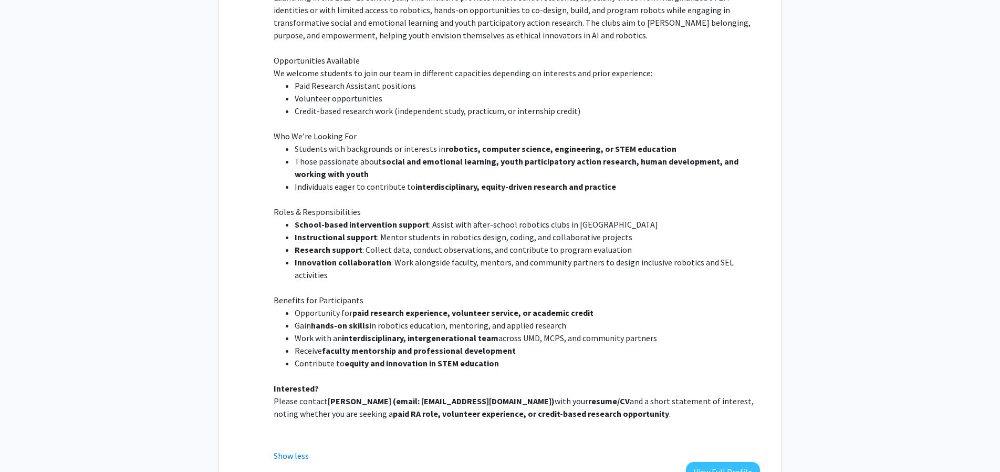
click at [373, 248] on li "Research support : Collect data, conduct observations, and contribute to progra…" at bounding box center [527, 249] width 465 height 13
drag, startPoint x: 373, startPoint y: 248, endPoint x: 471, endPoint y: 250, distance: 97.2
click at [471, 250] on li "Research support : Collect data, conduct observations, and contribute to progra…" at bounding box center [527, 249] width 465 height 13
click at [489, 251] on li "Research support : Collect data, conduct observations, and contribute to progra…" at bounding box center [527, 249] width 465 height 13
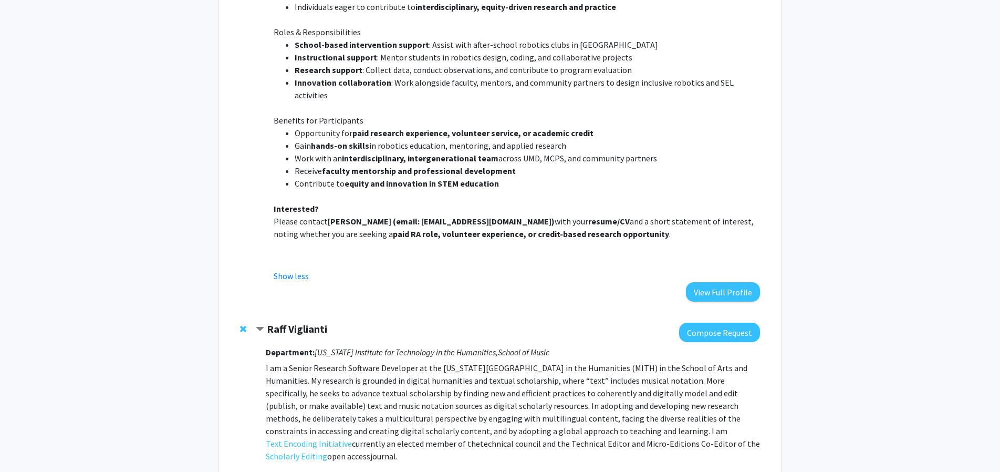
scroll to position [599, 0]
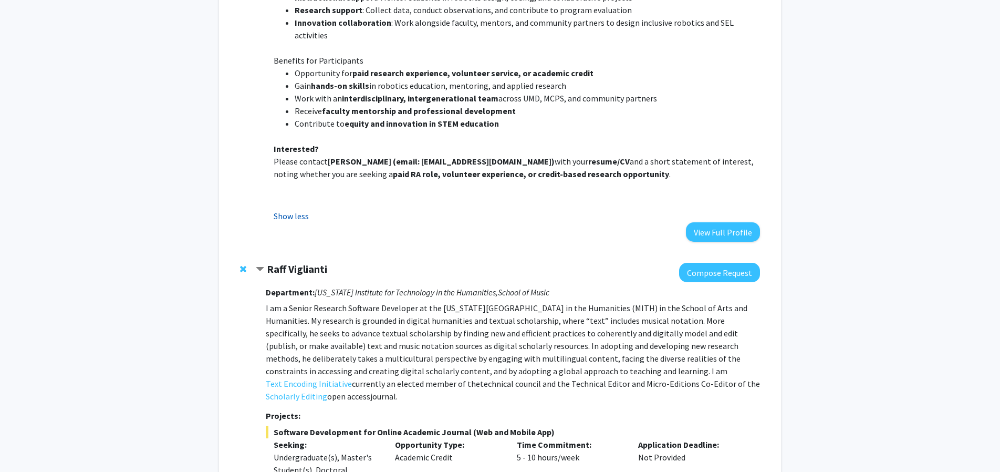
click at [294, 211] on button "Show less" at bounding box center [291, 216] width 35 height 13
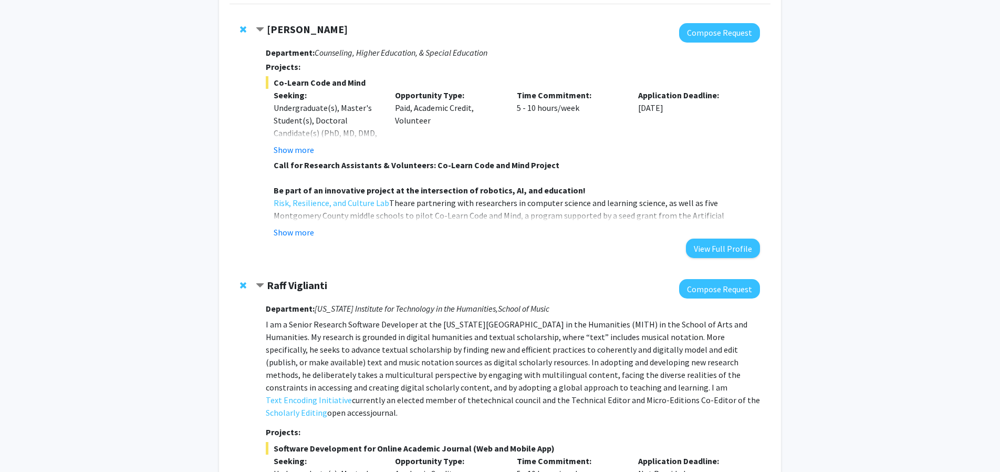
scroll to position [0, 0]
